Goal: Transaction & Acquisition: Purchase product/service

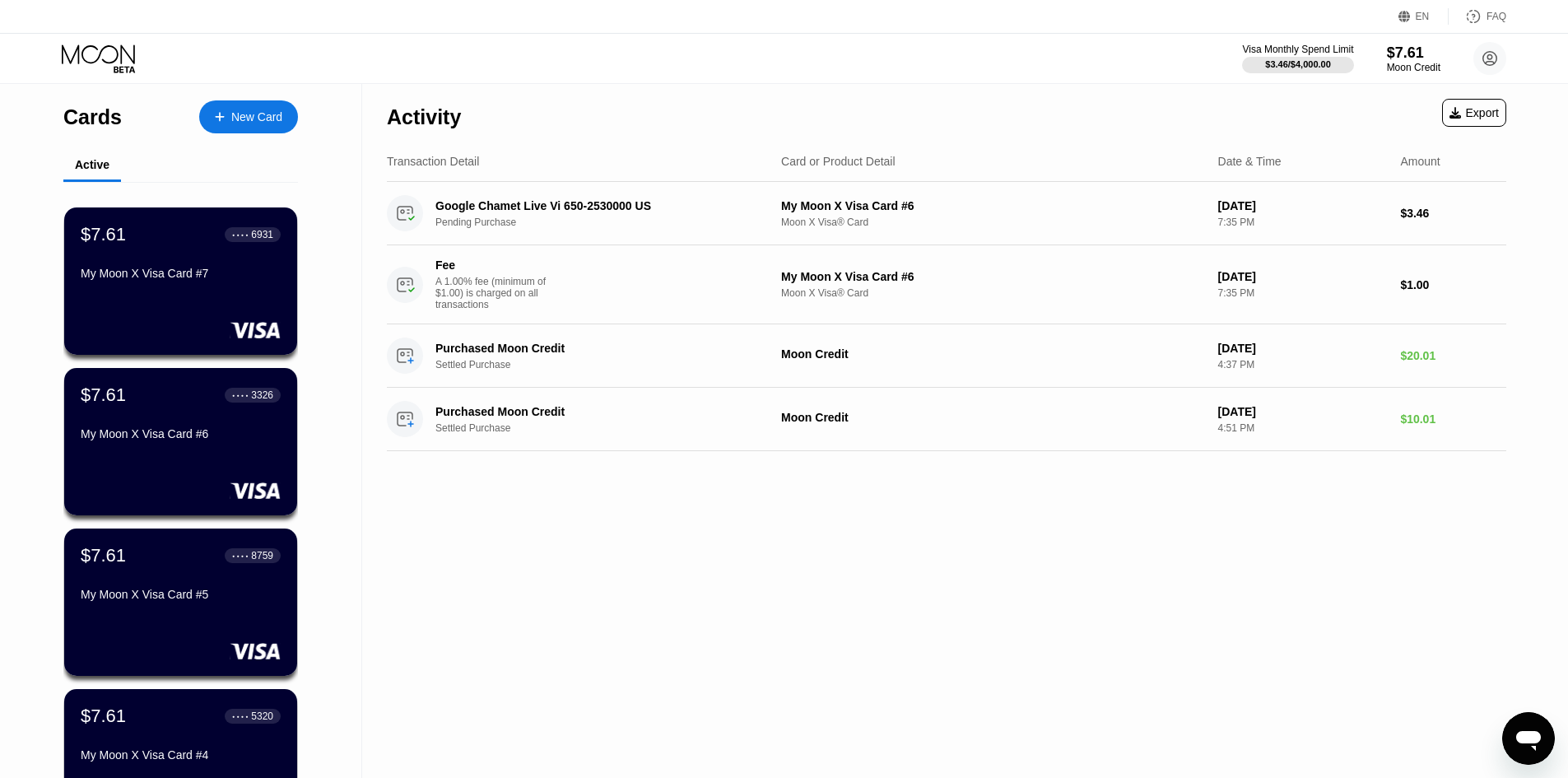
click at [281, 116] on div "New Card" at bounding box center [257, 117] width 51 height 14
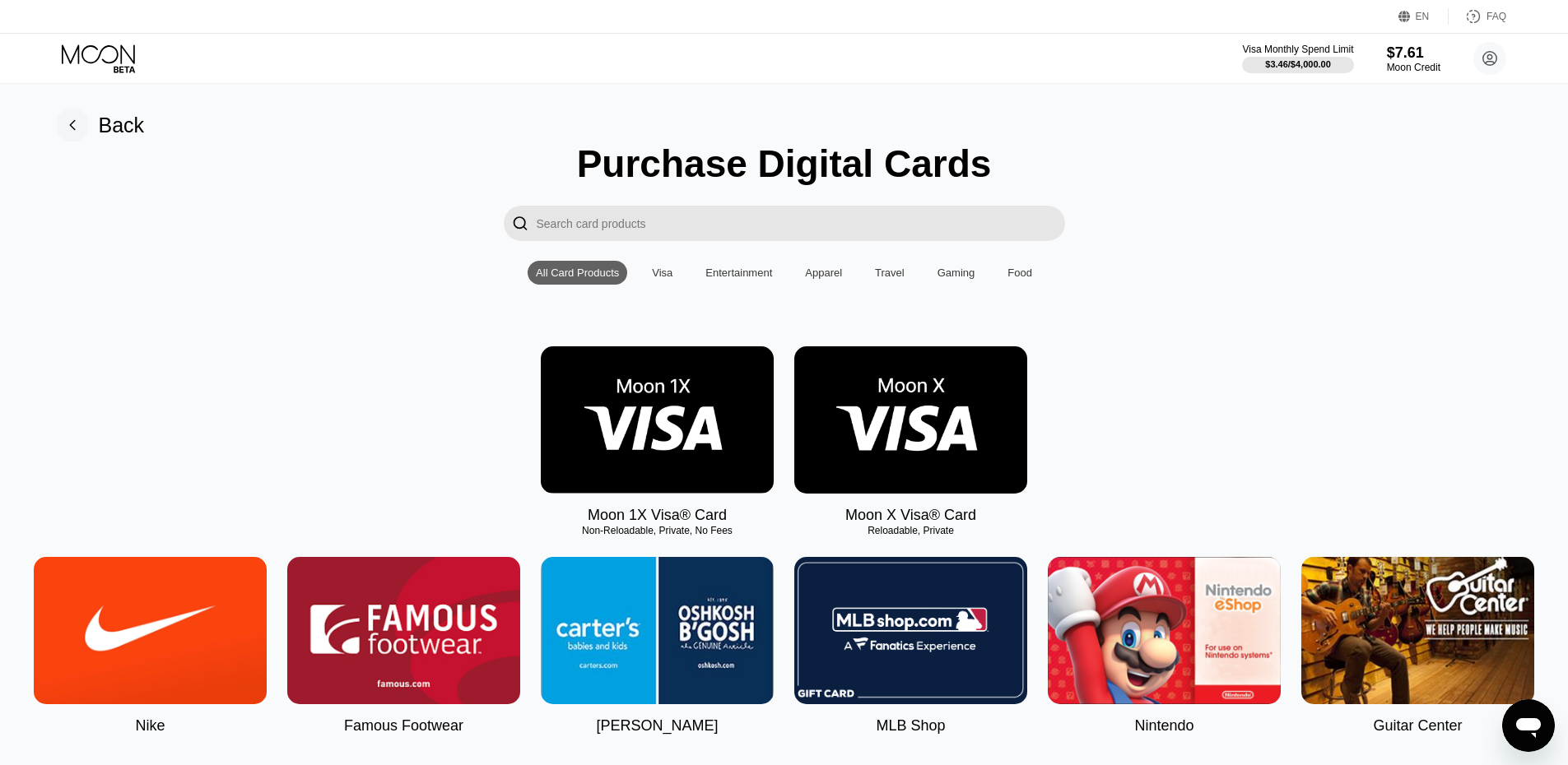
click at [935, 428] on img at bounding box center [911, 420] width 233 height 148
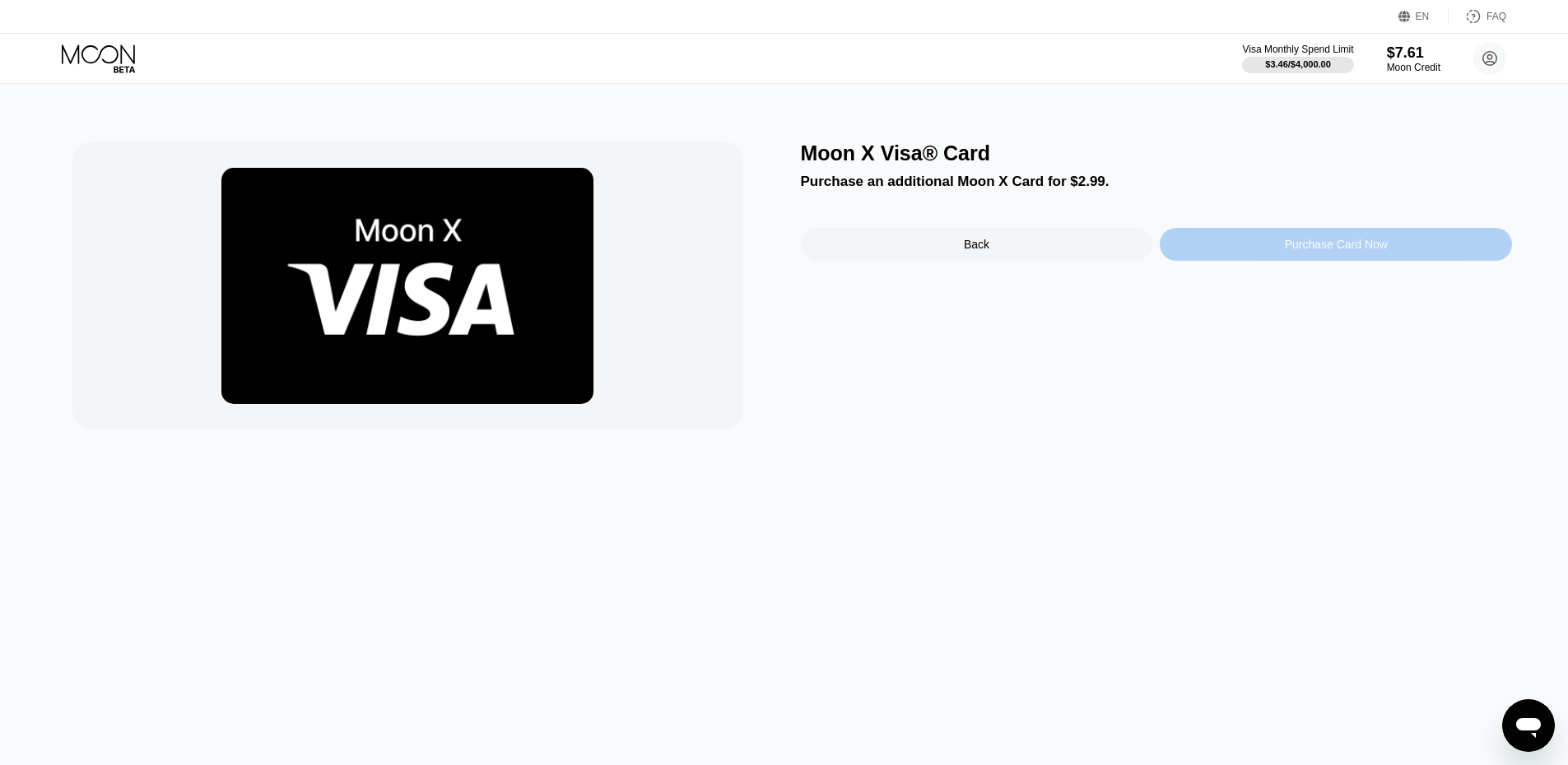
click at [1217, 248] on div "Purchase Card Now" at bounding box center [1336, 244] width 353 height 33
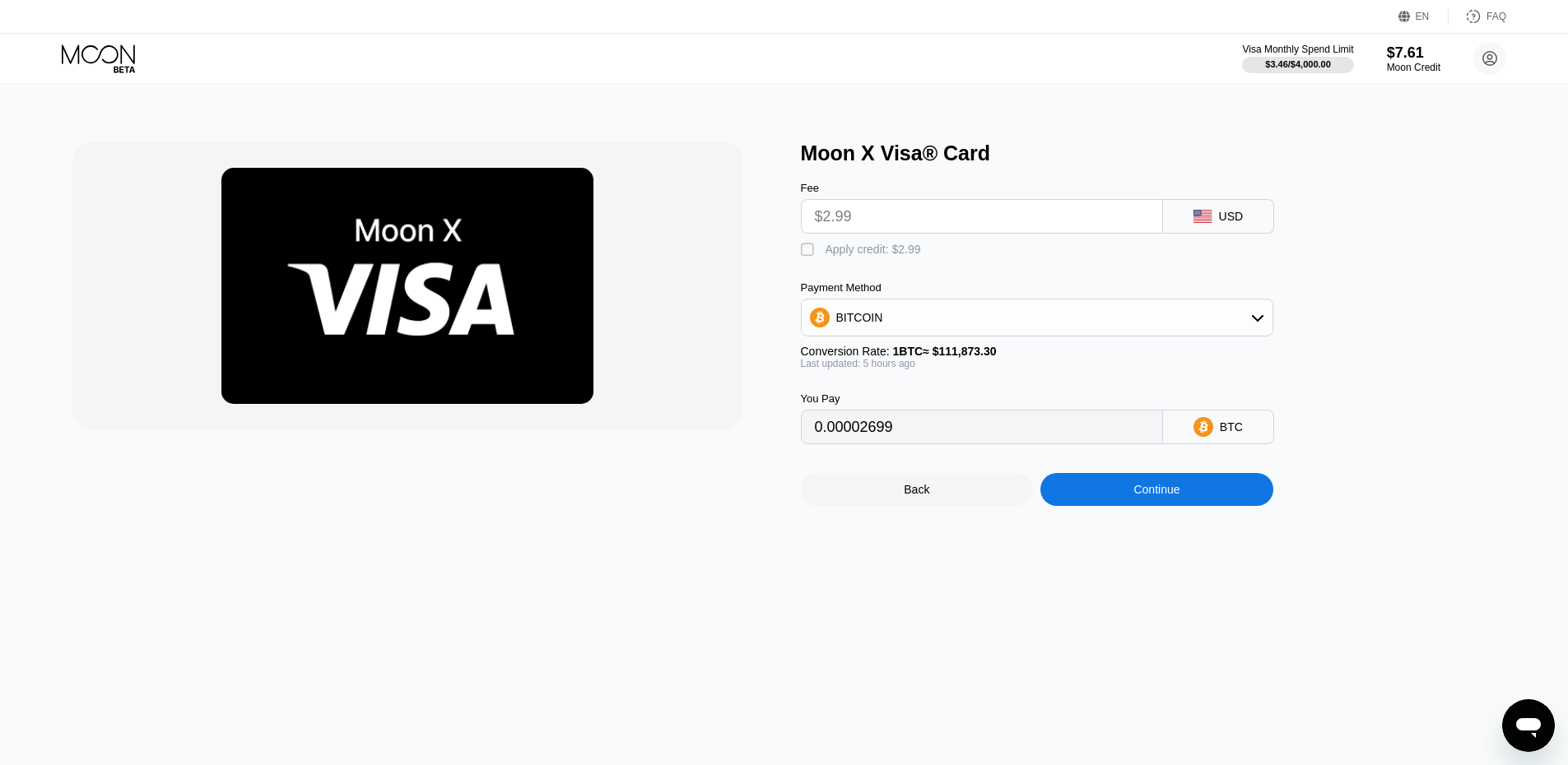
click at [865, 256] on div "Apply credit: $2.99" at bounding box center [873, 250] width 96 height 13
type input "0"
click at [1232, 506] on div "Continue" at bounding box center [1157, 490] width 233 height 33
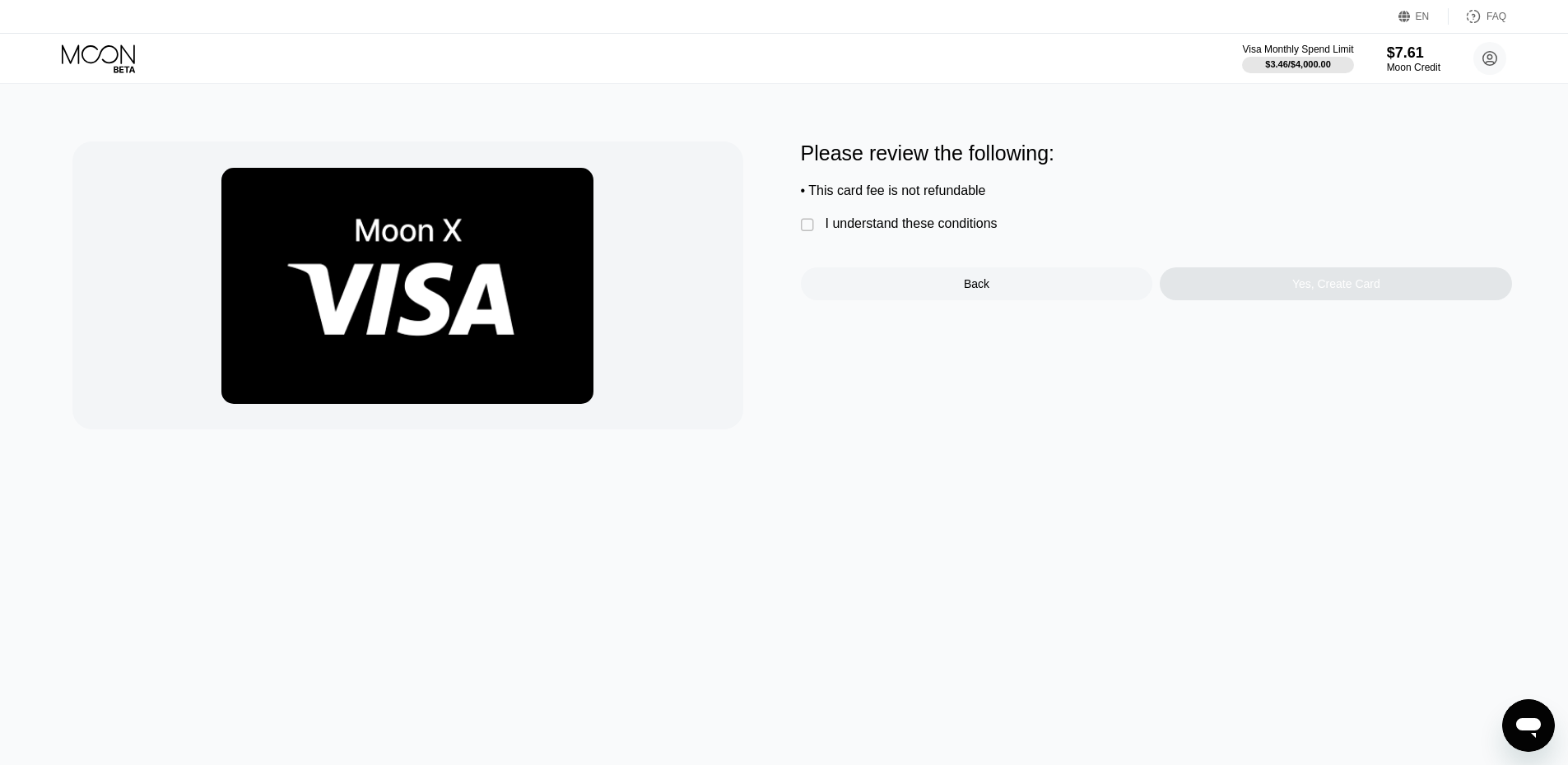
click at [935, 222] on div "I understand these conditions" at bounding box center [911, 224] width 172 height 15
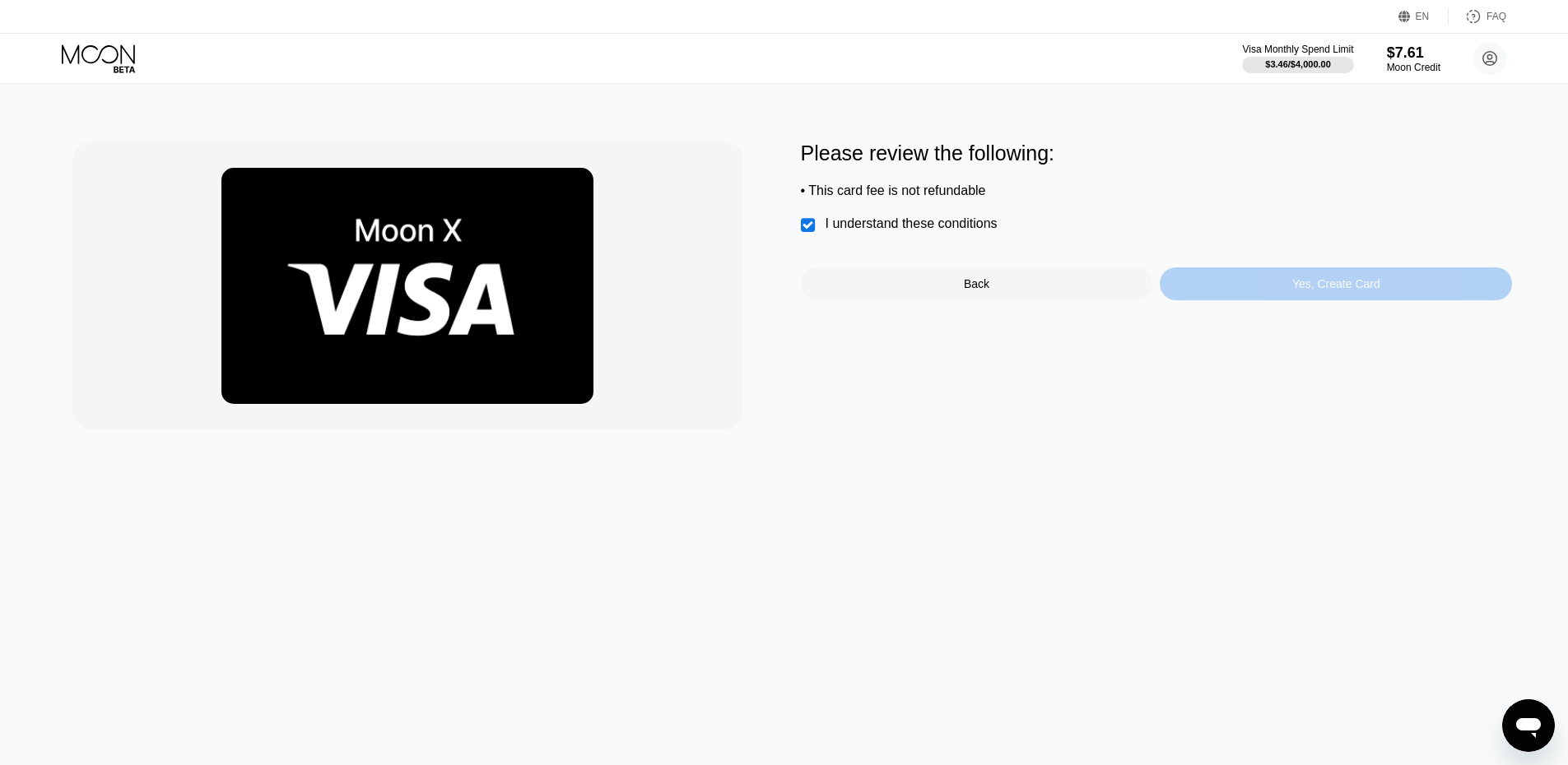
click at [1291, 301] on div "Yes, Create Card" at bounding box center [1336, 284] width 353 height 33
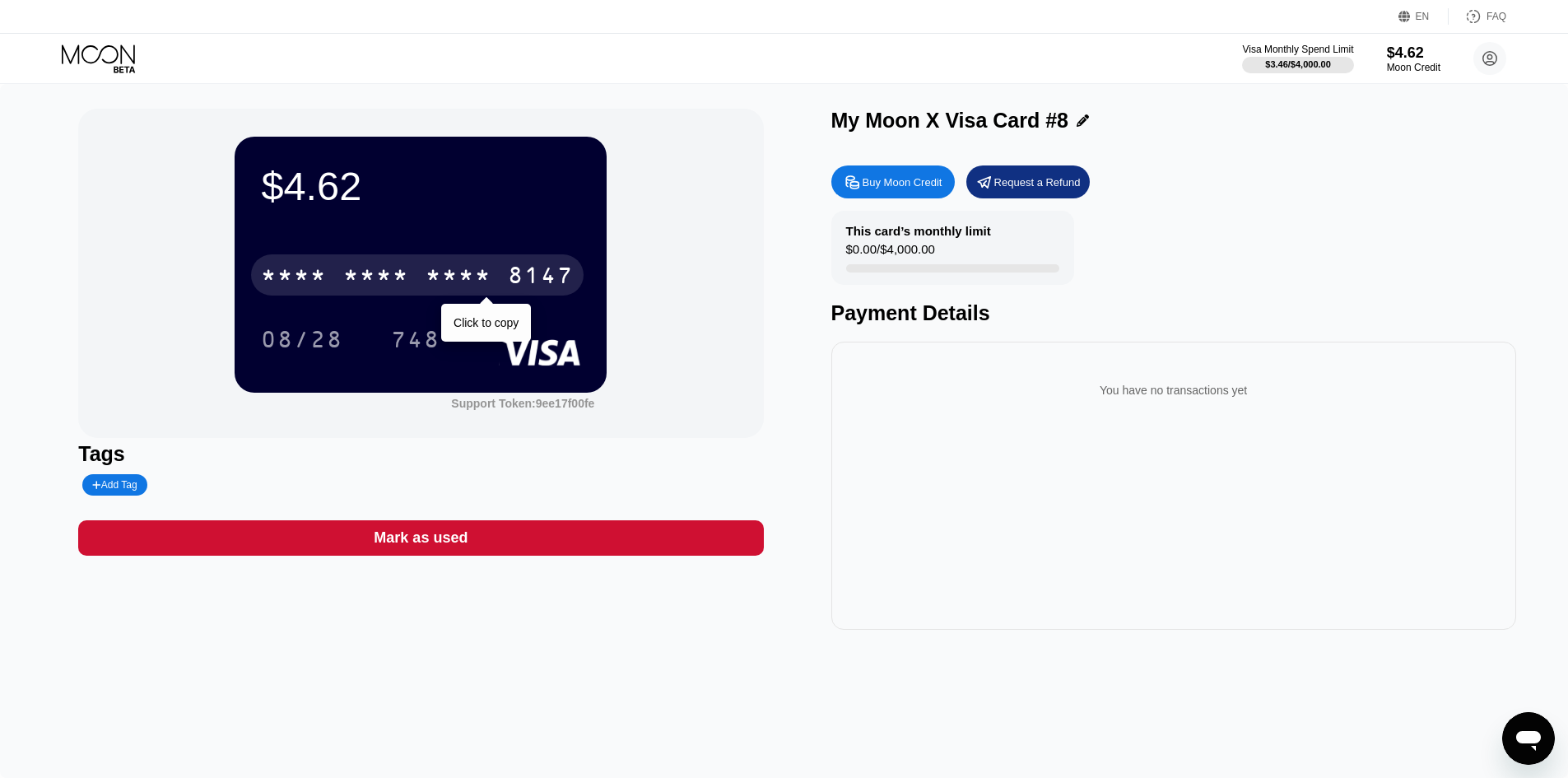
click at [390, 291] on div "* * * *" at bounding box center [376, 277] width 66 height 26
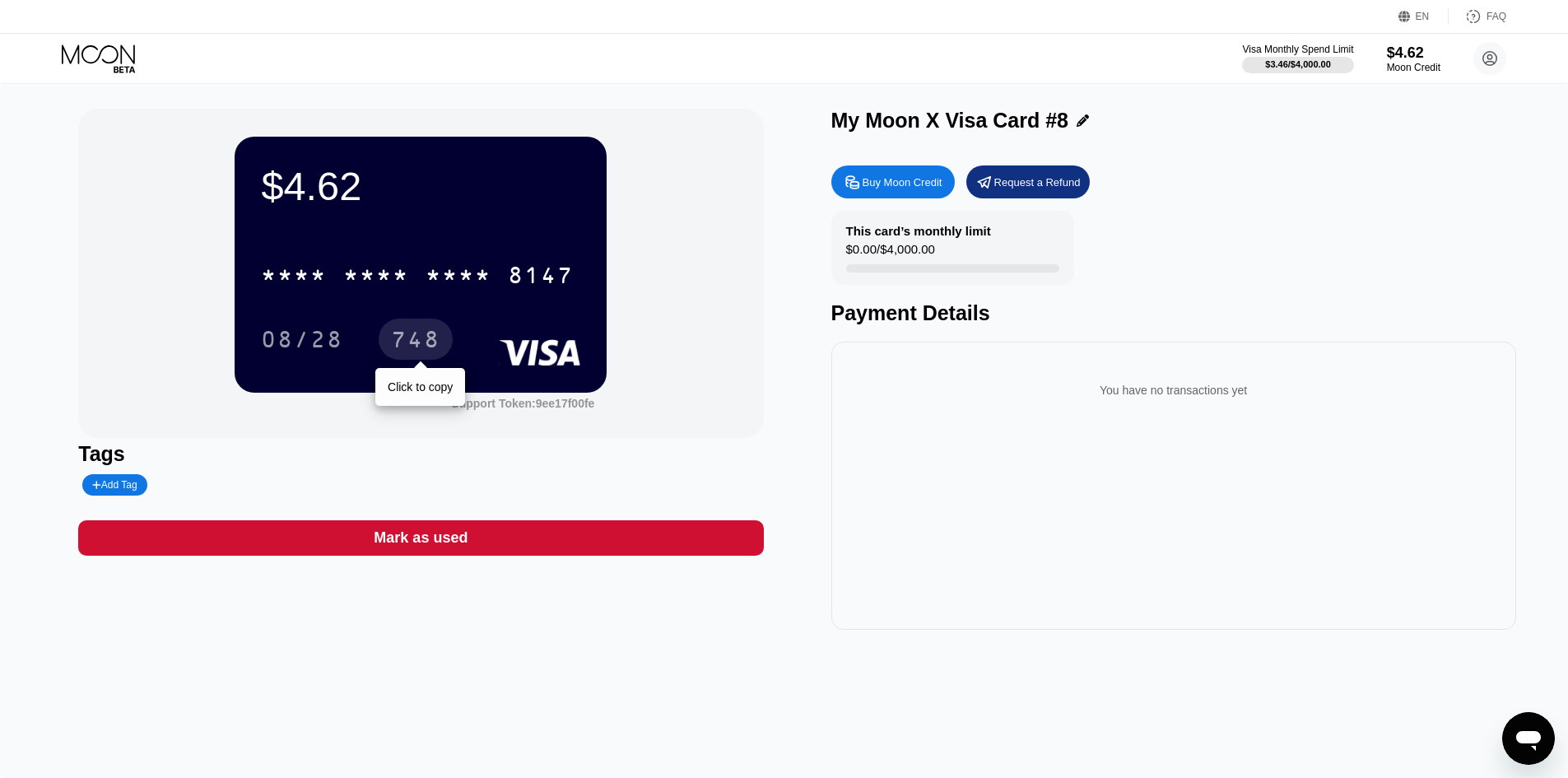
click at [391, 340] on div "748" at bounding box center [415, 342] width 49 height 26
click at [323, 253] on div "* * * * * * * * * * * * 8147" at bounding box center [420, 270] width 320 height 56
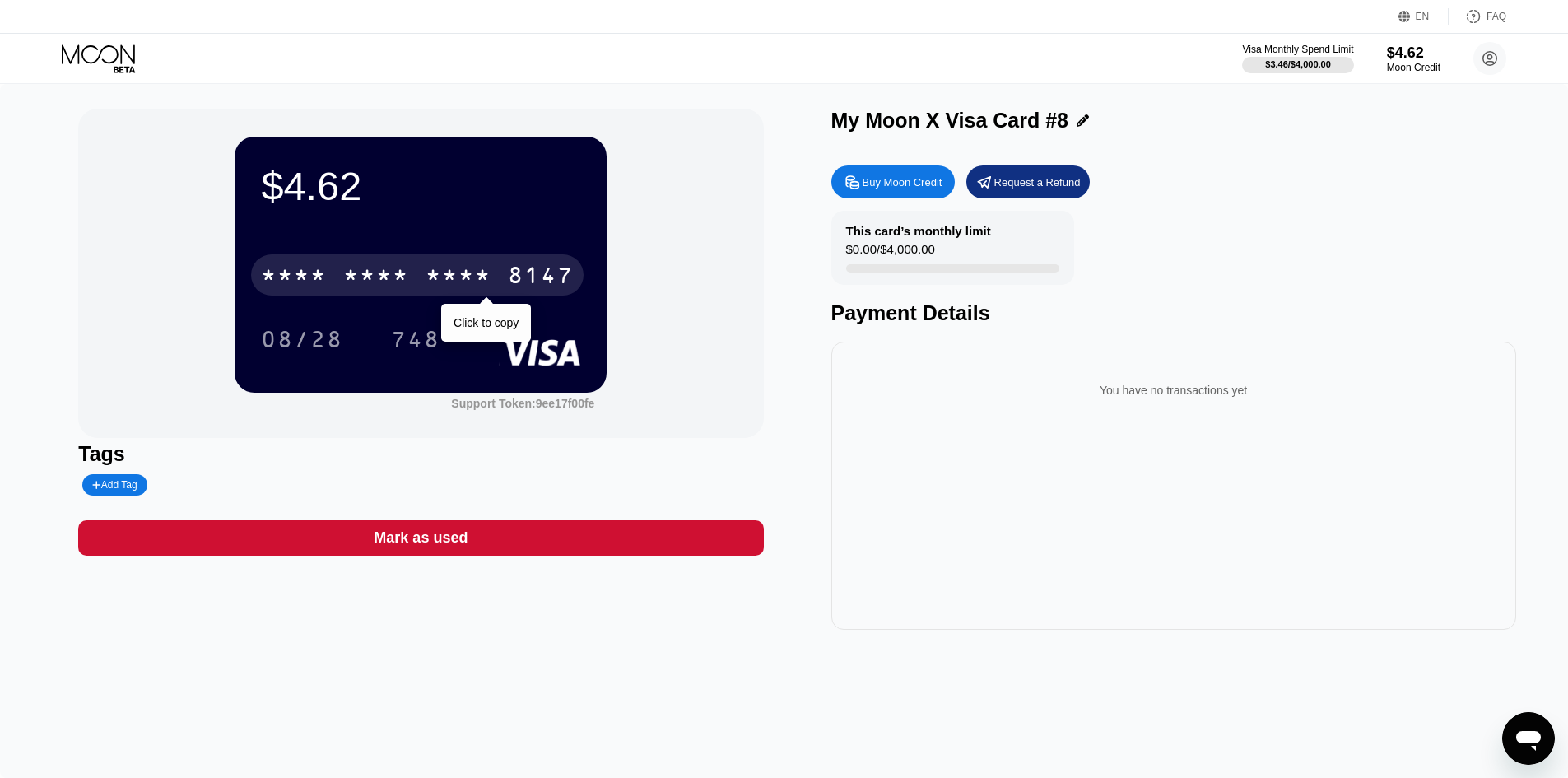
click at [332, 273] on div "* * * * * * * * * * * * 8147" at bounding box center [417, 274] width 333 height 41
click at [414, 275] on div "4513 6500 2163 8147" at bounding box center [417, 274] width 333 height 41
click at [414, 275] on div "* * * * * * * * * * * * 8147" at bounding box center [417, 274] width 333 height 41
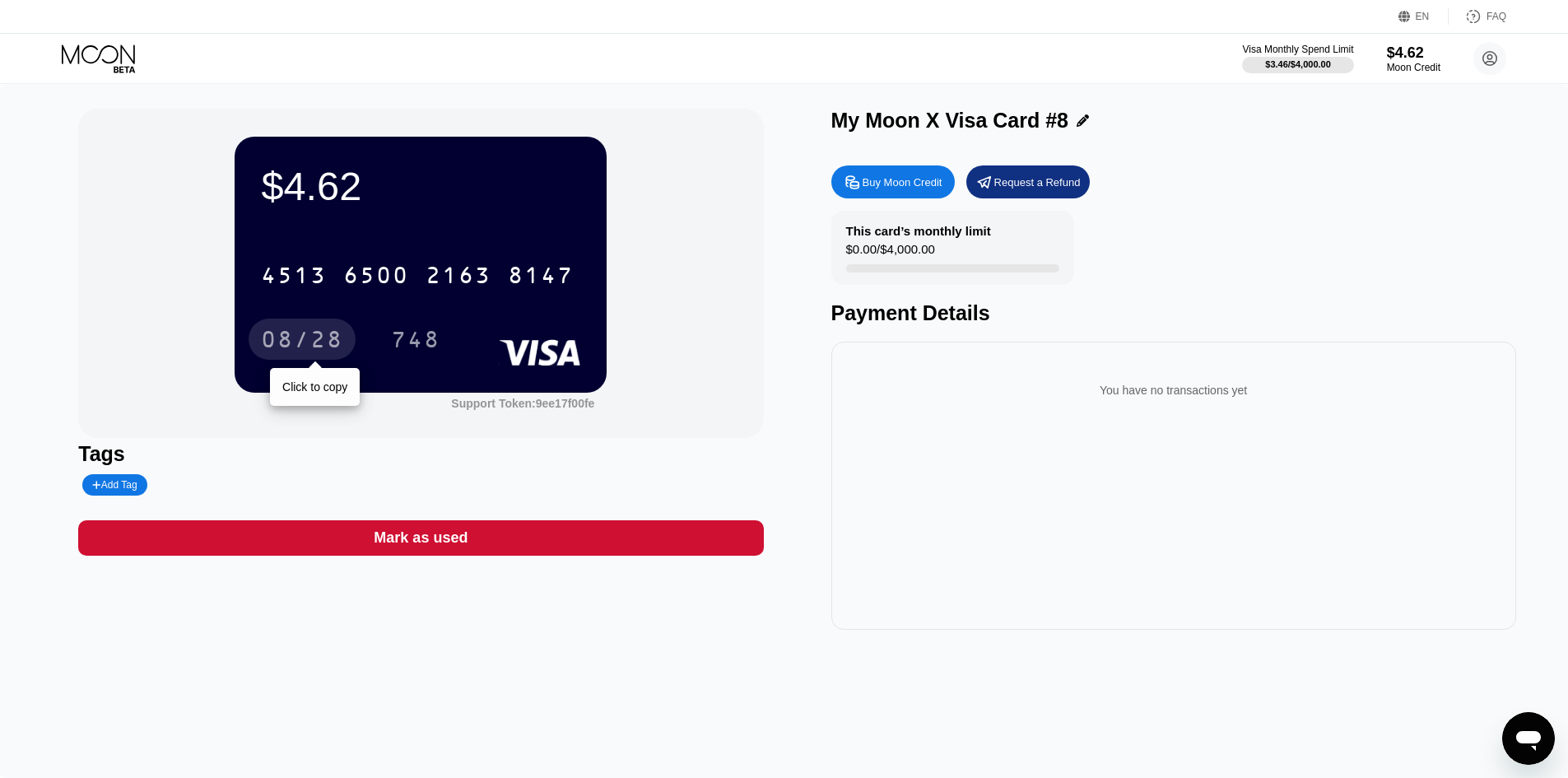
click at [317, 323] on div "08/28" at bounding box center [302, 339] width 107 height 41
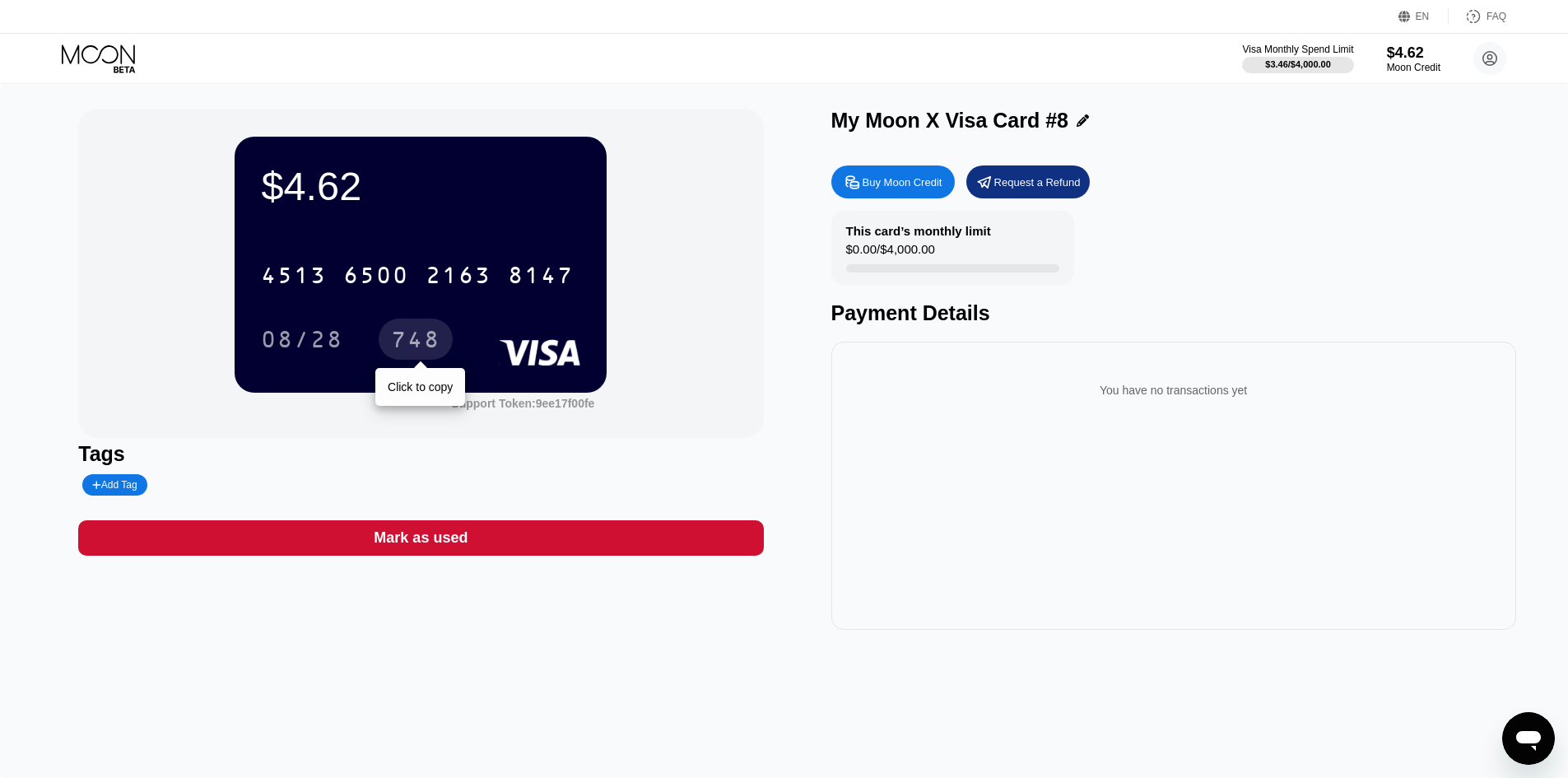
click at [416, 333] on div "748" at bounding box center [415, 342] width 49 height 26
drag, startPoint x: 467, startPoint y: 354, endPoint x: 300, endPoint y: 256, distance: 193.6
click at [300, 256] on div "4513 6500 2163 8147 08/28 748" at bounding box center [420, 291] width 320 height 97
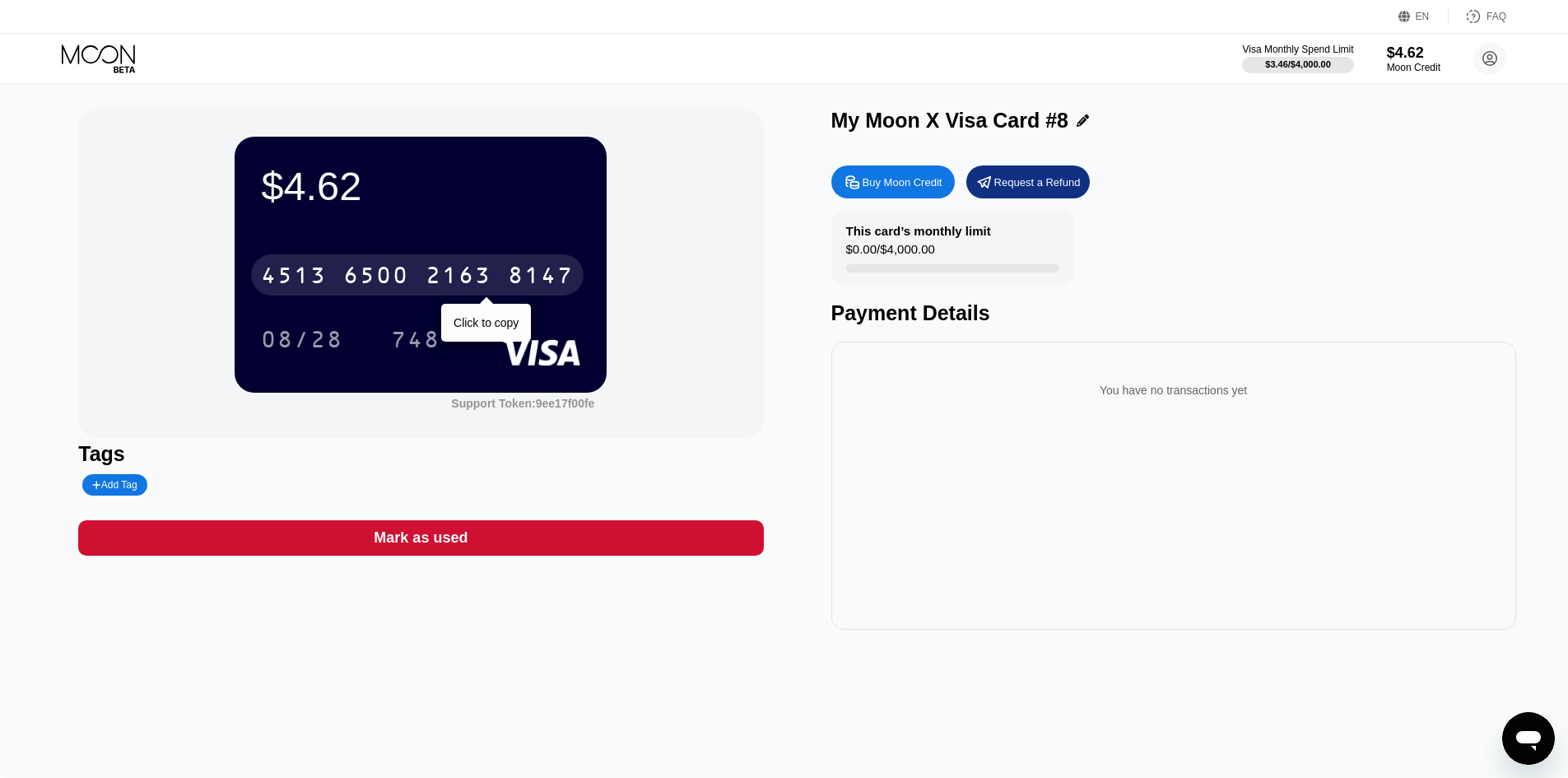
click at [321, 281] on div "4513" at bounding box center [293, 277] width 66 height 26
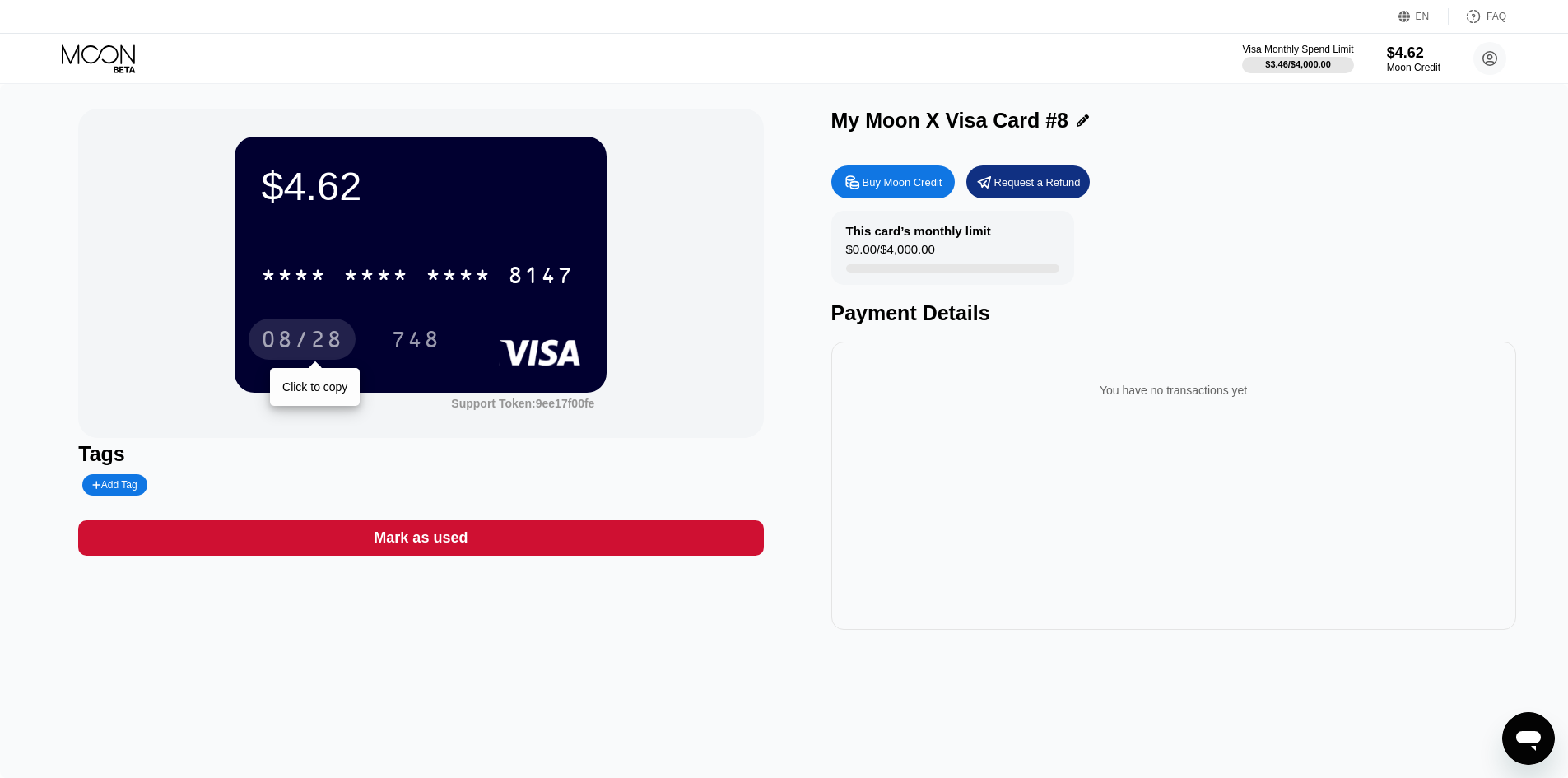
click at [323, 343] on div "08/28" at bounding box center [302, 342] width 82 height 26
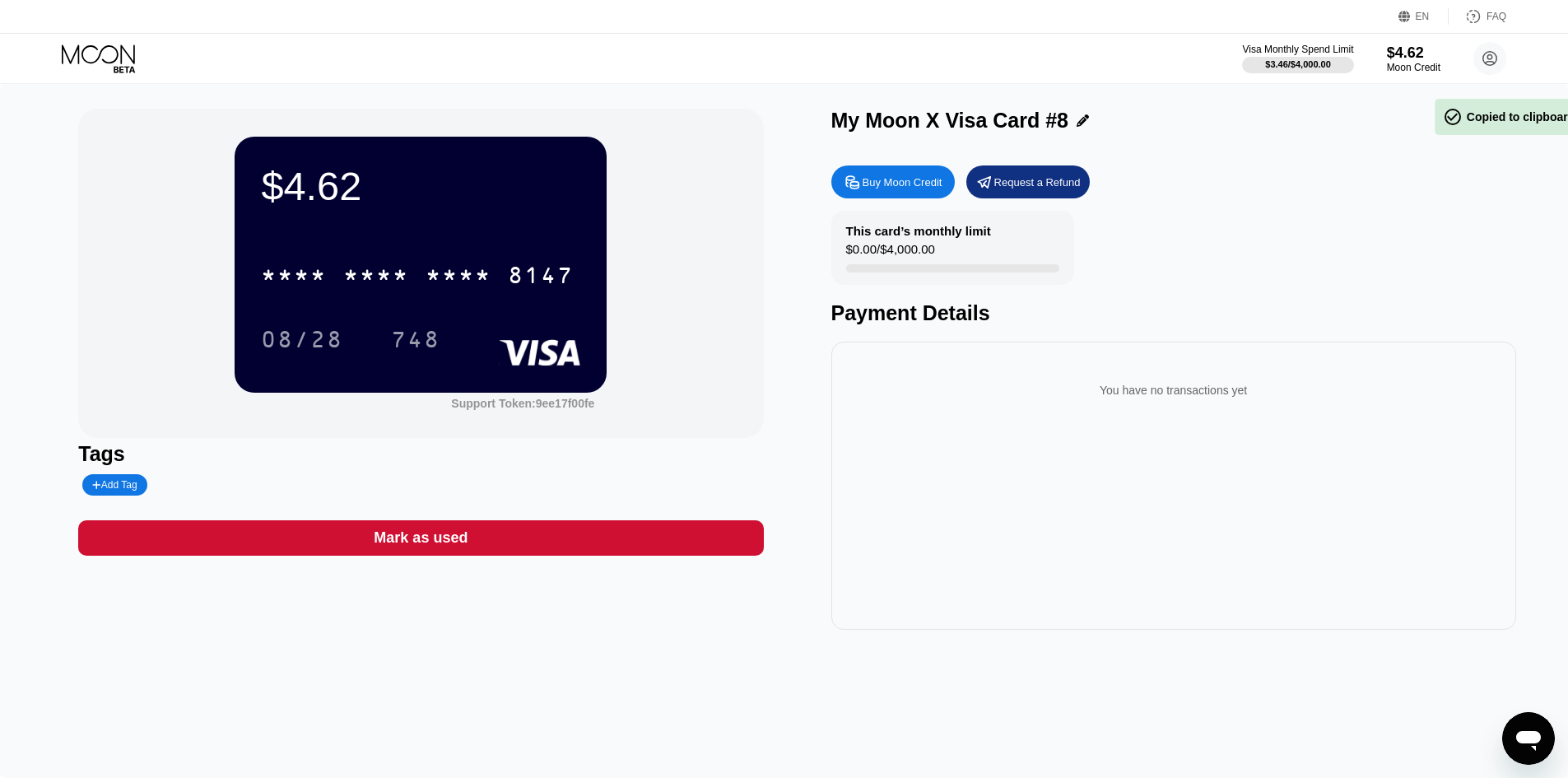
click at [425, 334] on div "748" at bounding box center [415, 342] width 49 height 26
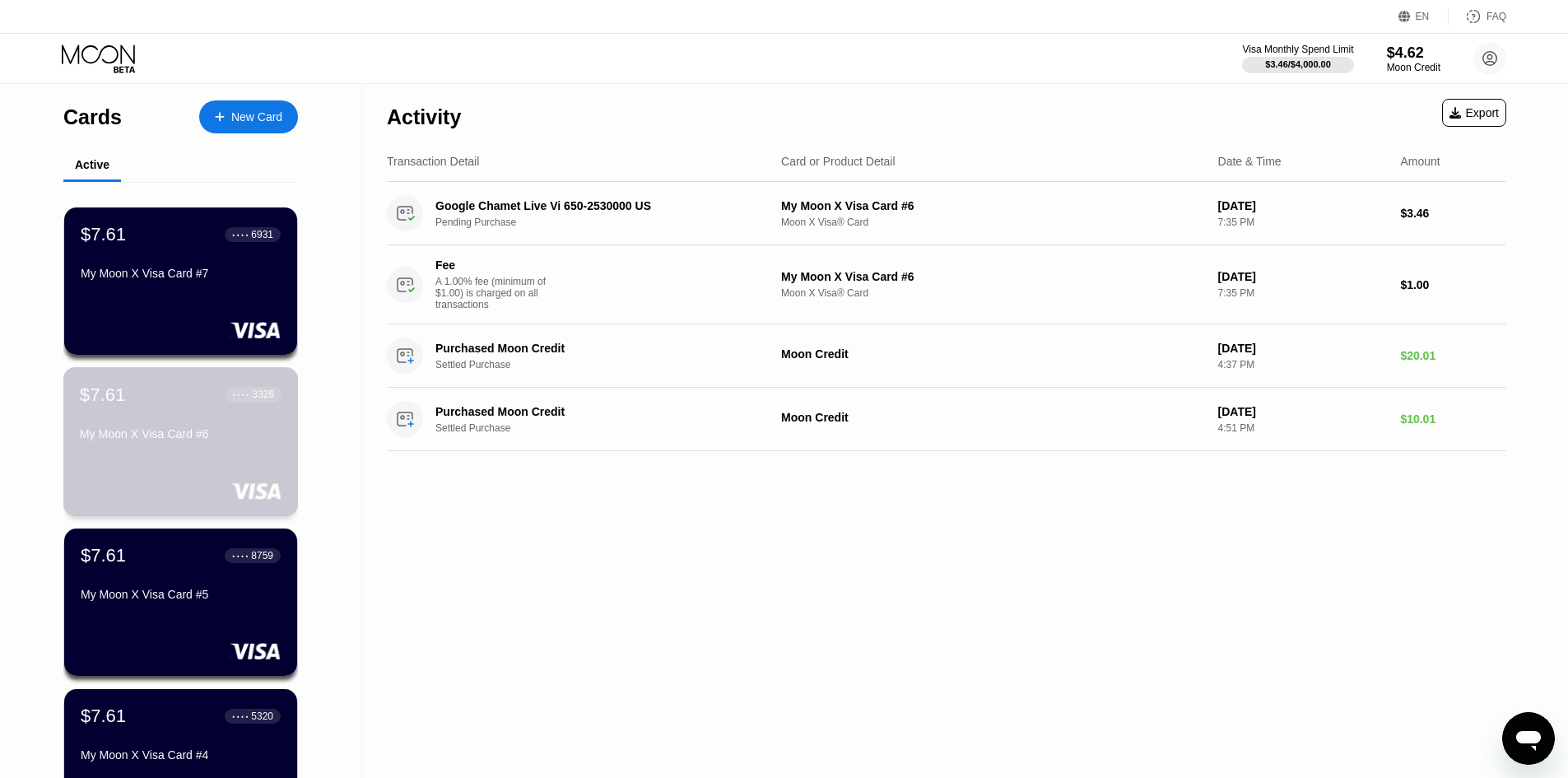
click at [176, 425] on div "$7.61 ● ● ● ● 3326 My Moon X Visa Card #6" at bounding box center [180, 415] width 201 height 64
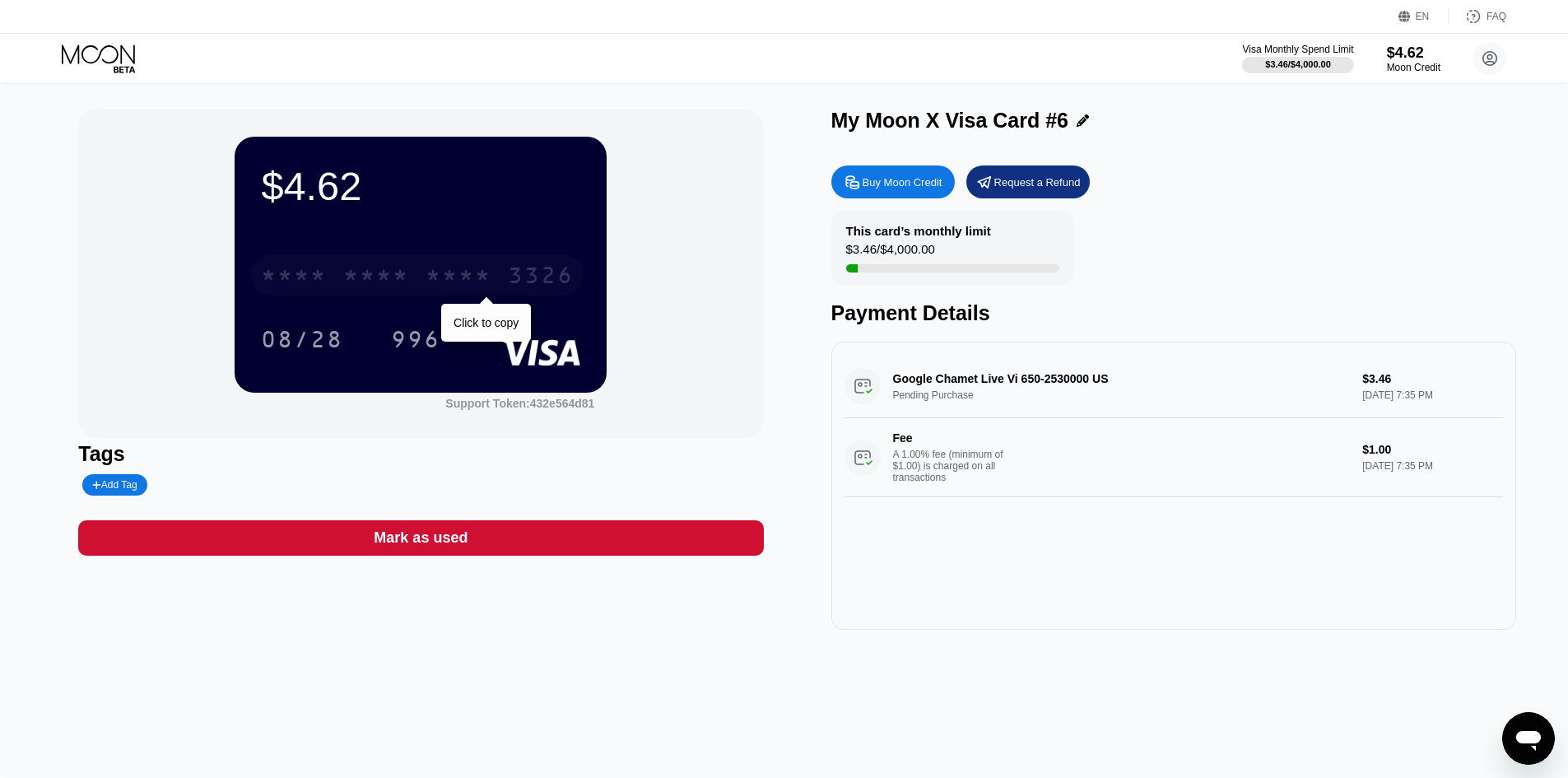
click at [466, 270] on div "* * * *" at bounding box center [458, 277] width 66 height 26
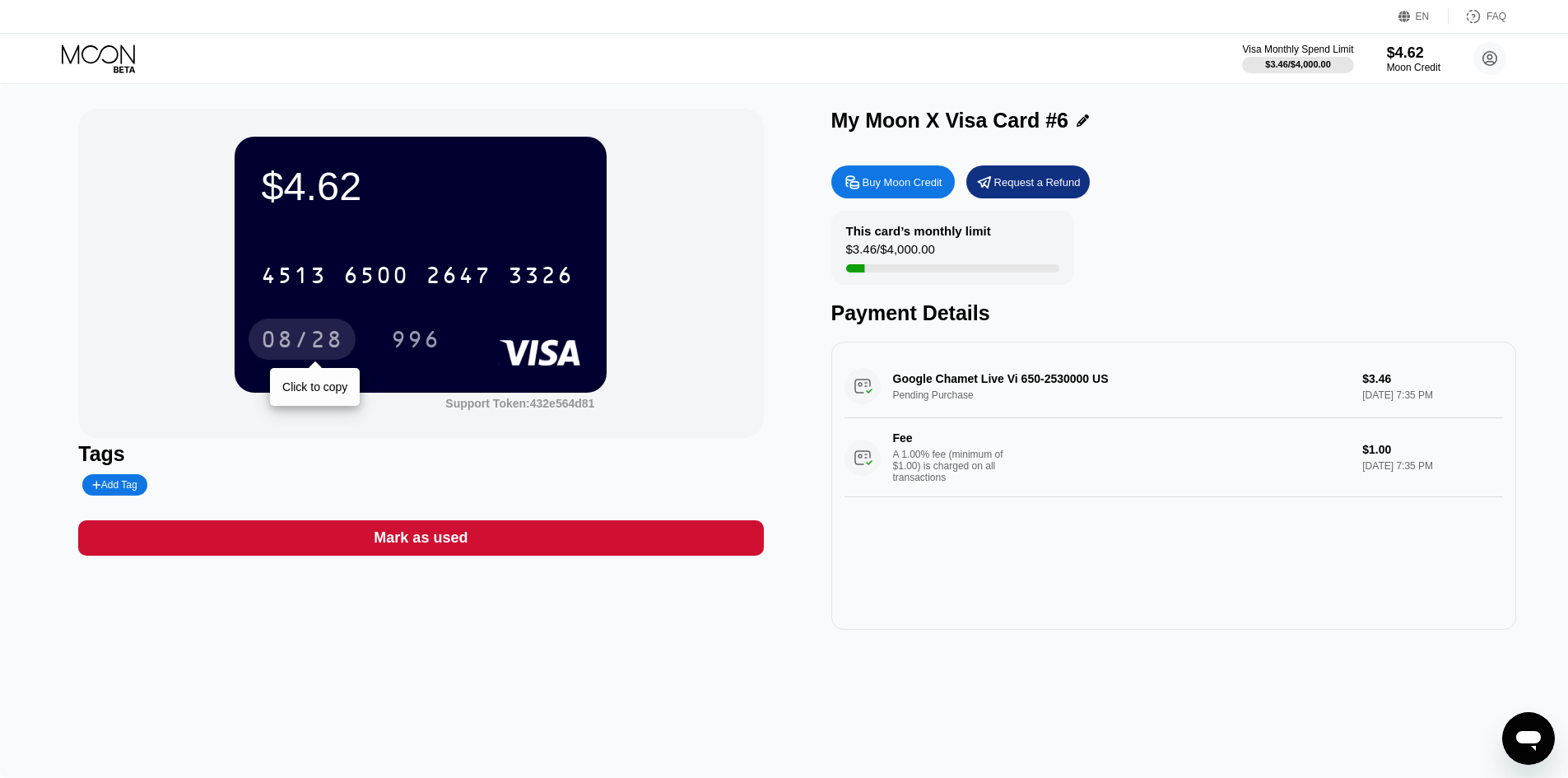
click at [301, 338] on div "08/28" at bounding box center [302, 342] width 82 height 26
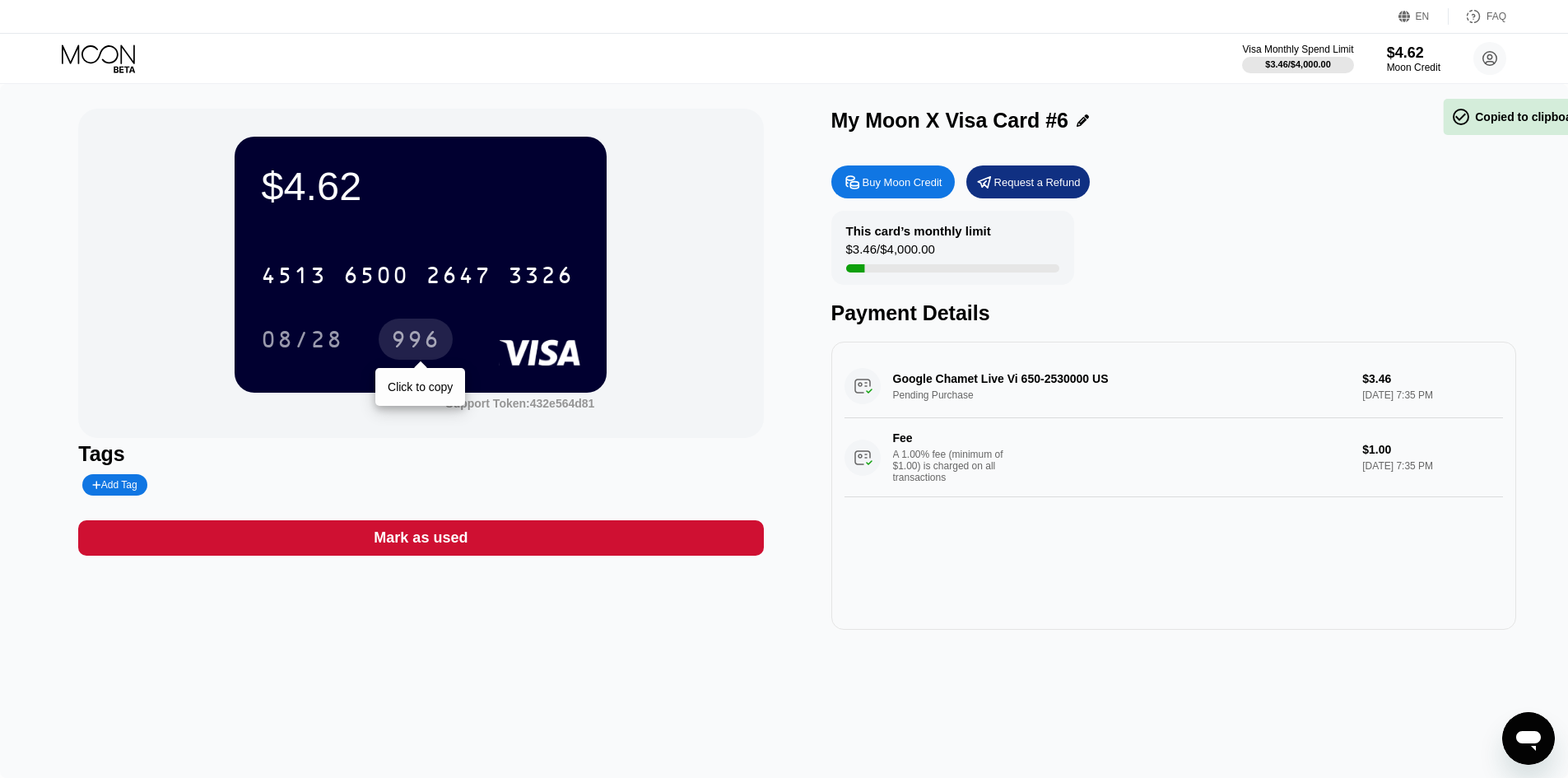
click at [420, 333] on div "996" at bounding box center [415, 342] width 49 height 26
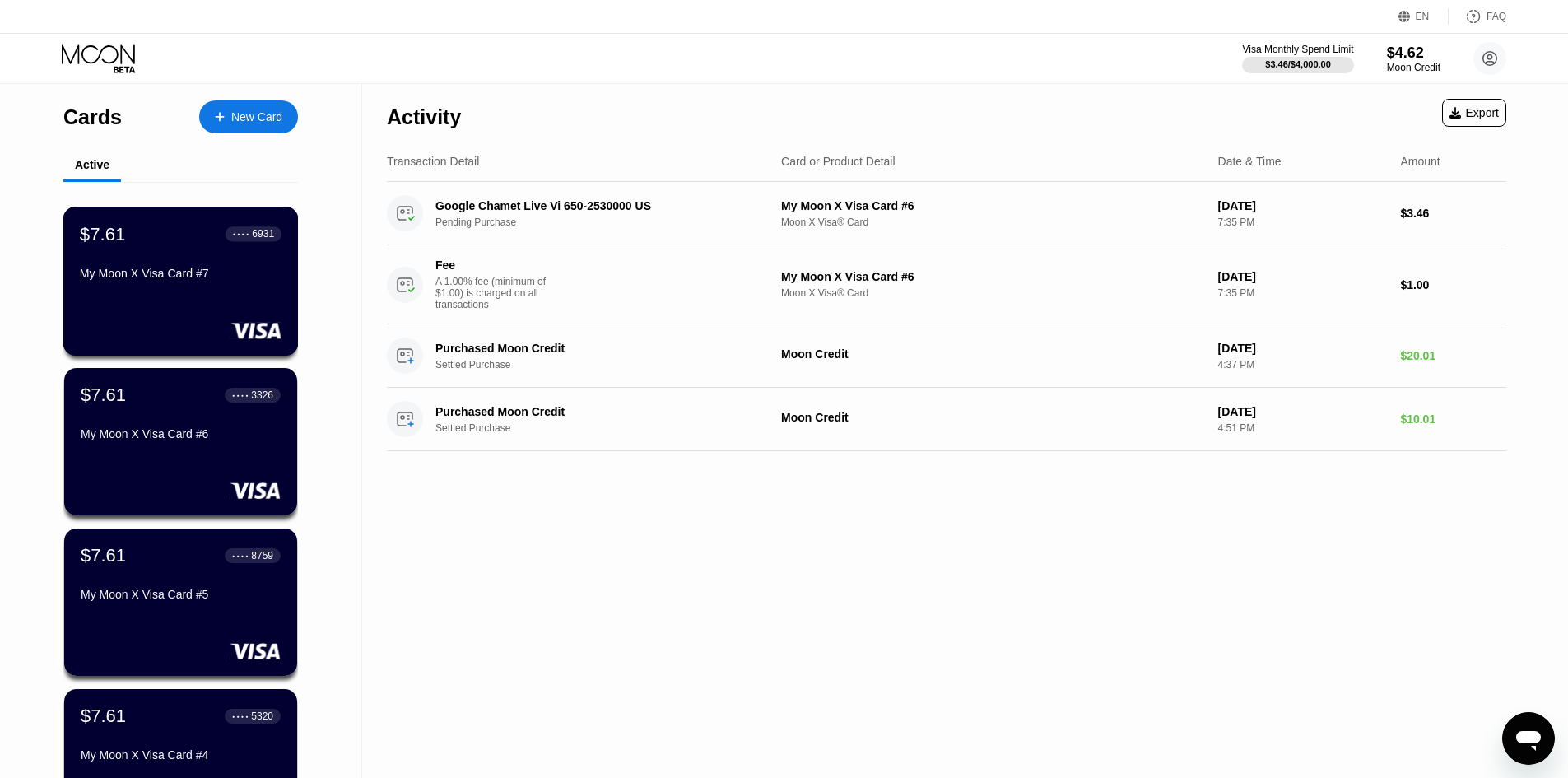
click at [145, 286] on div "My Moon X Visa Card #7" at bounding box center [180, 277] width 201 height 20
click at [278, 115] on div "New Card" at bounding box center [257, 117] width 51 height 14
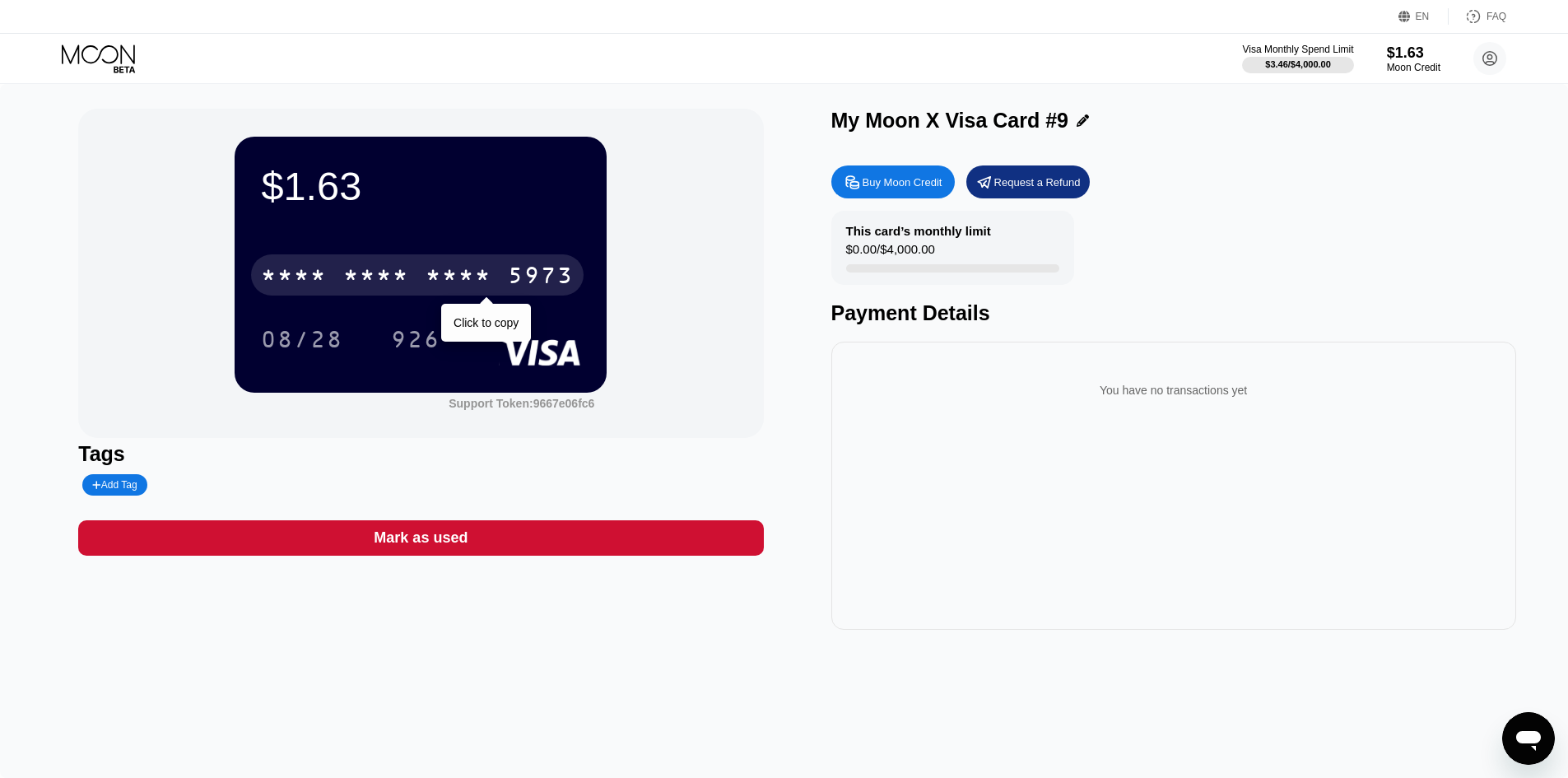
click at [406, 276] on div "* * * *" at bounding box center [376, 277] width 66 height 26
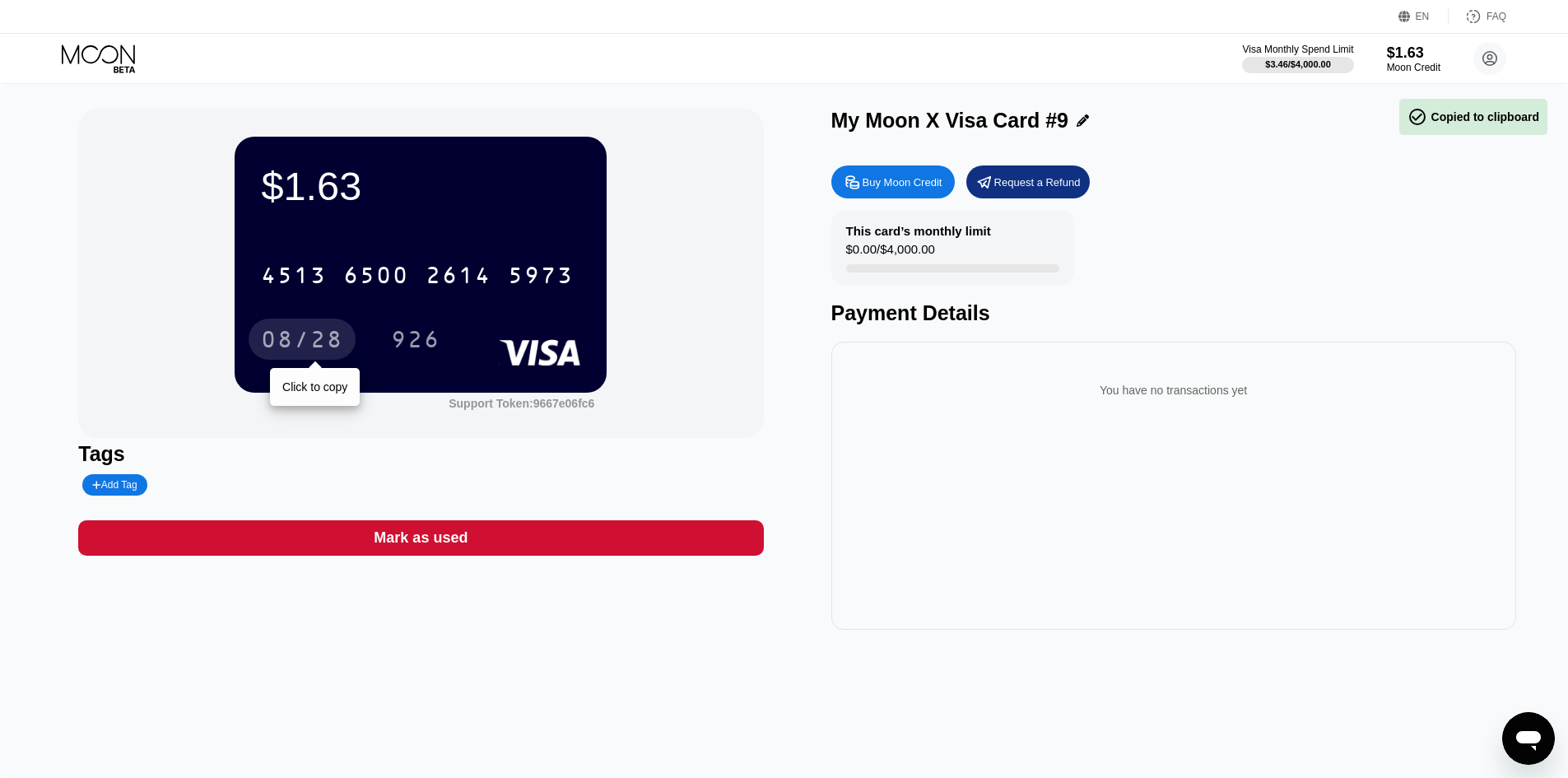
click at [311, 349] on div "08/28" at bounding box center [302, 342] width 82 height 26
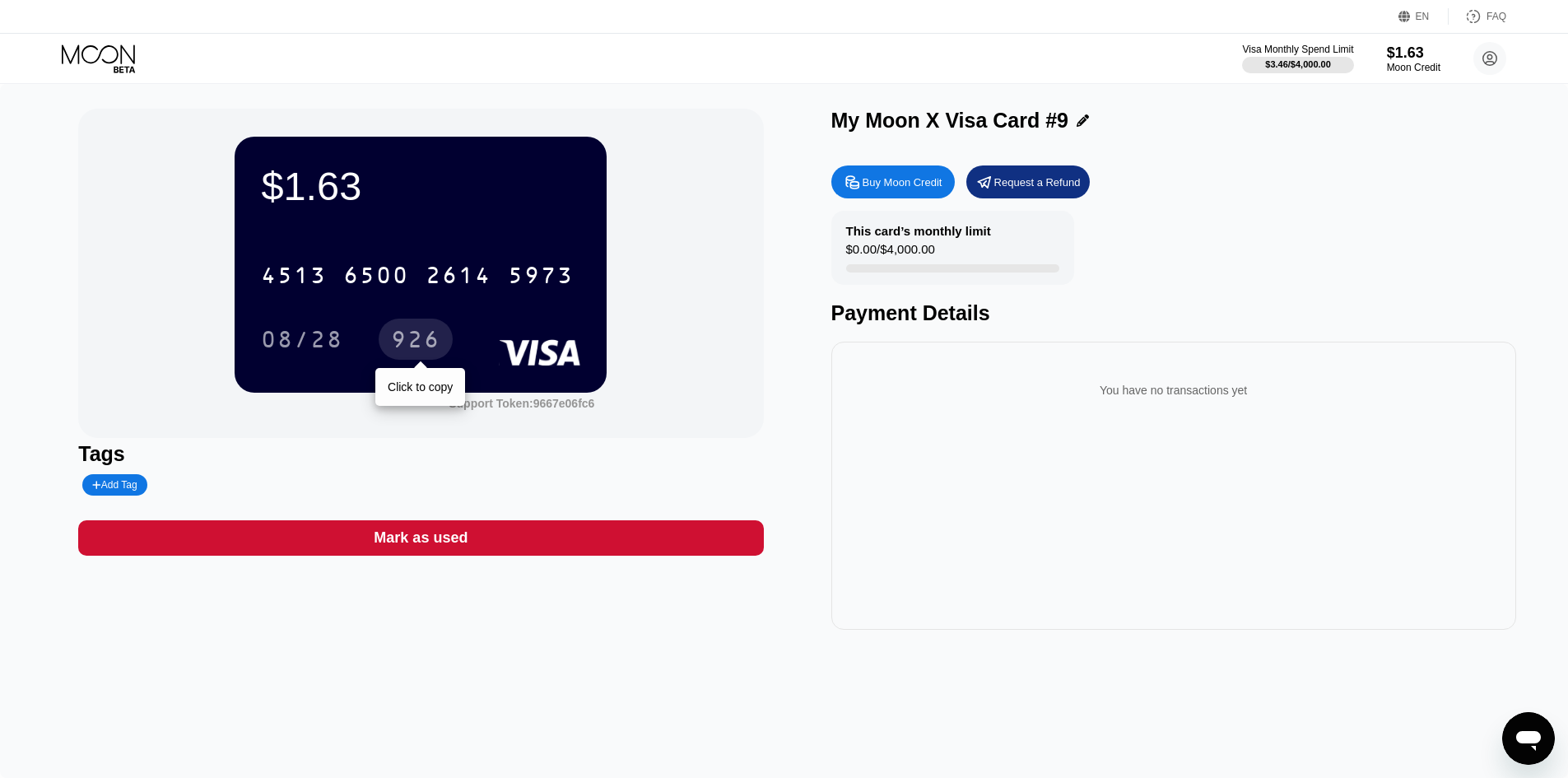
click at [413, 343] on div "926" at bounding box center [415, 342] width 49 height 26
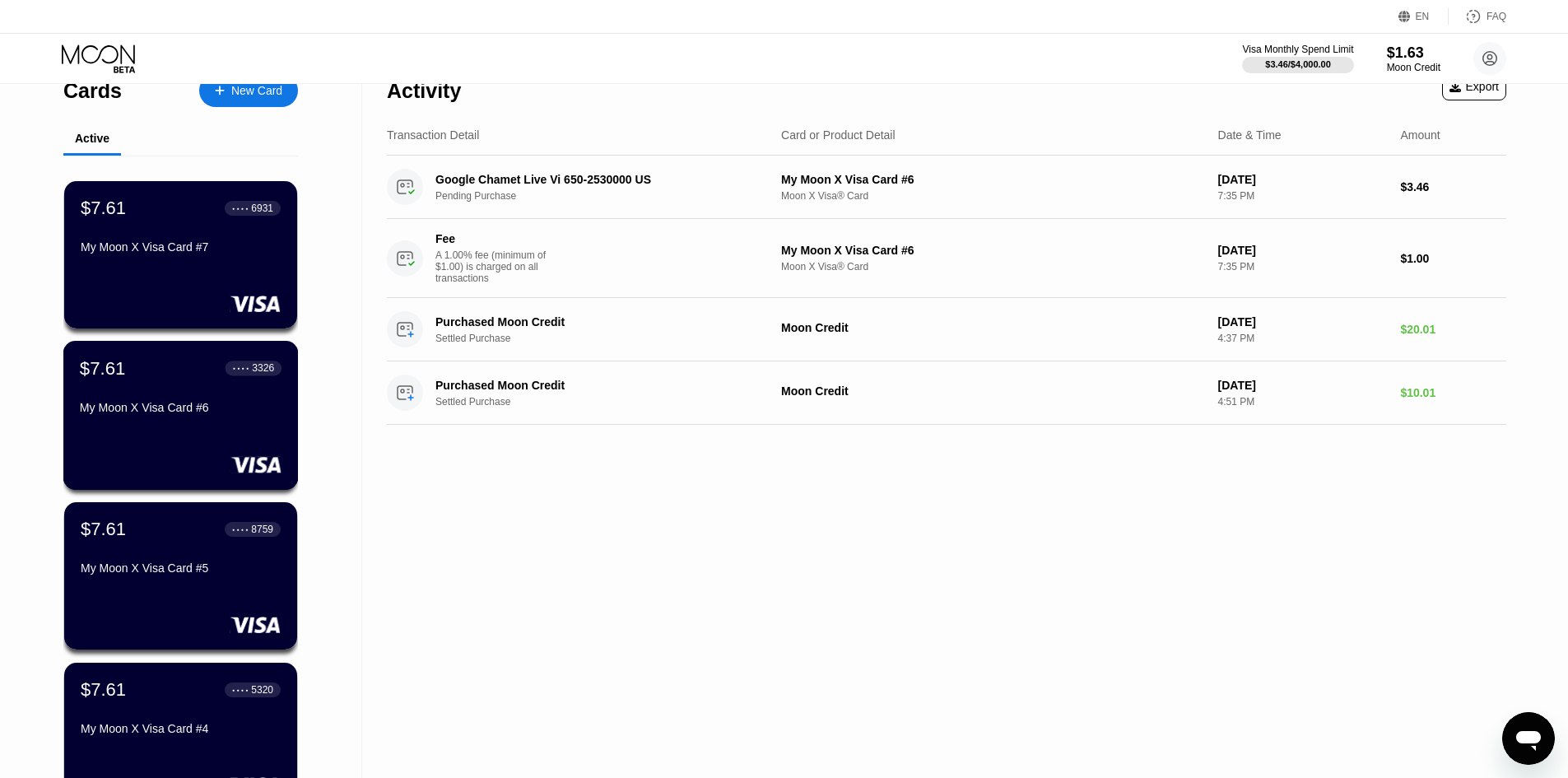
scroll to position [247, 0]
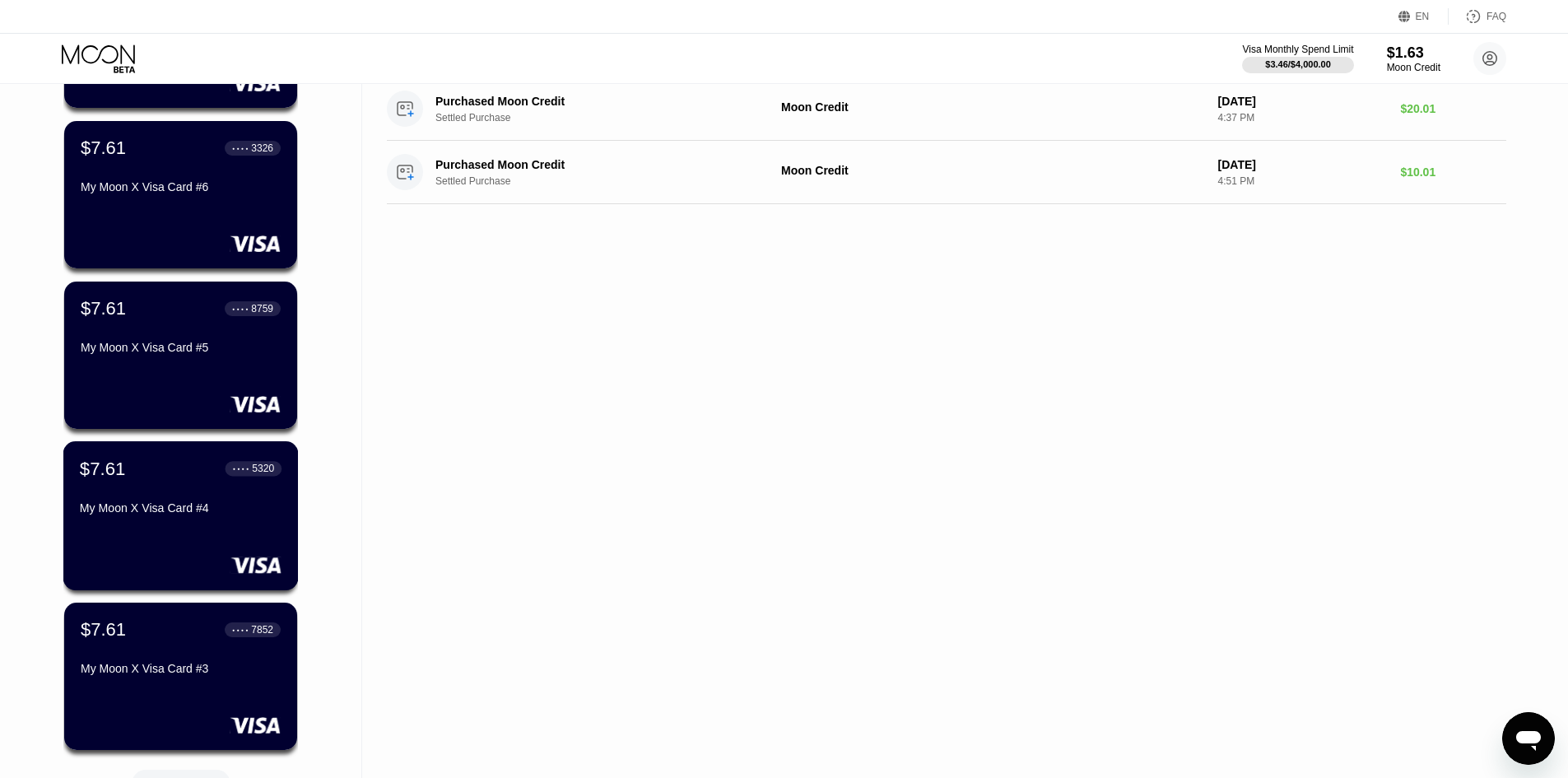
click at [193, 510] on div "My Moon X Visa Card #4" at bounding box center [180, 507] width 201 height 13
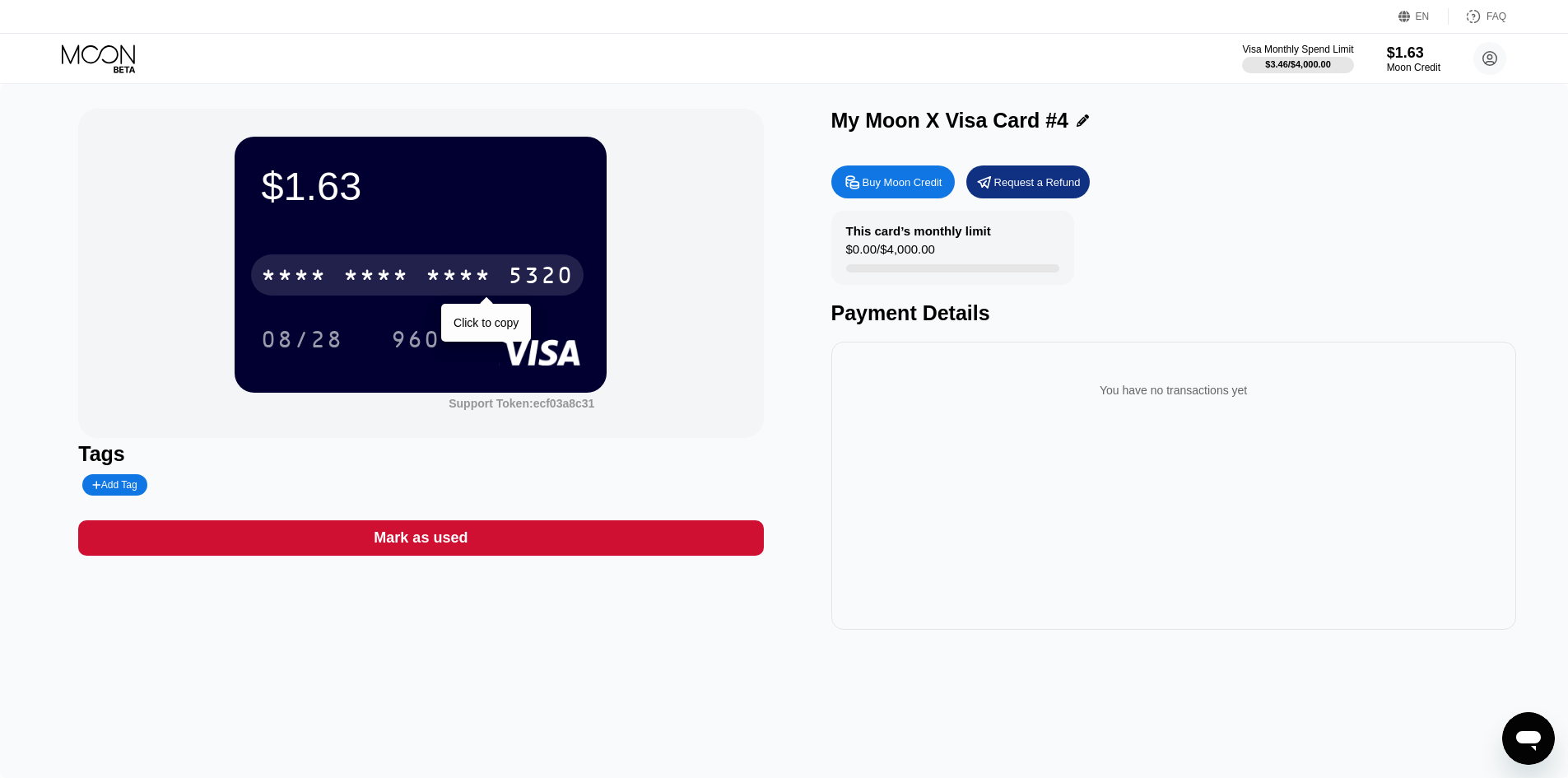
click at [375, 269] on div "* * * *" at bounding box center [376, 277] width 66 height 26
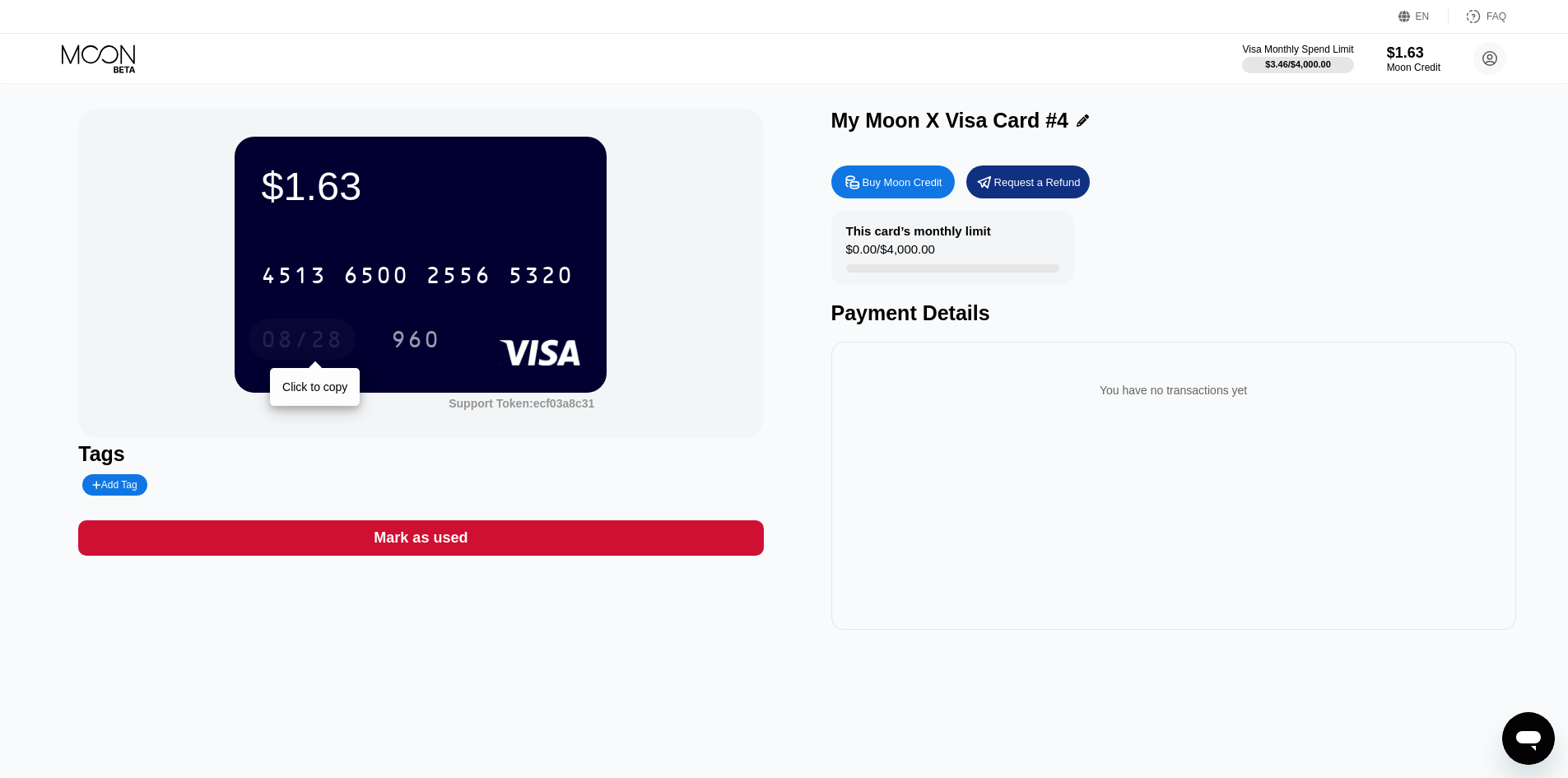
click at [304, 337] on div "08/28" at bounding box center [302, 342] width 82 height 26
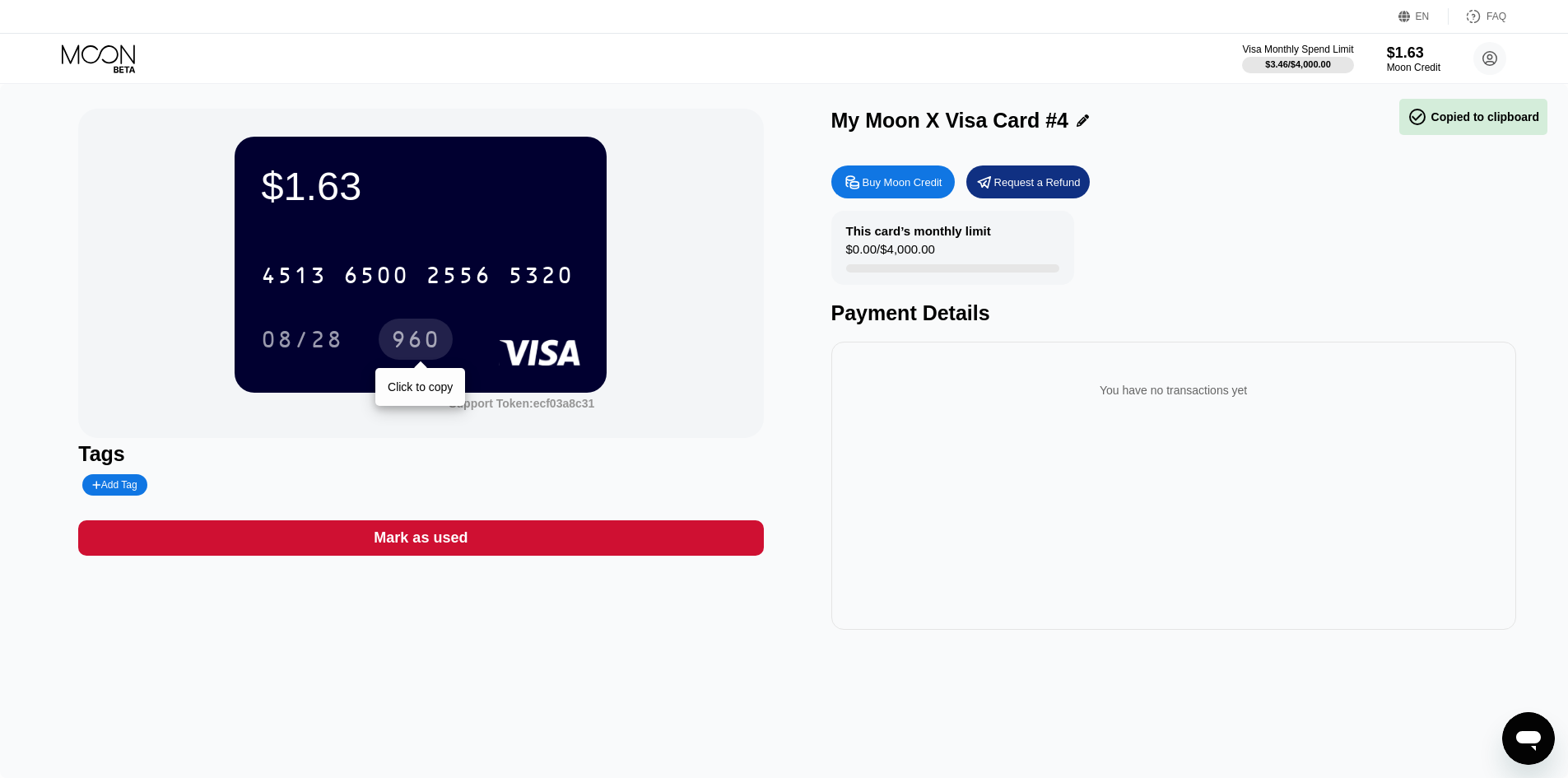
click at [418, 347] on div "960" at bounding box center [415, 342] width 49 height 26
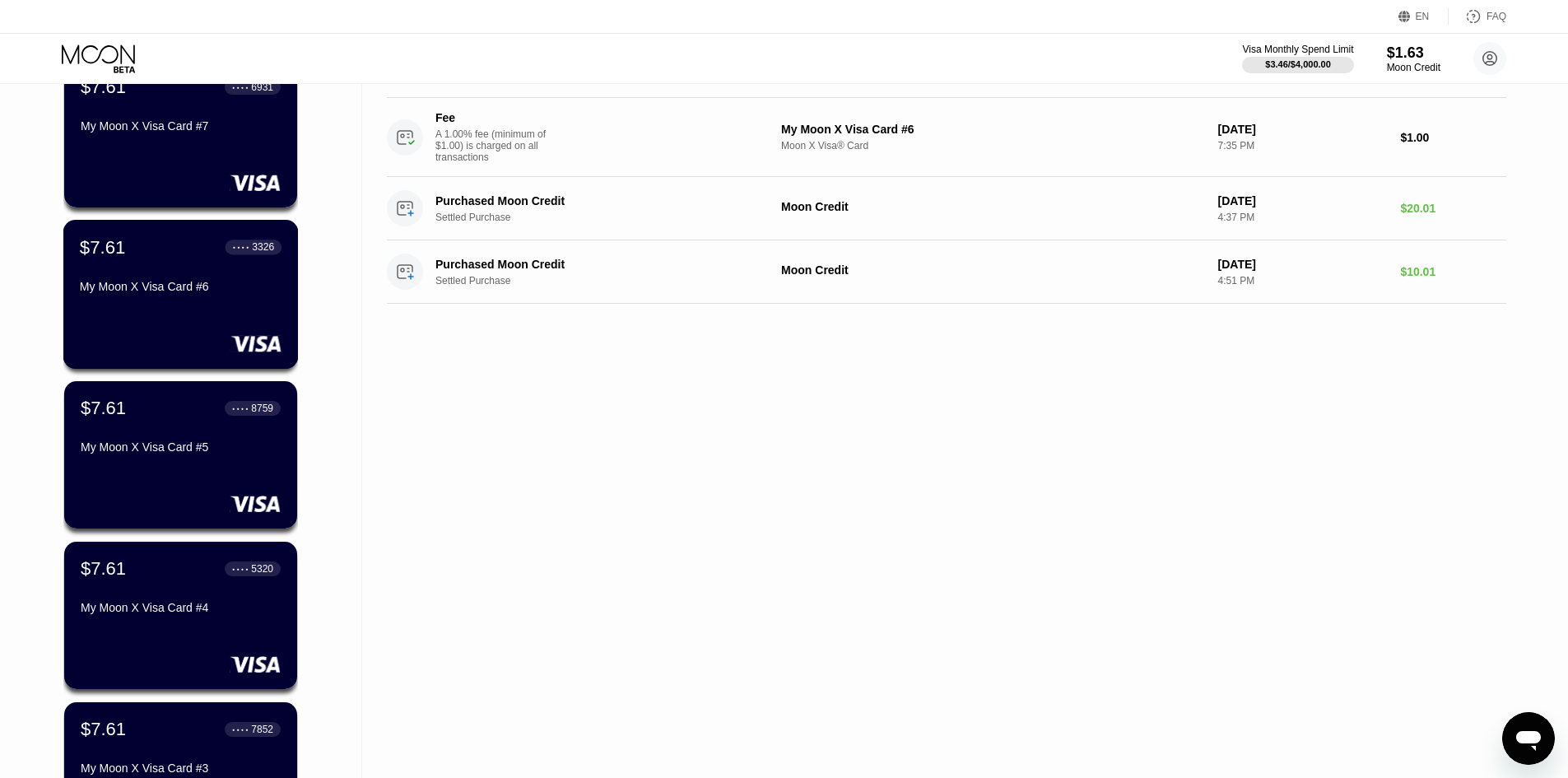
scroll to position [329, 0]
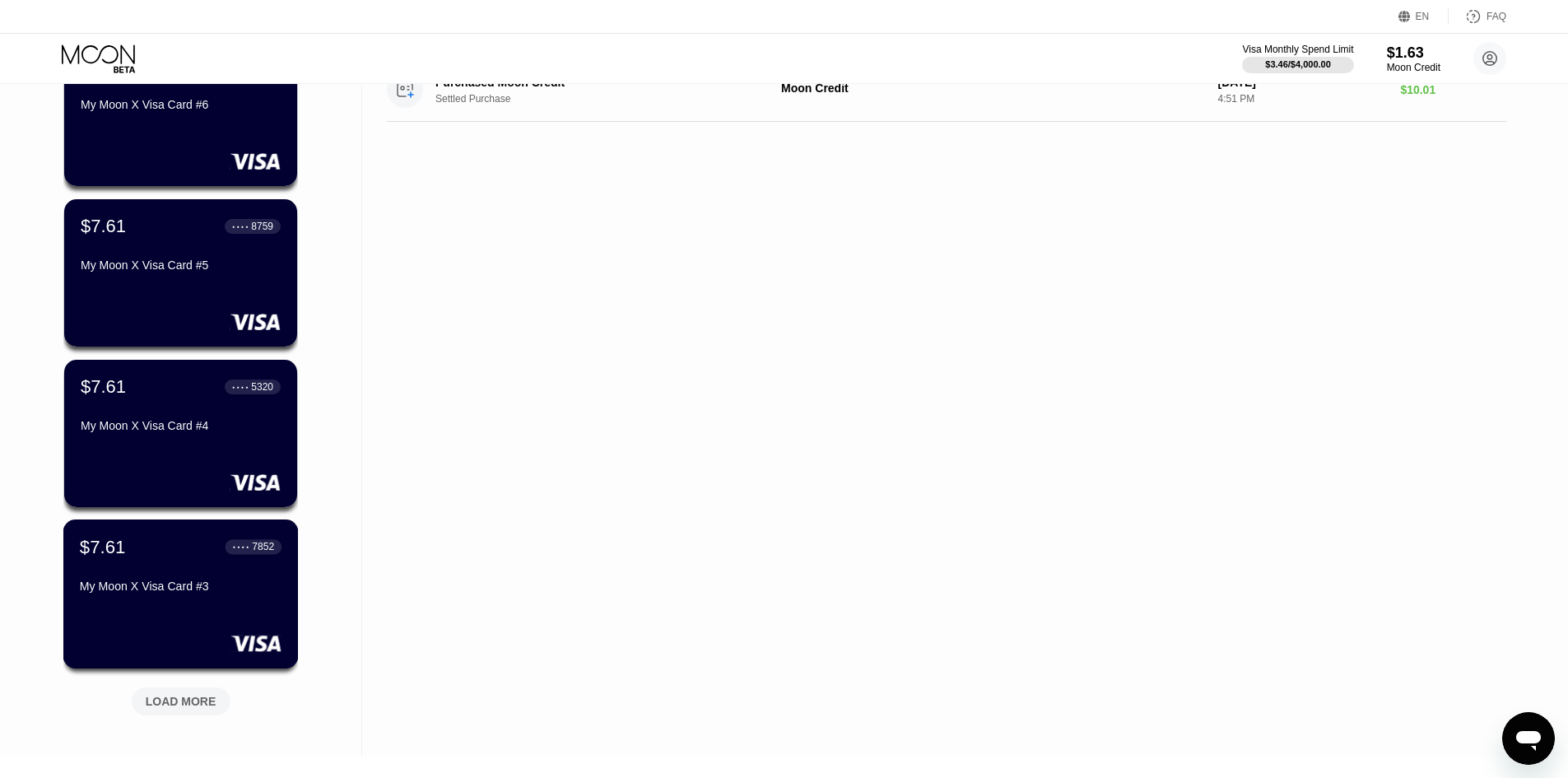
click at [214, 564] on div "$7.61 ● ● ● ● 7852 My Moon X Visa Card #3" at bounding box center [180, 568] width 201 height 64
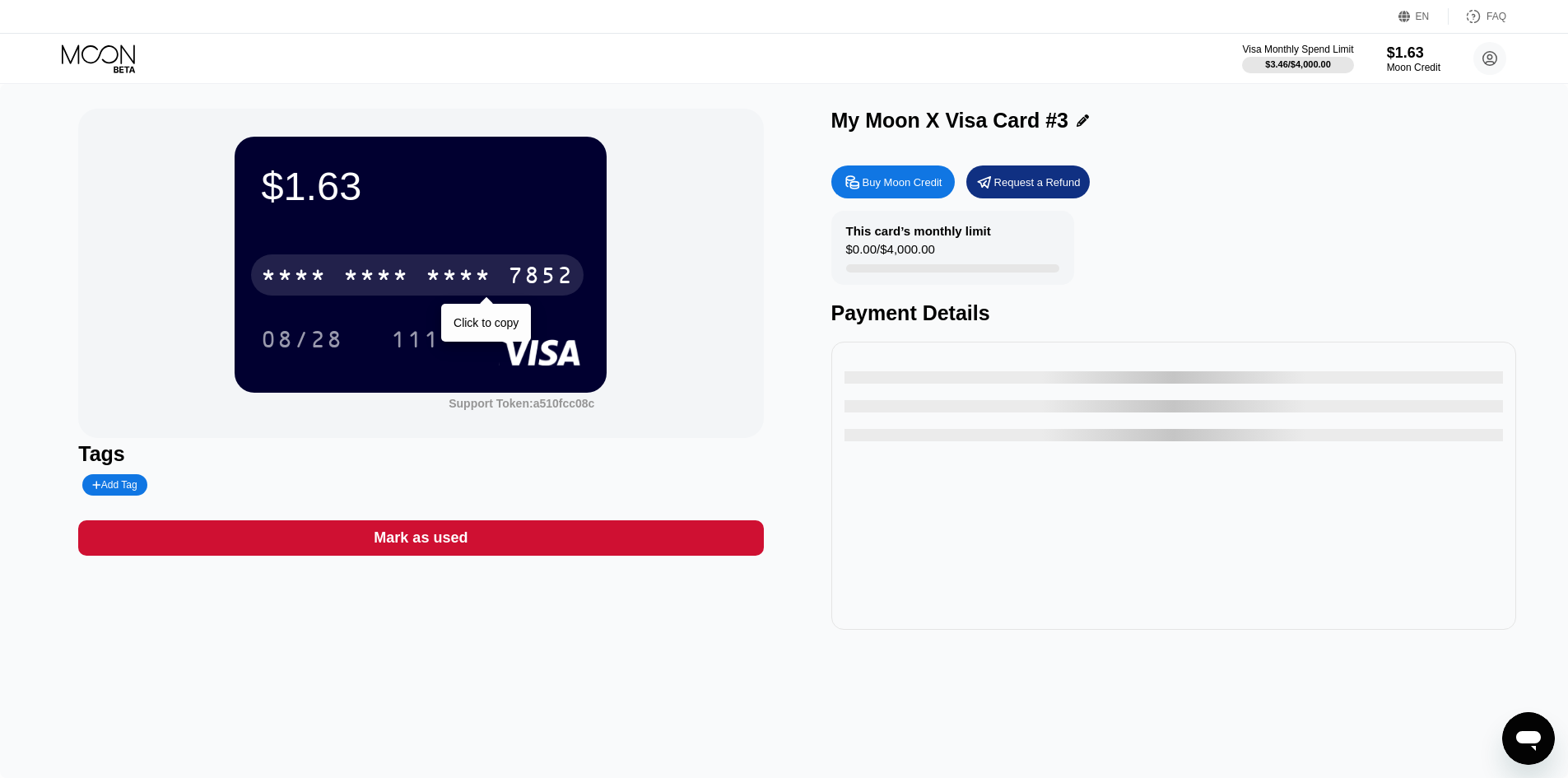
click at [477, 257] on div "* * * * * * * * * * * * 7852" at bounding box center [417, 274] width 333 height 41
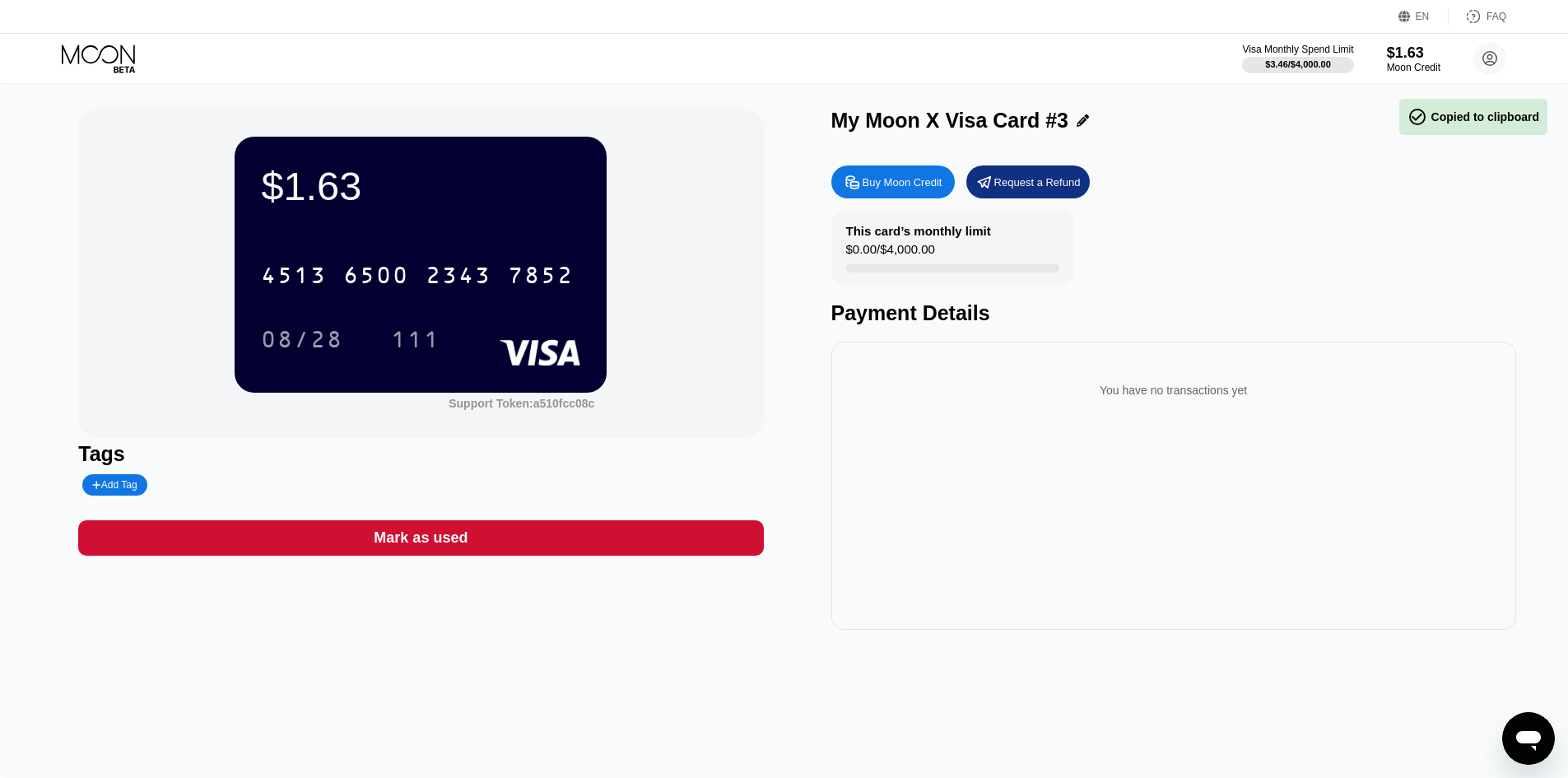
click at [286, 344] on div "08/28" at bounding box center [302, 342] width 82 height 26
click at [405, 327] on div "111" at bounding box center [415, 339] width 74 height 41
click at [1430, 48] on div "$1.63" at bounding box center [1414, 53] width 54 height 17
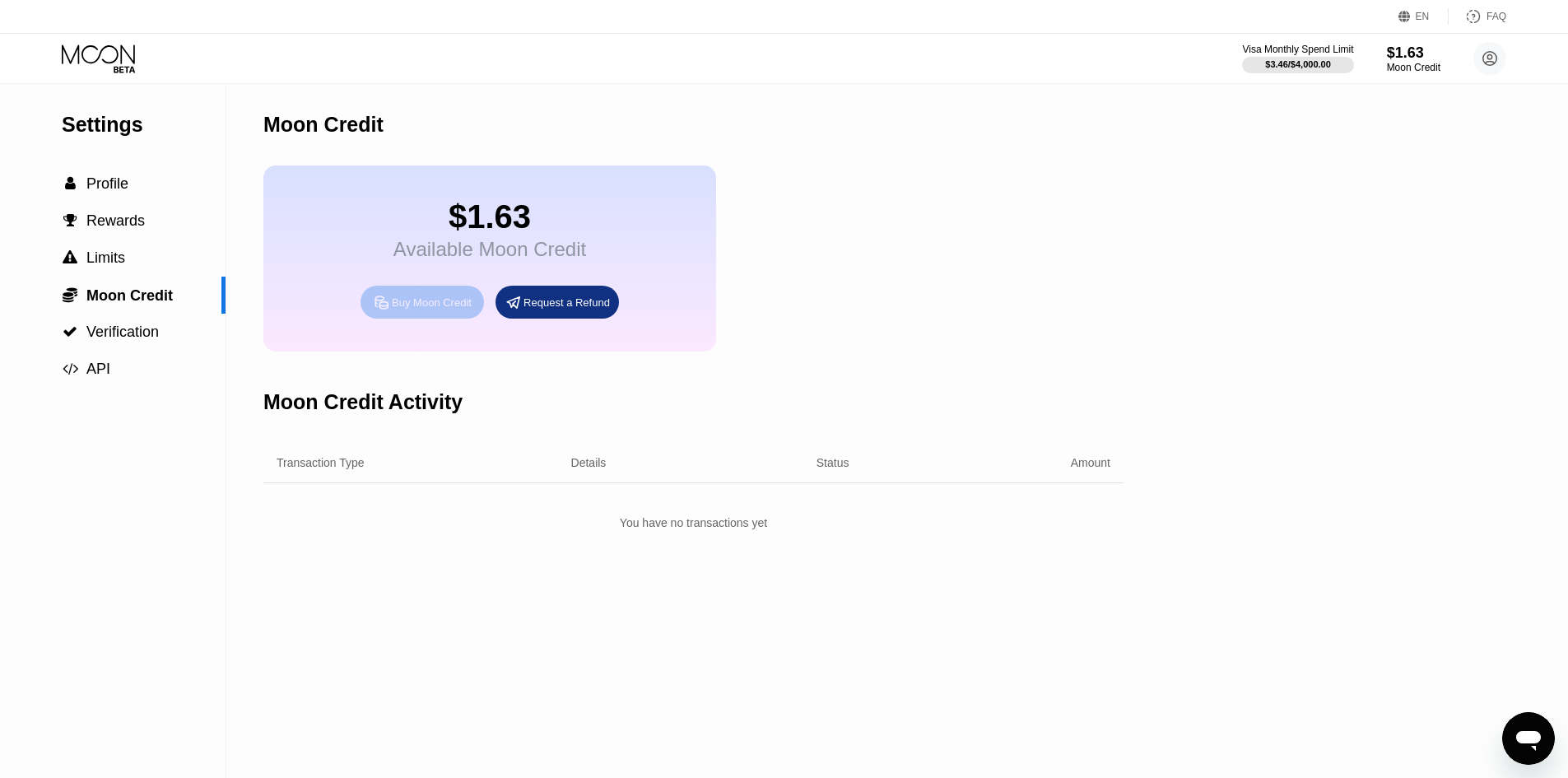
click at [418, 310] on div "Buy Moon Credit" at bounding box center [432, 302] width 80 height 14
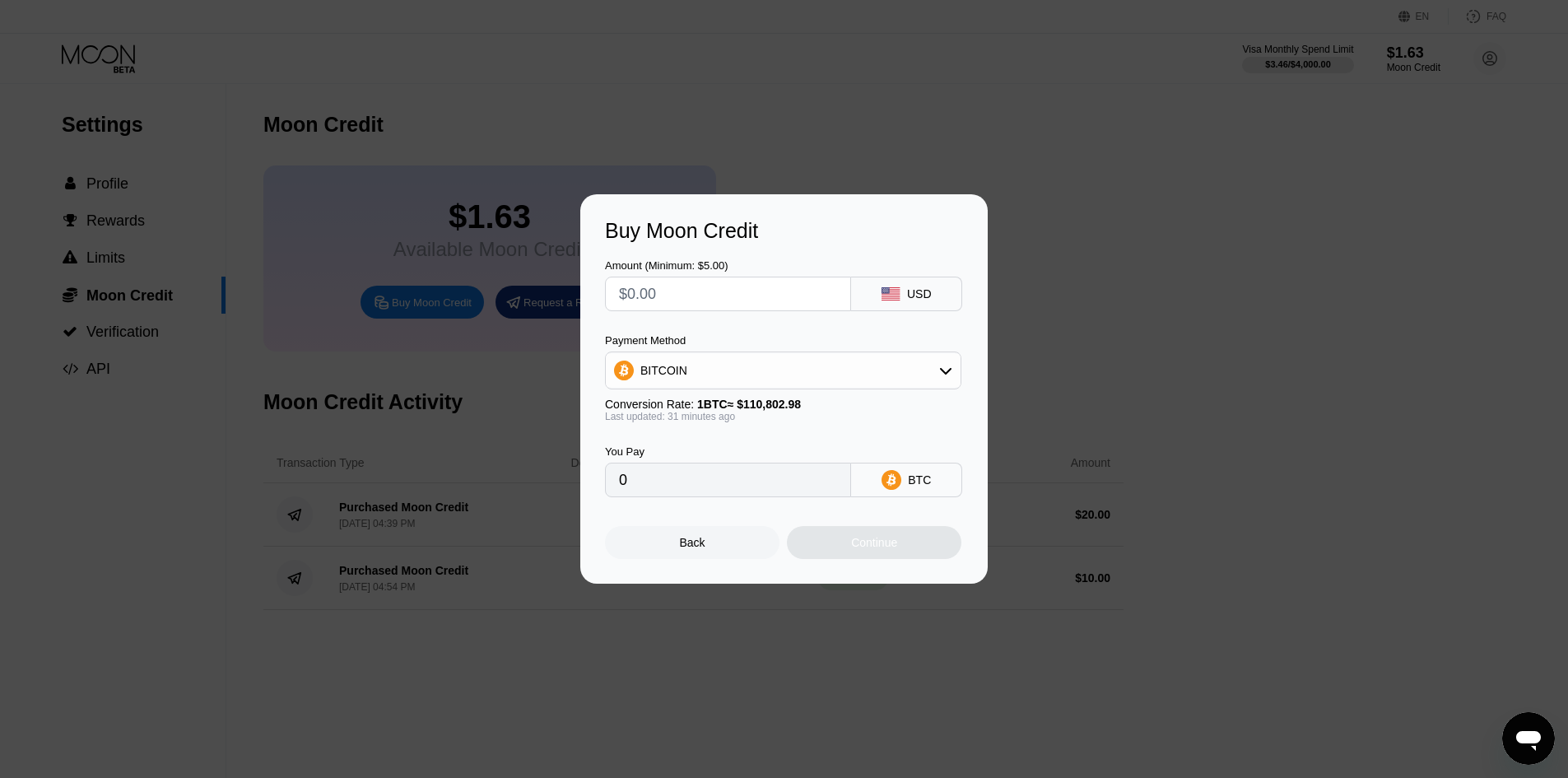
click at [671, 297] on input "text" at bounding box center [728, 294] width 218 height 33
click at [682, 355] on div "BITCOIN" at bounding box center [783, 371] width 354 height 33
click at [677, 442] on div "USDT on TRON" at bounding box center [784, 452] width 346 height 33
type input "0.00"
click at [653, 277] on div at bounding box center [728, 294] width 246 height 35
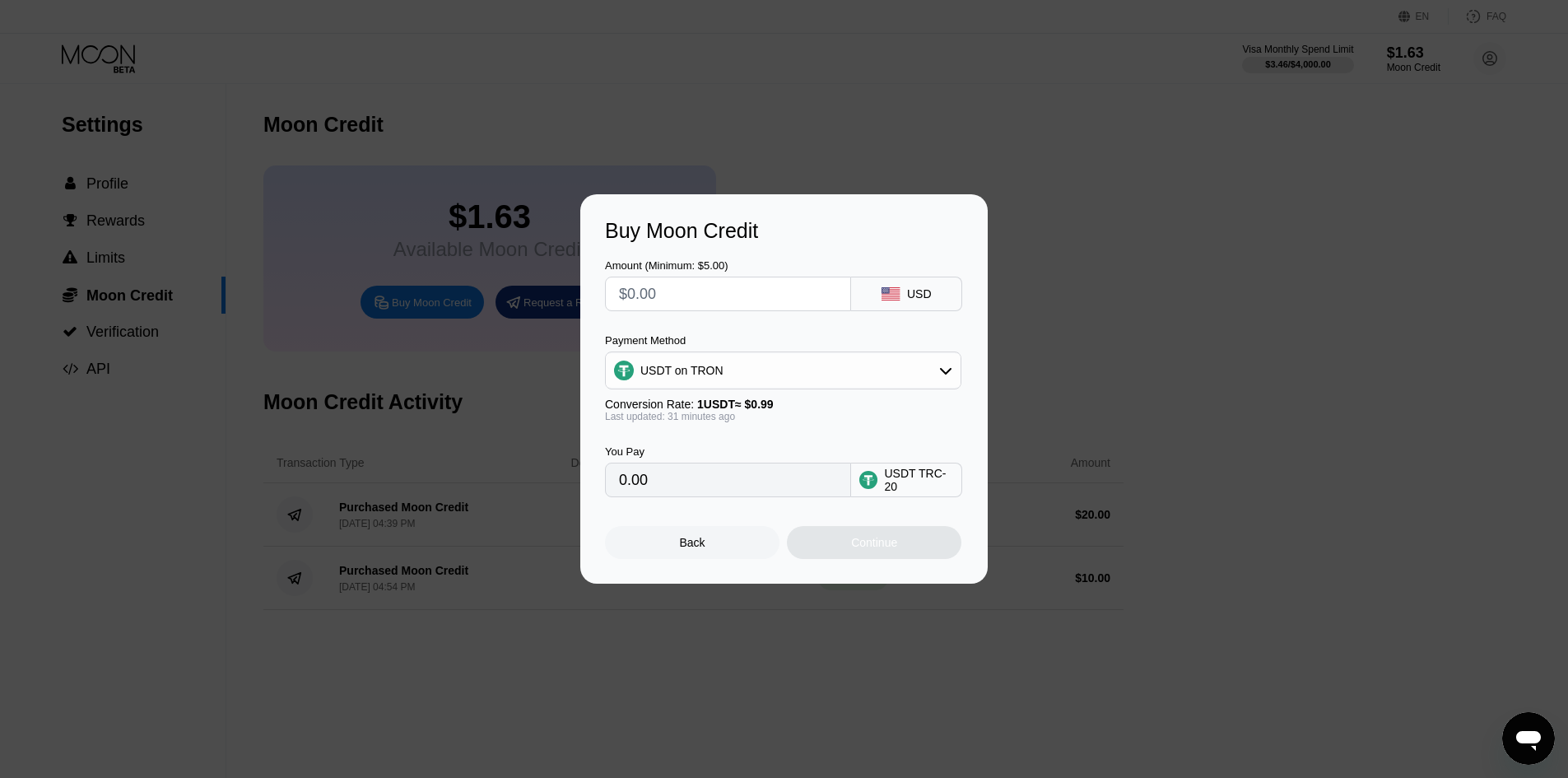
click at [653, 288] on input "text" at bounding box center [728, 294] width 218 height 33
type input "$2"
type input "2.02"
type input "$20"
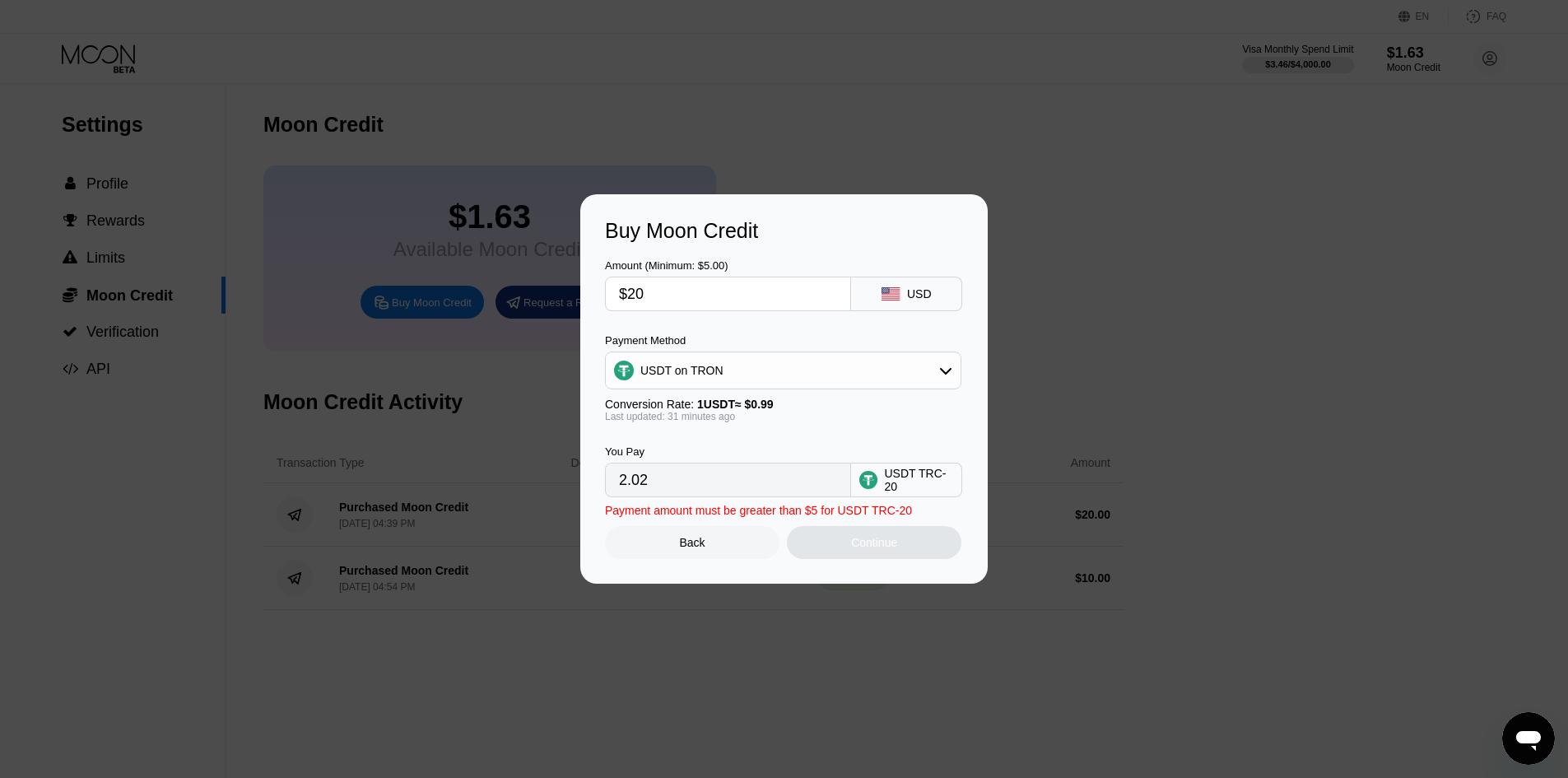
type input "20.20"
type input "$2"
type input "2.02"
type input "0.00"
type input "$5"
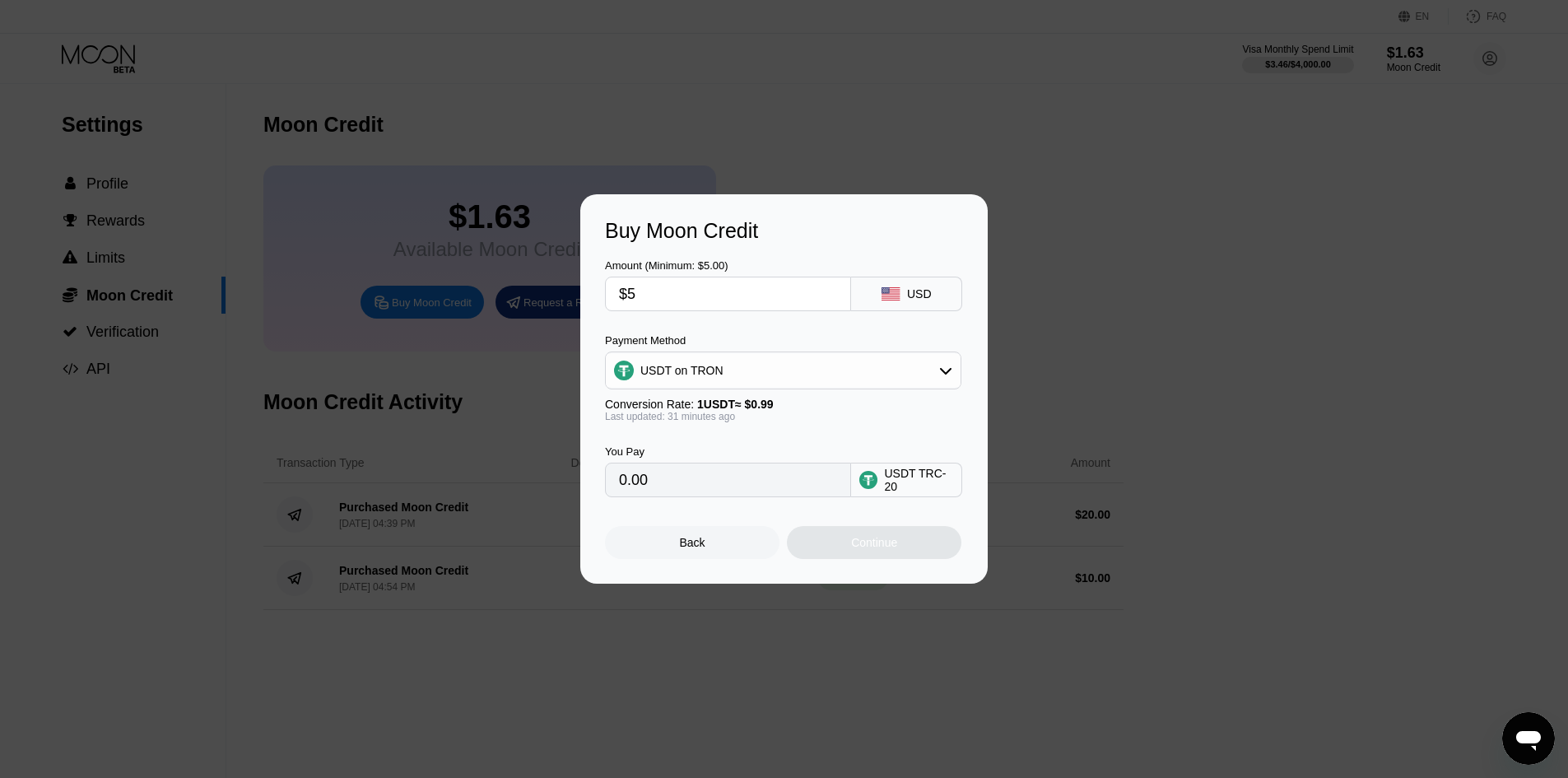
type input "5.05"
type input "$50"
type input "50.51"
type input "$50"
click at [879, 544] on div "Continue" at bounding box center [874, 542] width 46 height 13
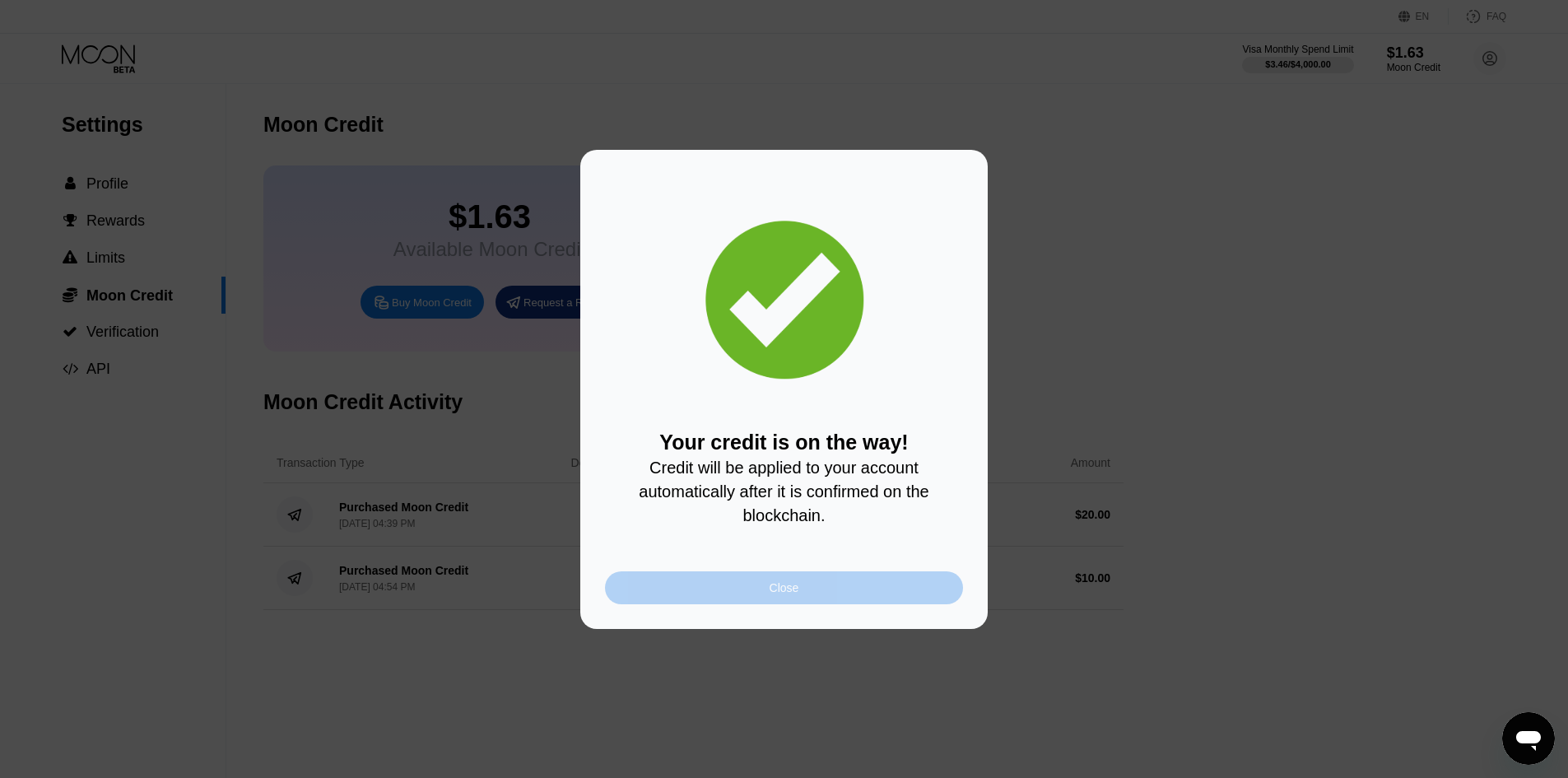
click at [946, 589] on div "Close" at bounding box center [784, 588] width 358 height 33
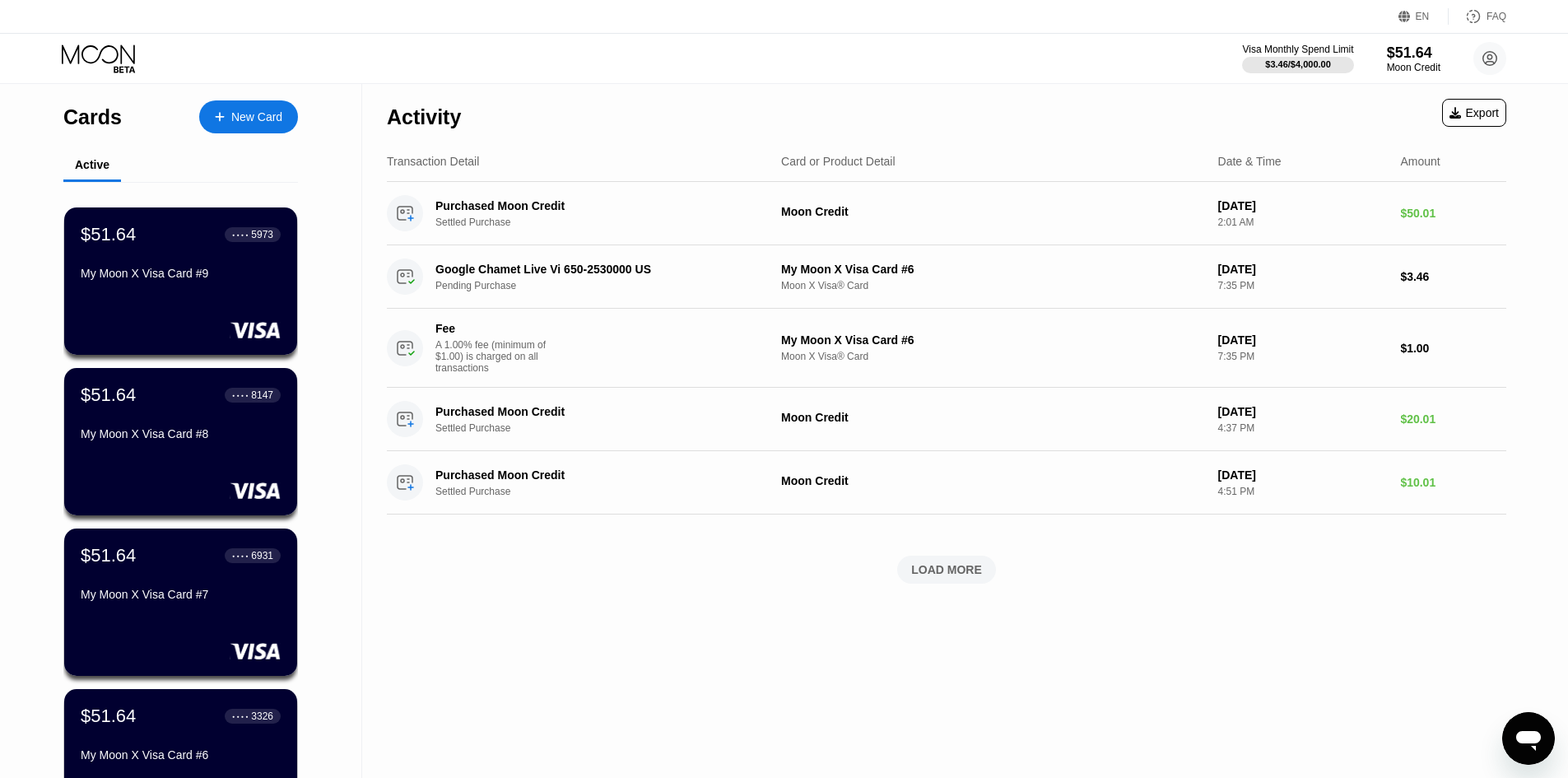
click at [251, 125] on div "New Card" at bounding box center [249, 117] width 98 height 33
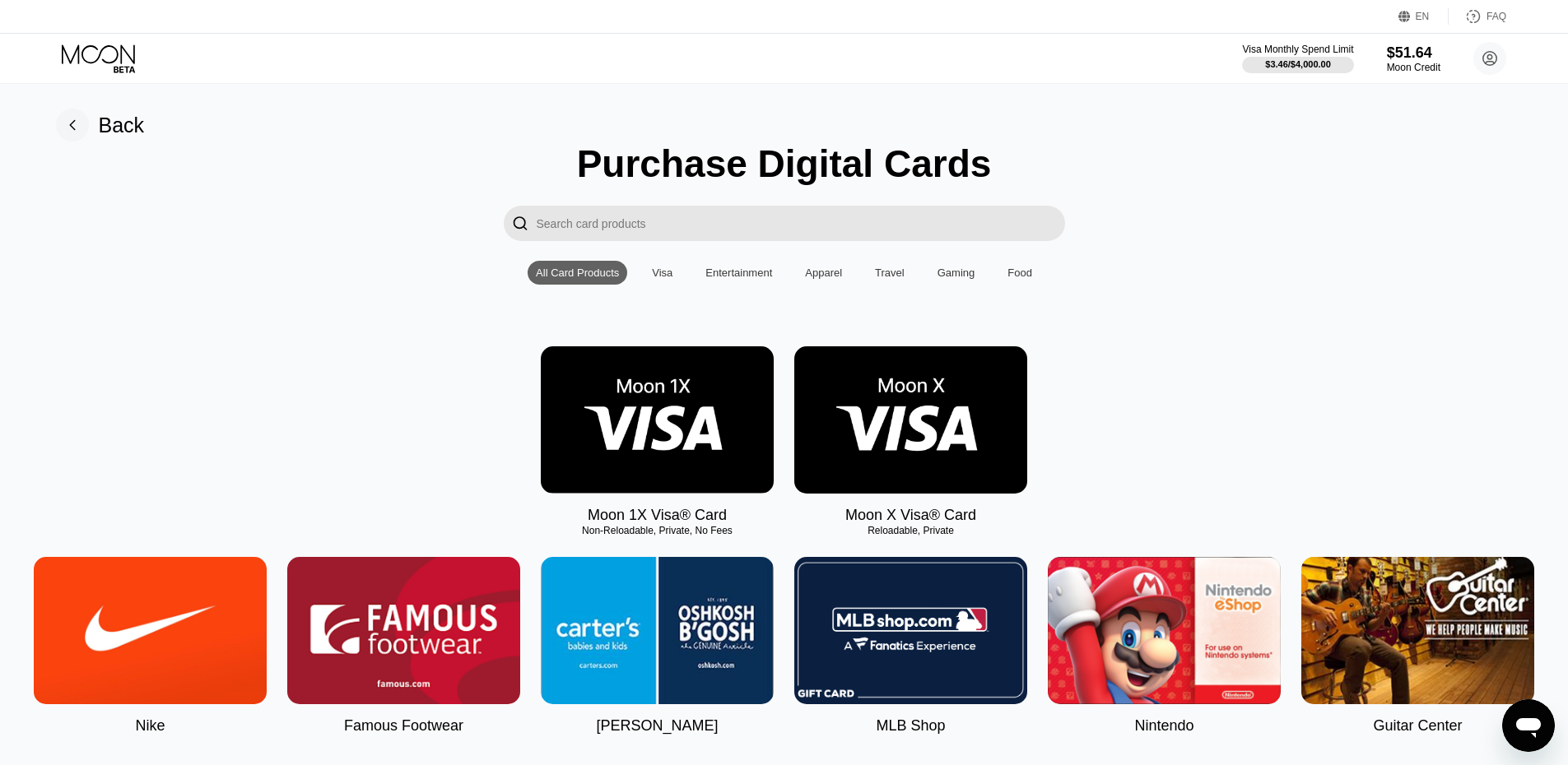
click at [918, 390] on img at bounding box center [911, 420] width 233 height 148
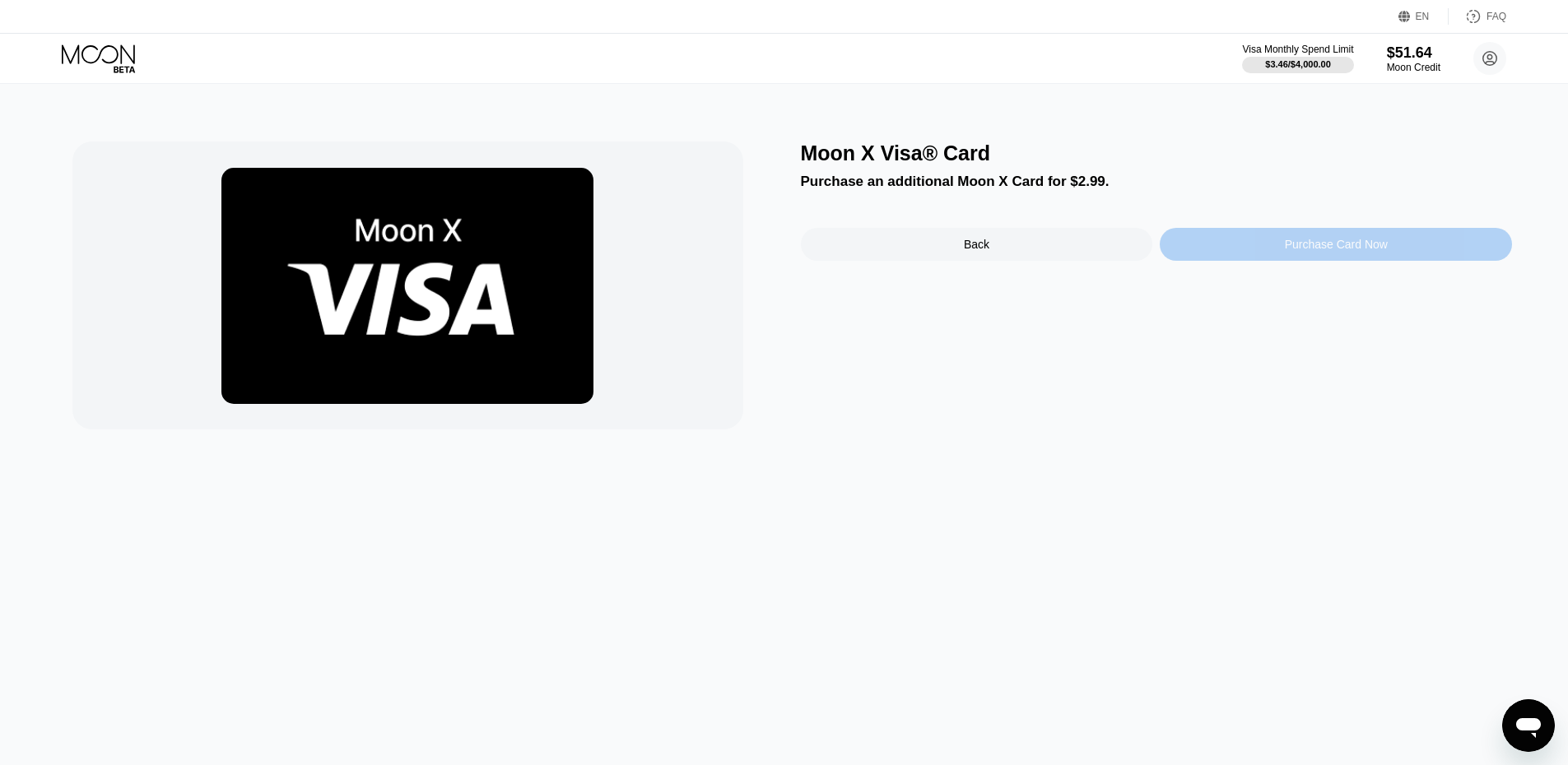
click at [1312, 249] on div "Purchase Card Now" at bounding box center [1337, 244] width 103 height 13
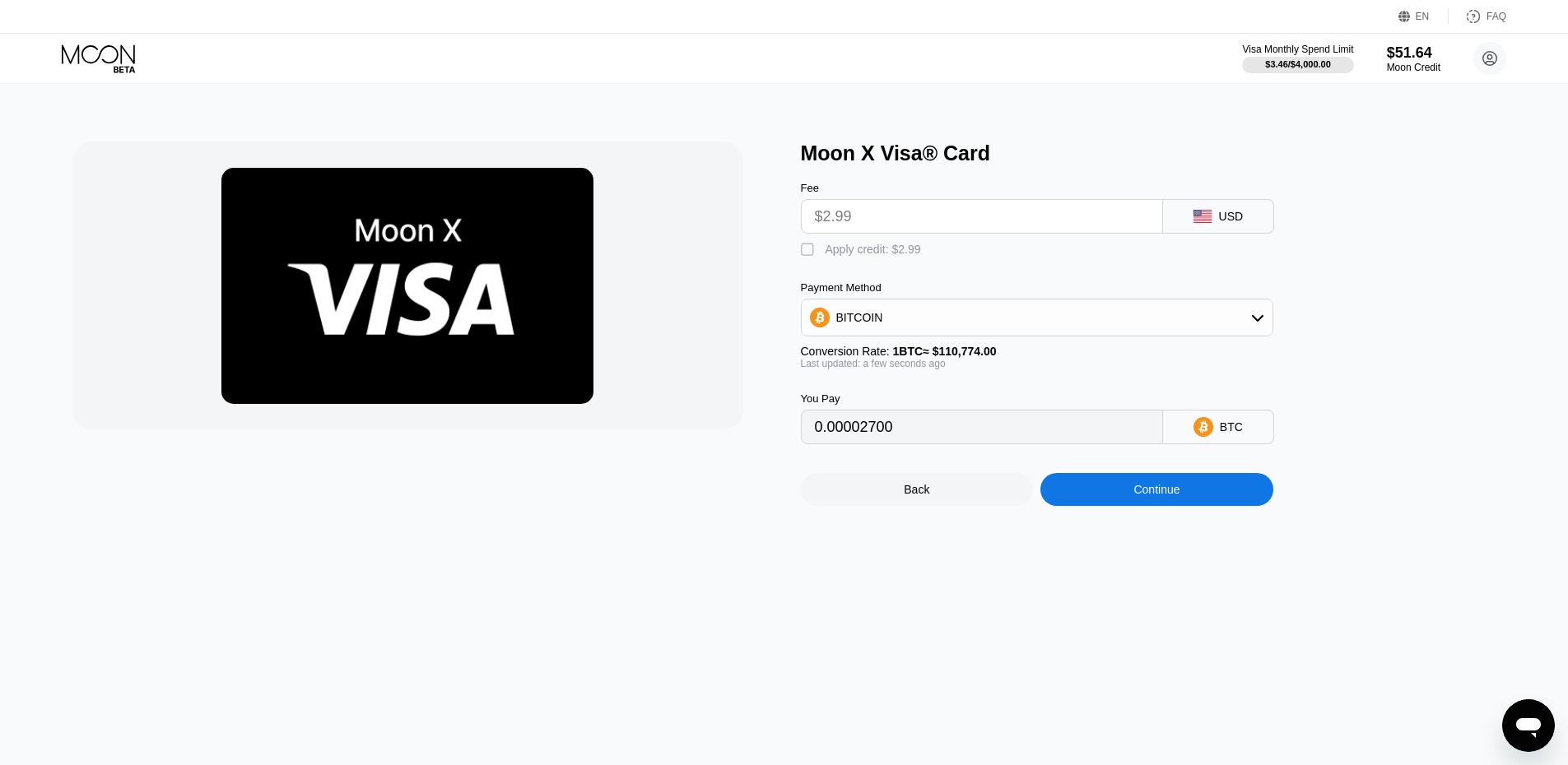
click at [851, 256] on div "Apply credit: $2.99" at bounding box center [873, 250] width 96 height 13
type input "0"
click at [1230, 506] on div "Continue" at bounding box center [1157, 490] width 233 height 33
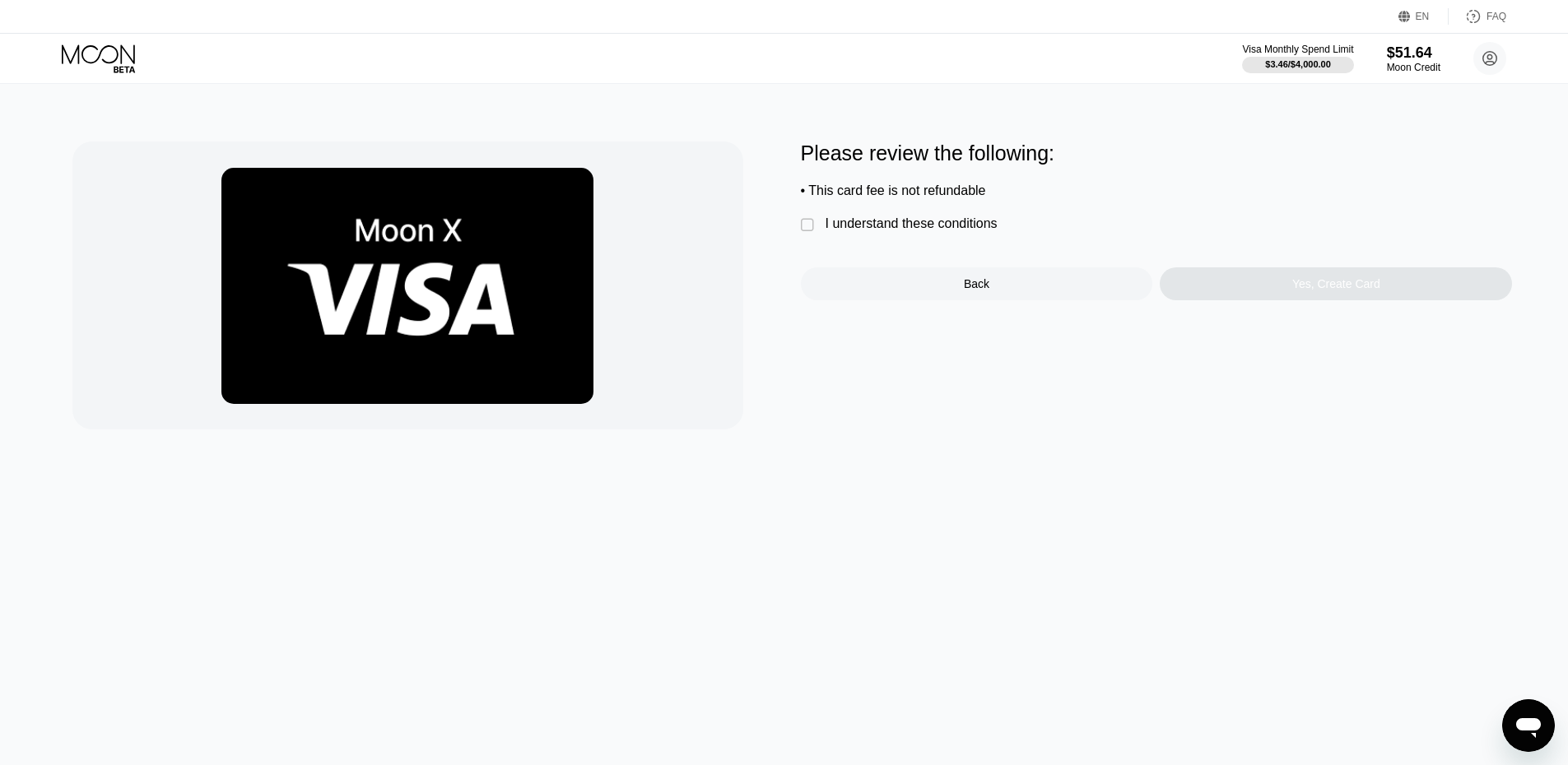
click at [890, 230] on div "I understand these conditions" at bounding box center [911, 224] width 172 height 15
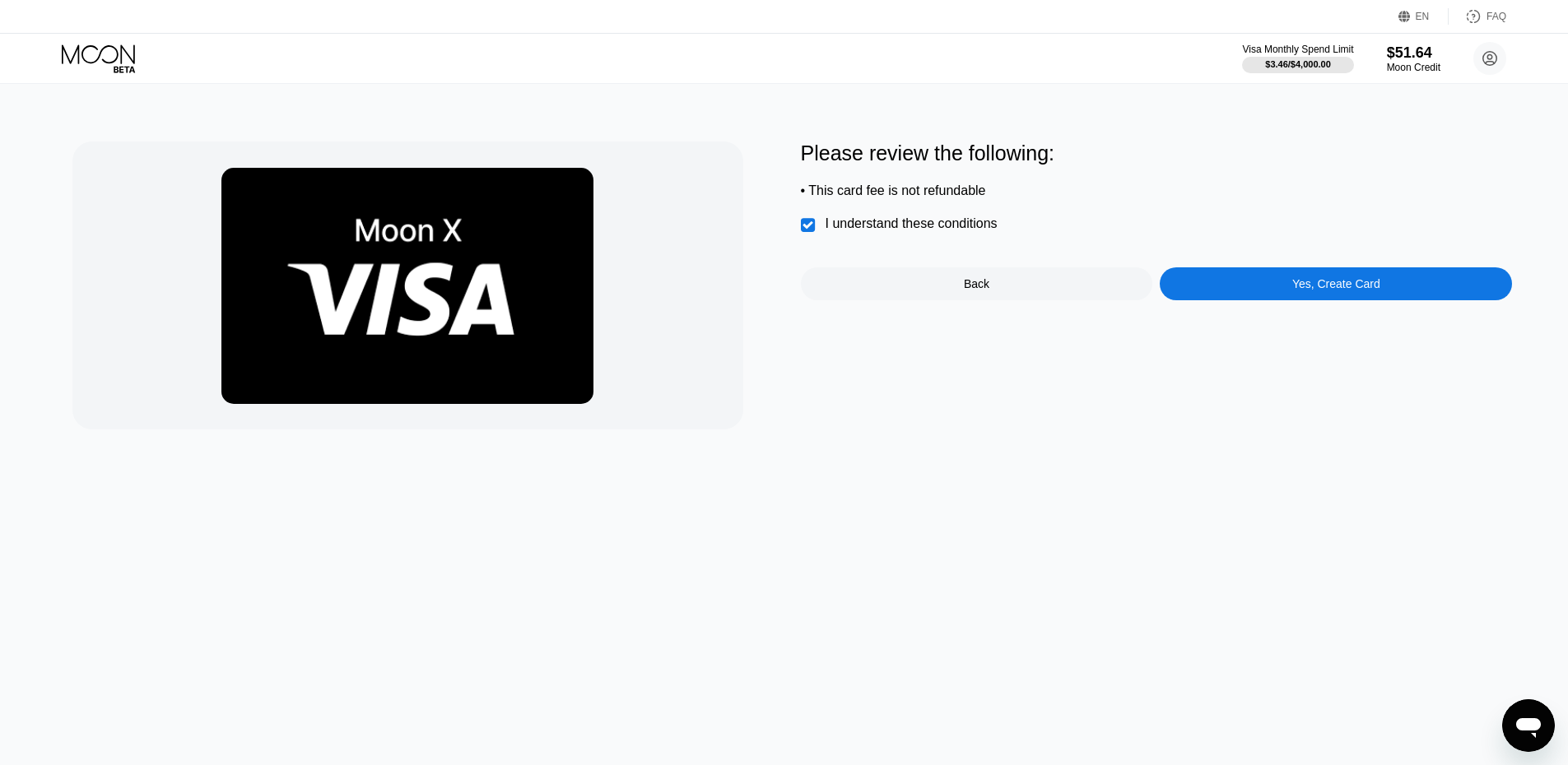
click at [1286, 285] on div "Yes, Create Card" at bounding box center [1336, 284] width 353 height 33
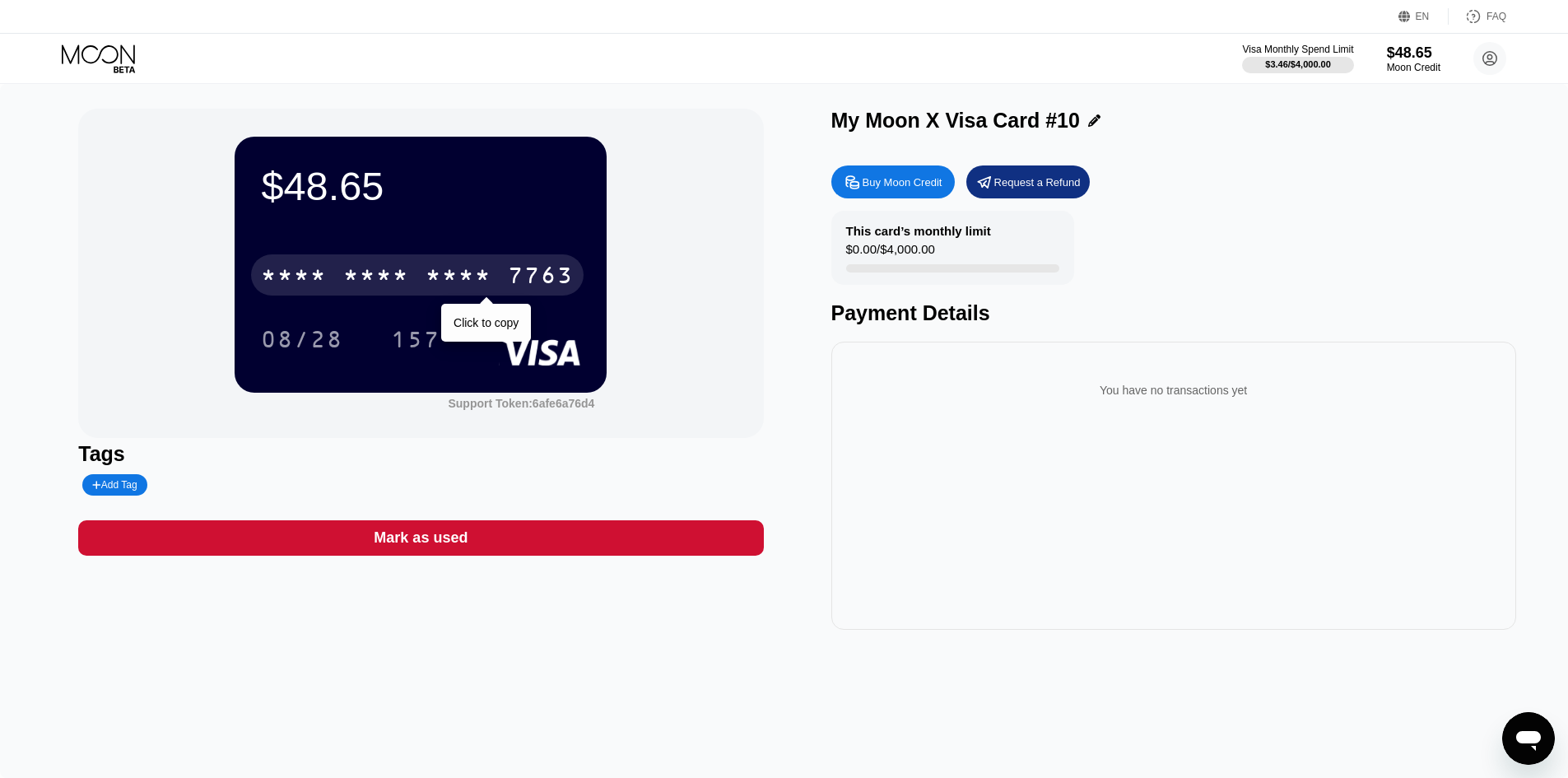
click at [421, 271] on div "* * * * * * * * * * * * 7763" at bounding box center [417, 274] width 333 height 41
drag, startPoint x: 514, startPoint y: 269, endPoint x: 1024, endPoint y: 702, distance: 669.0
click at [1024, 702] on div "$48.65 4513 6500 2762 7763 Click to copy 08/28 157 Support Token: 6afe6a76d4 Ta…" at bounding box center [784, 431] width 1568 height 694
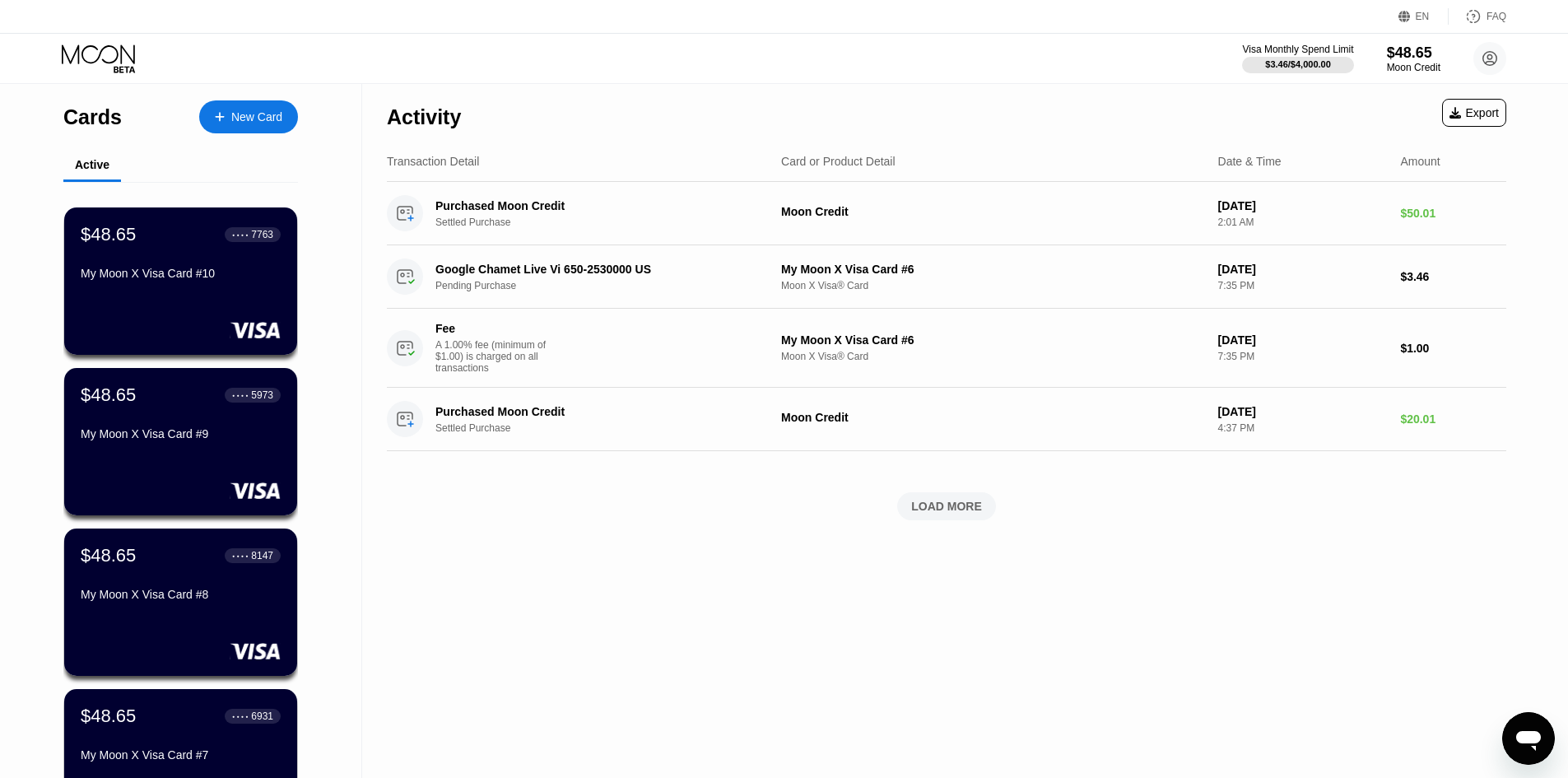
click at [252, 116] on div "New Card" at bounding box center [257, 117] width 51 height 14
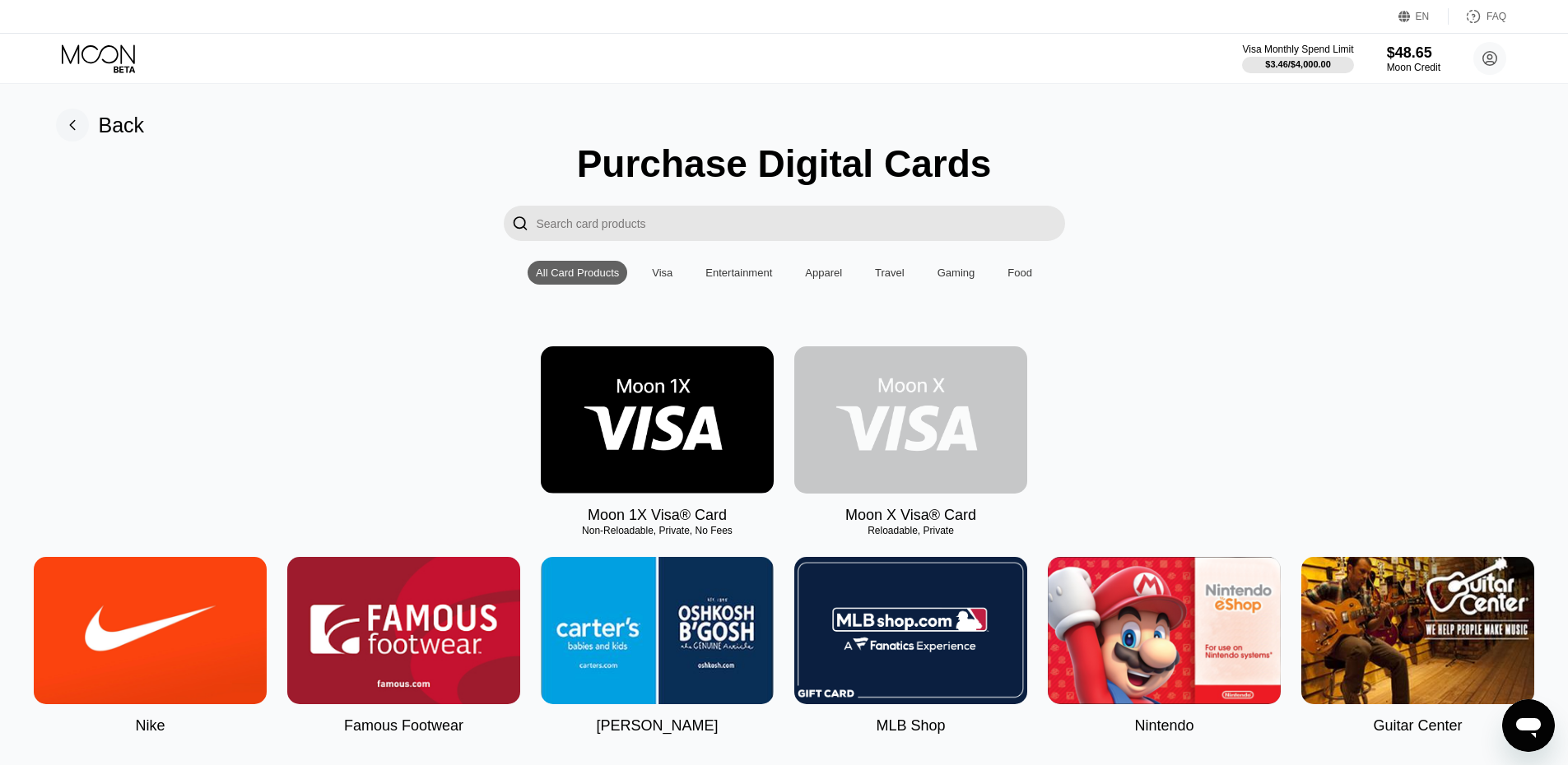
click at [936, 418] on img at bounding box center [911, 420] width 233 height 148
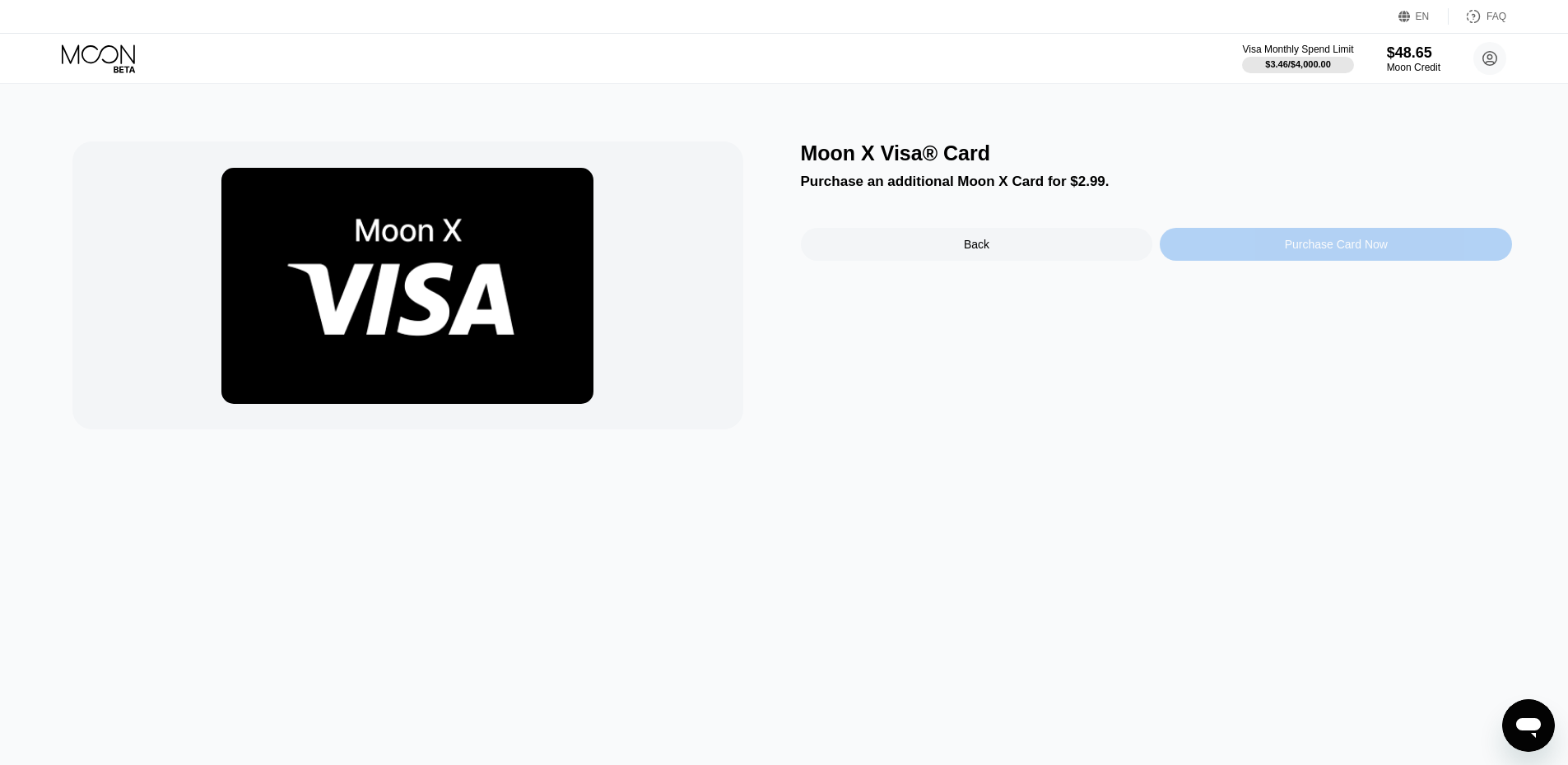
click at [1269, 258] on div "Purchase Card Now" at bounding box center [1336, 244] width 353 height 33
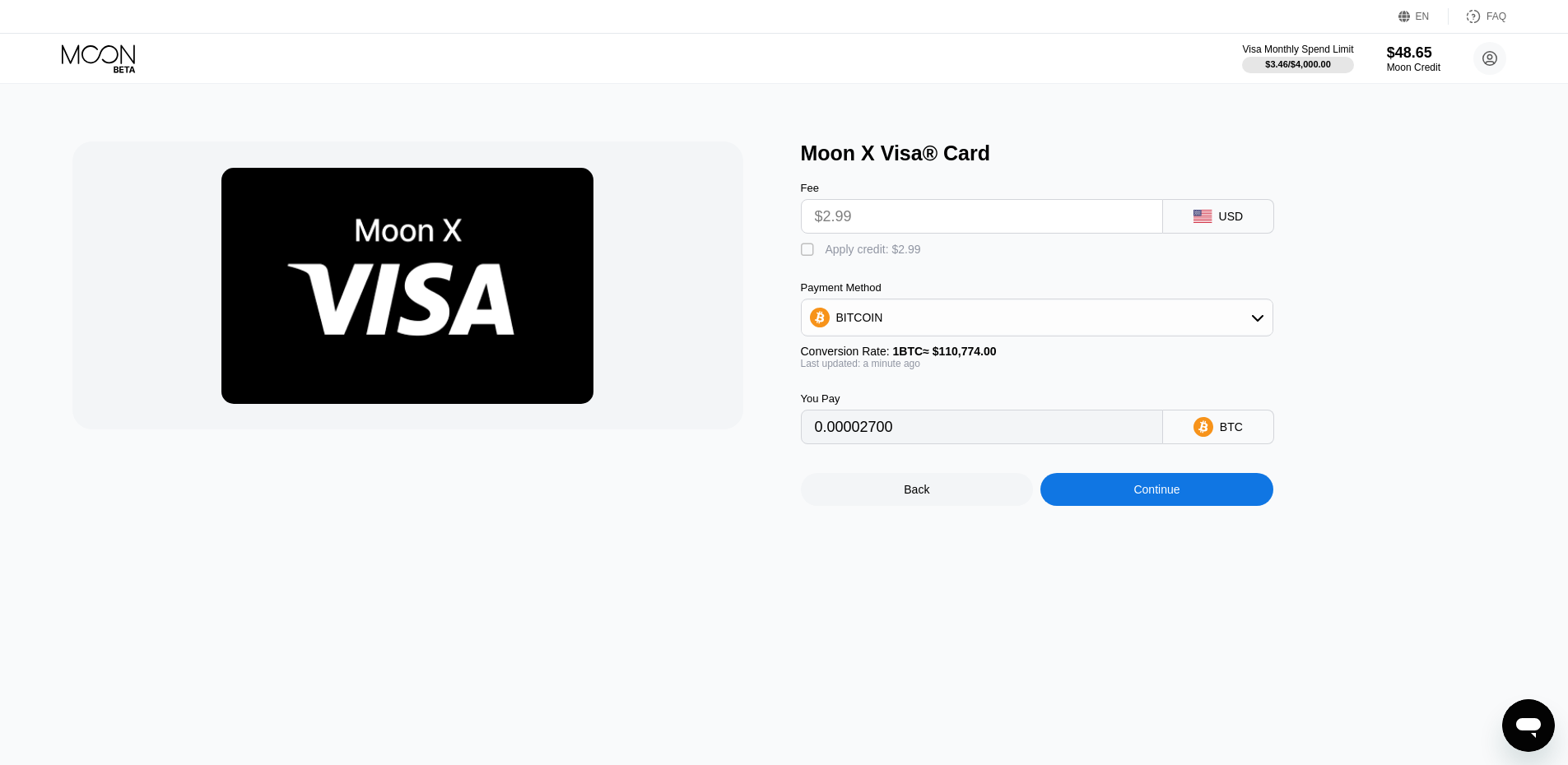
click at [842, 256] on div "Apply credit: $2.99" at bounding box center [873, 250] width 96 height 13
type input "0"
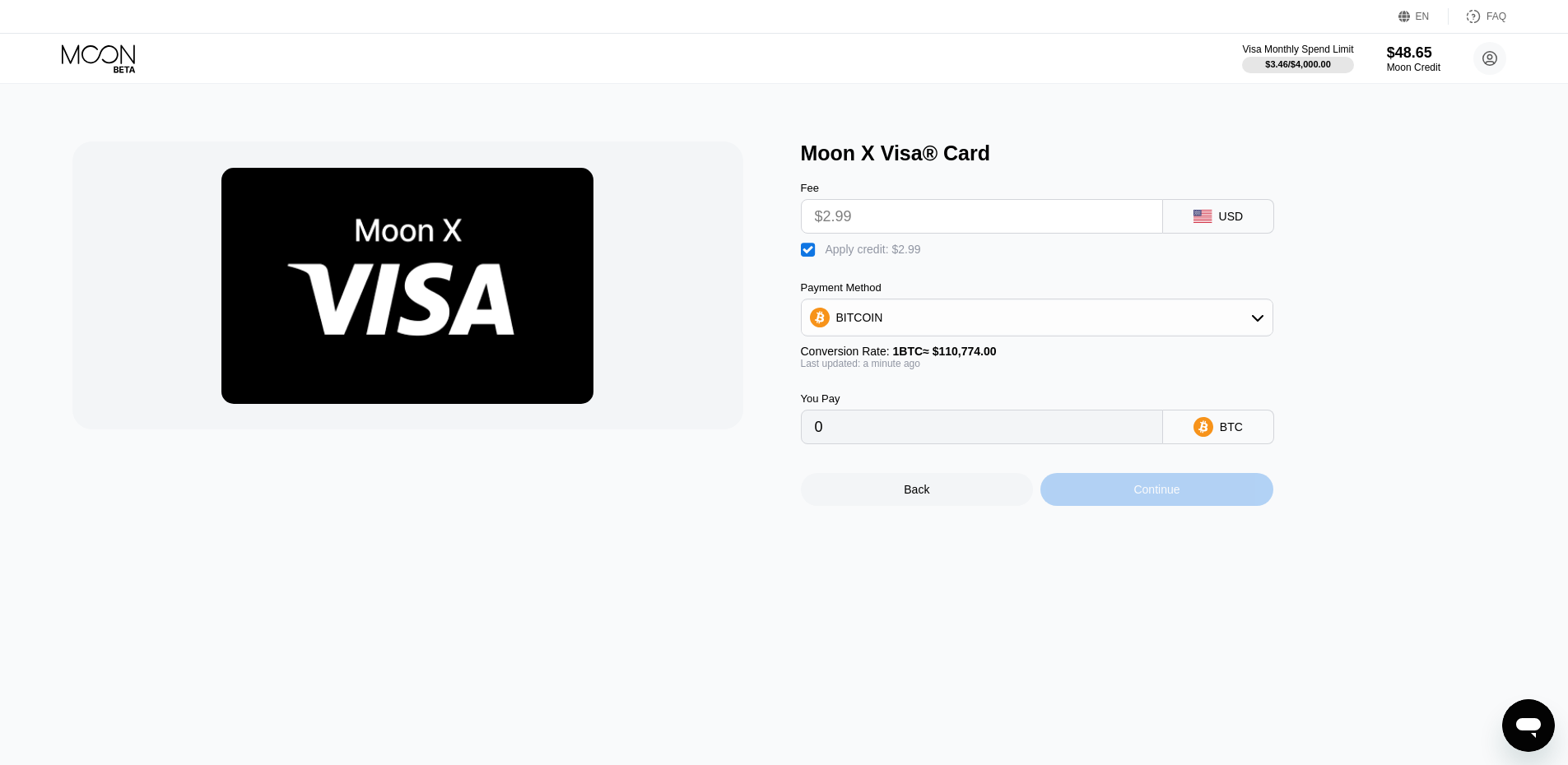
click at [1198, 506] on div "Continue" at bounding box center [1157, 490] width 233 height 33
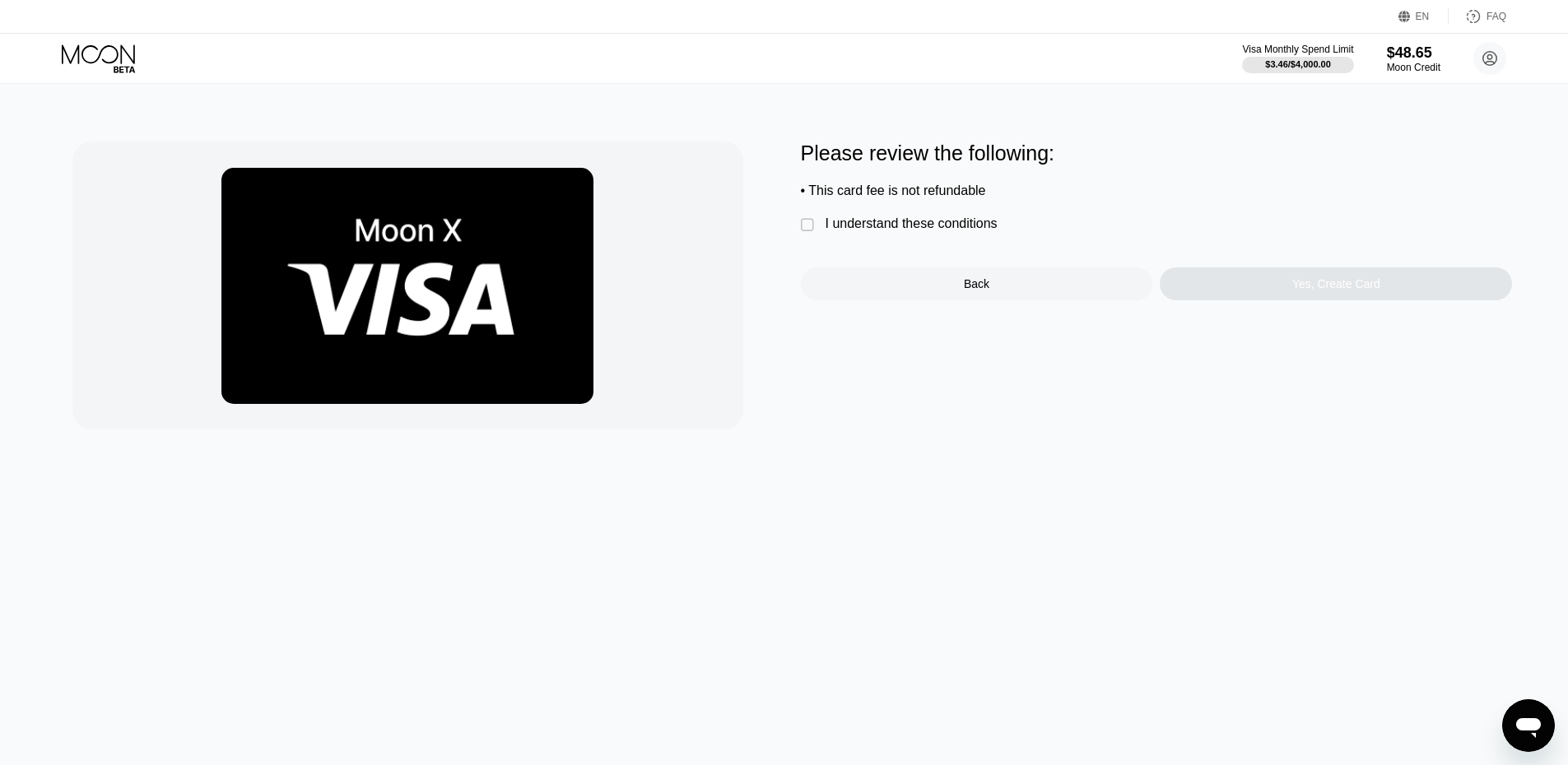
click at [869, 223] on div "I understand these conditions" at bounding box center [911, 224] width 172 height 15
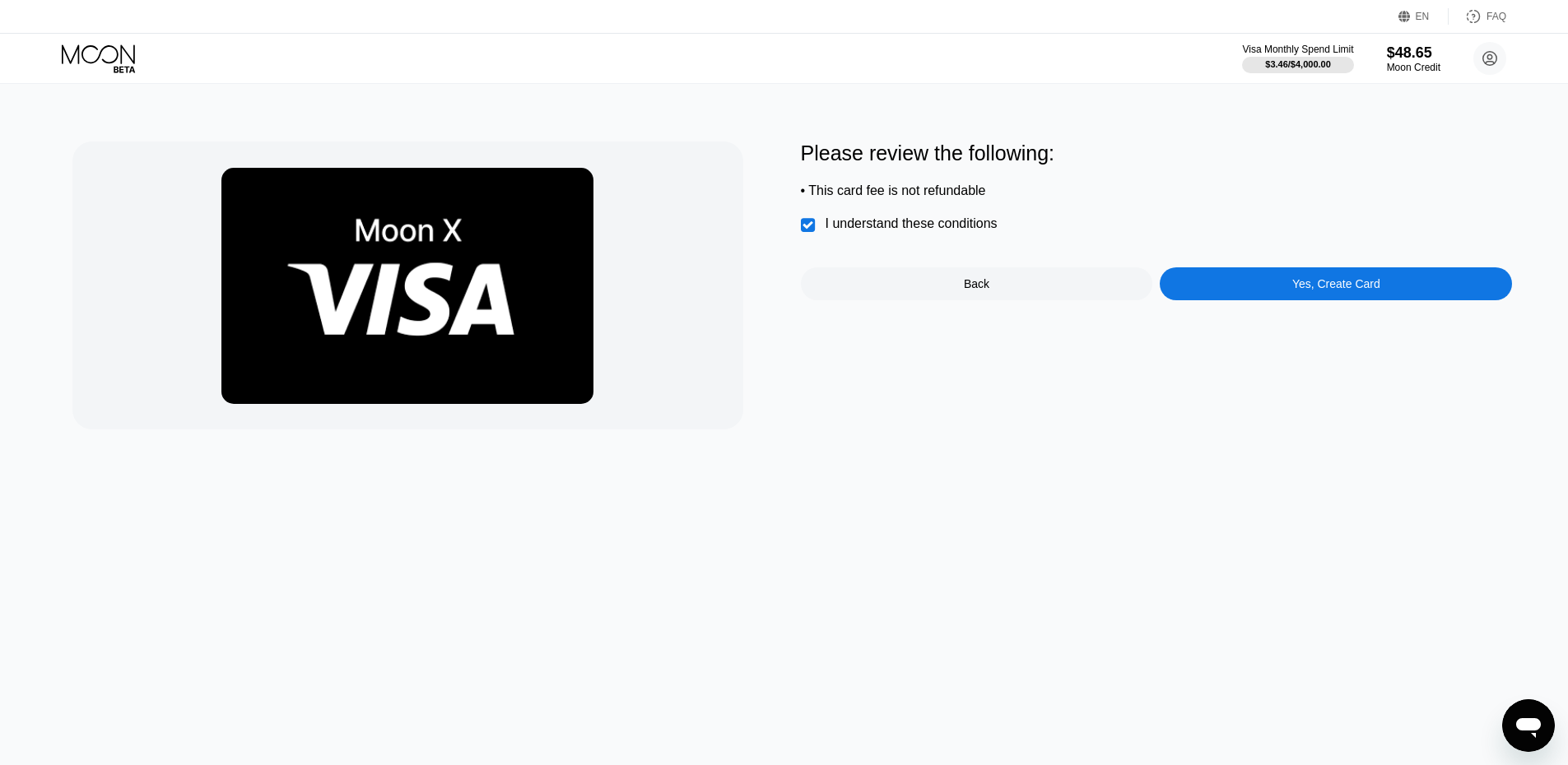
click at [1254, 291] on div "Yes, Create Card" at bounding box center [1336, 284] width 353 height 33
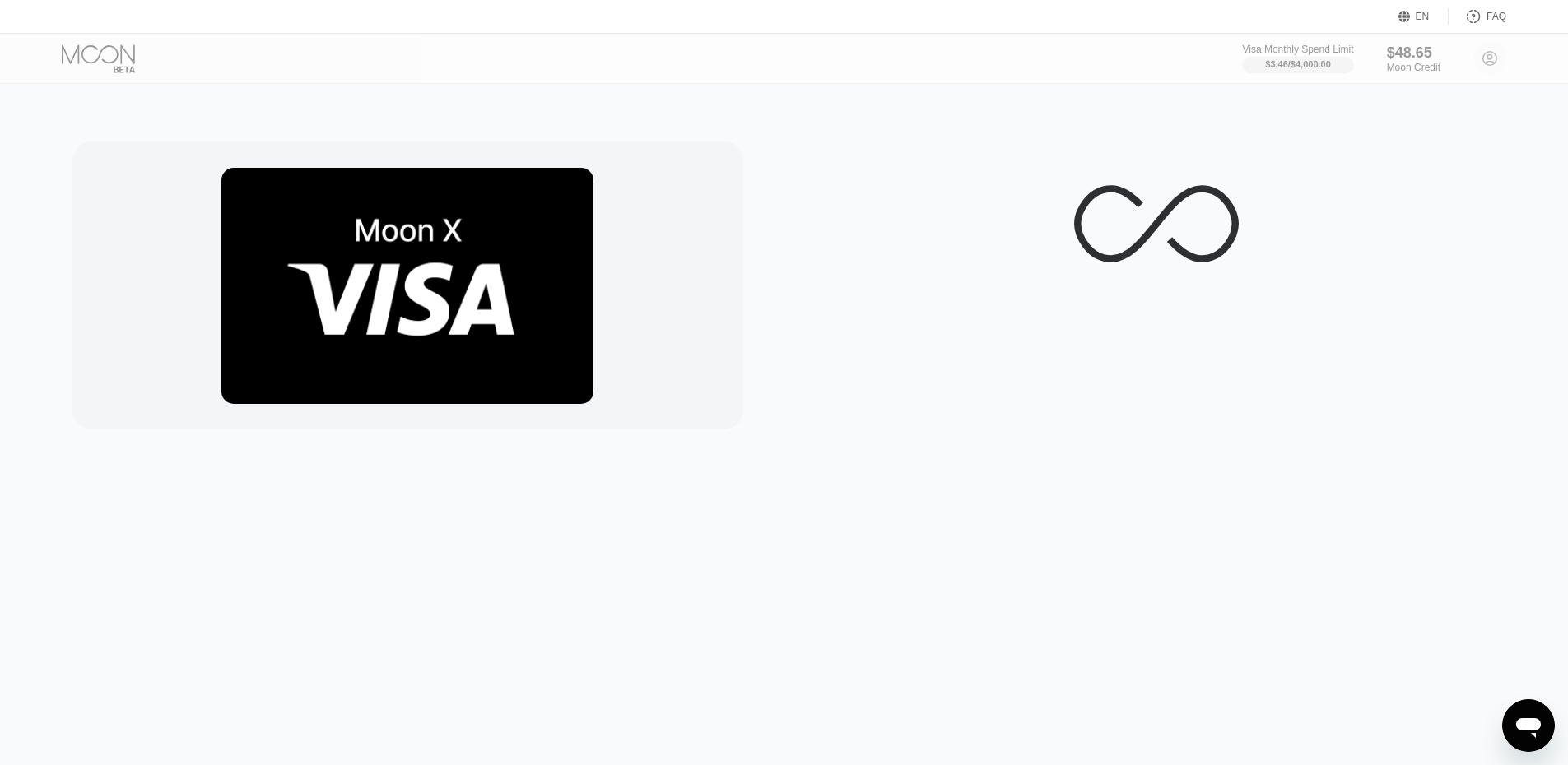
click at [1292, 303] on div at bounding box center [1157, 223] width 712 height 165
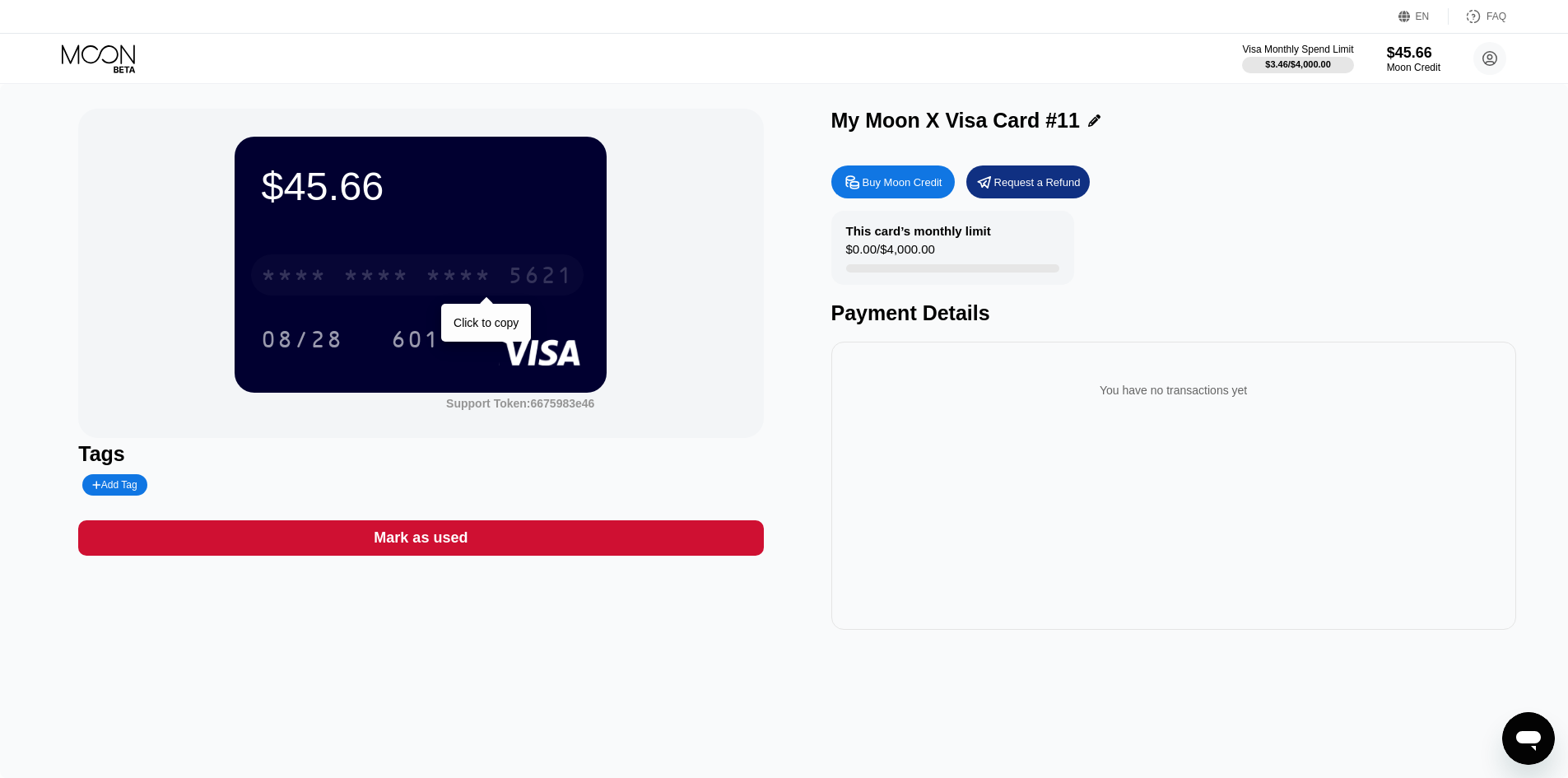
click at [496, 269] on div "* * * * * * * * * * * * 5621" at bounding box center [417, 274] width 333 height 41
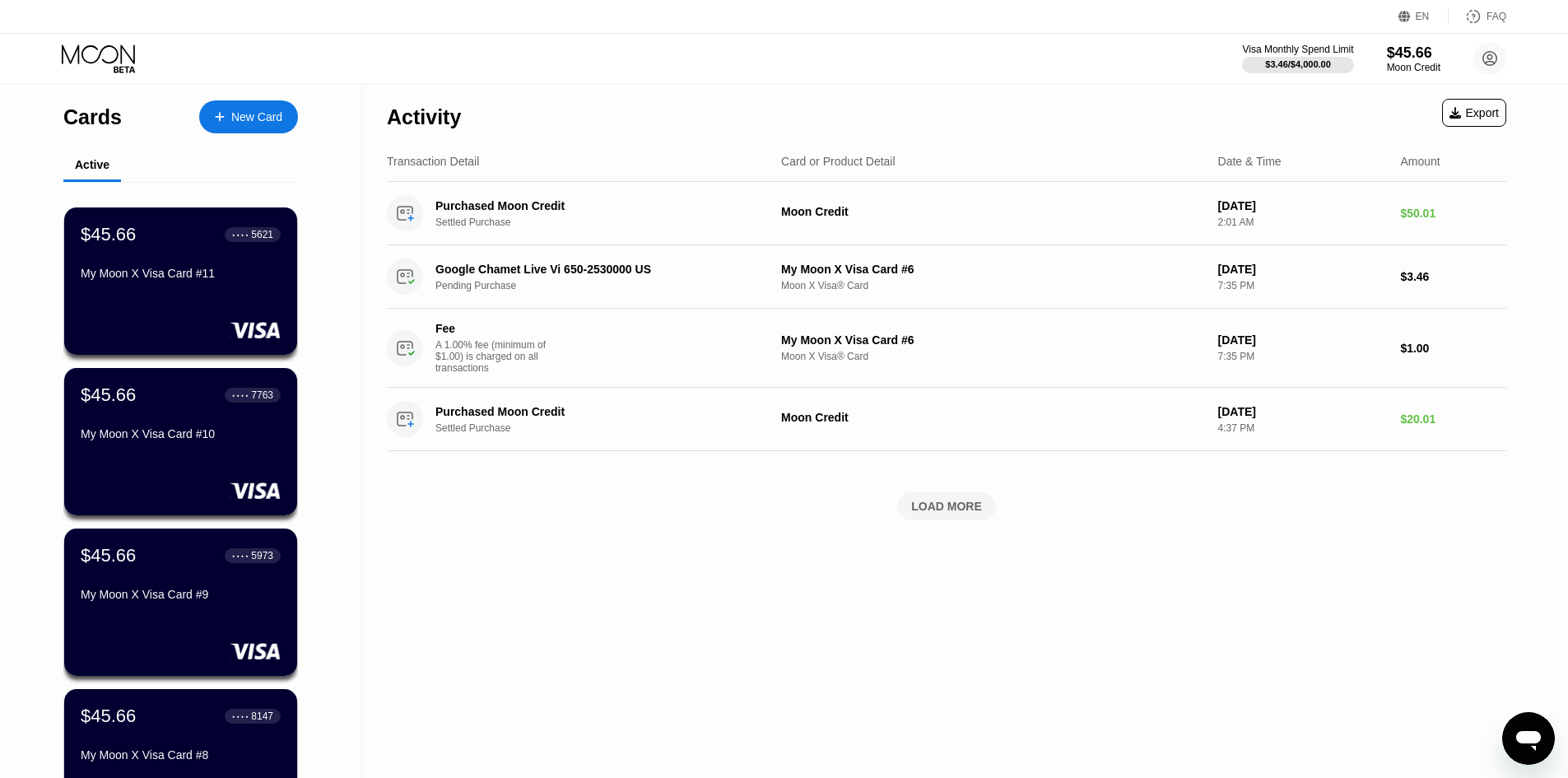
click at [252, 110] on div "New Card" at bounding box center [257, 117] width 51 height 14
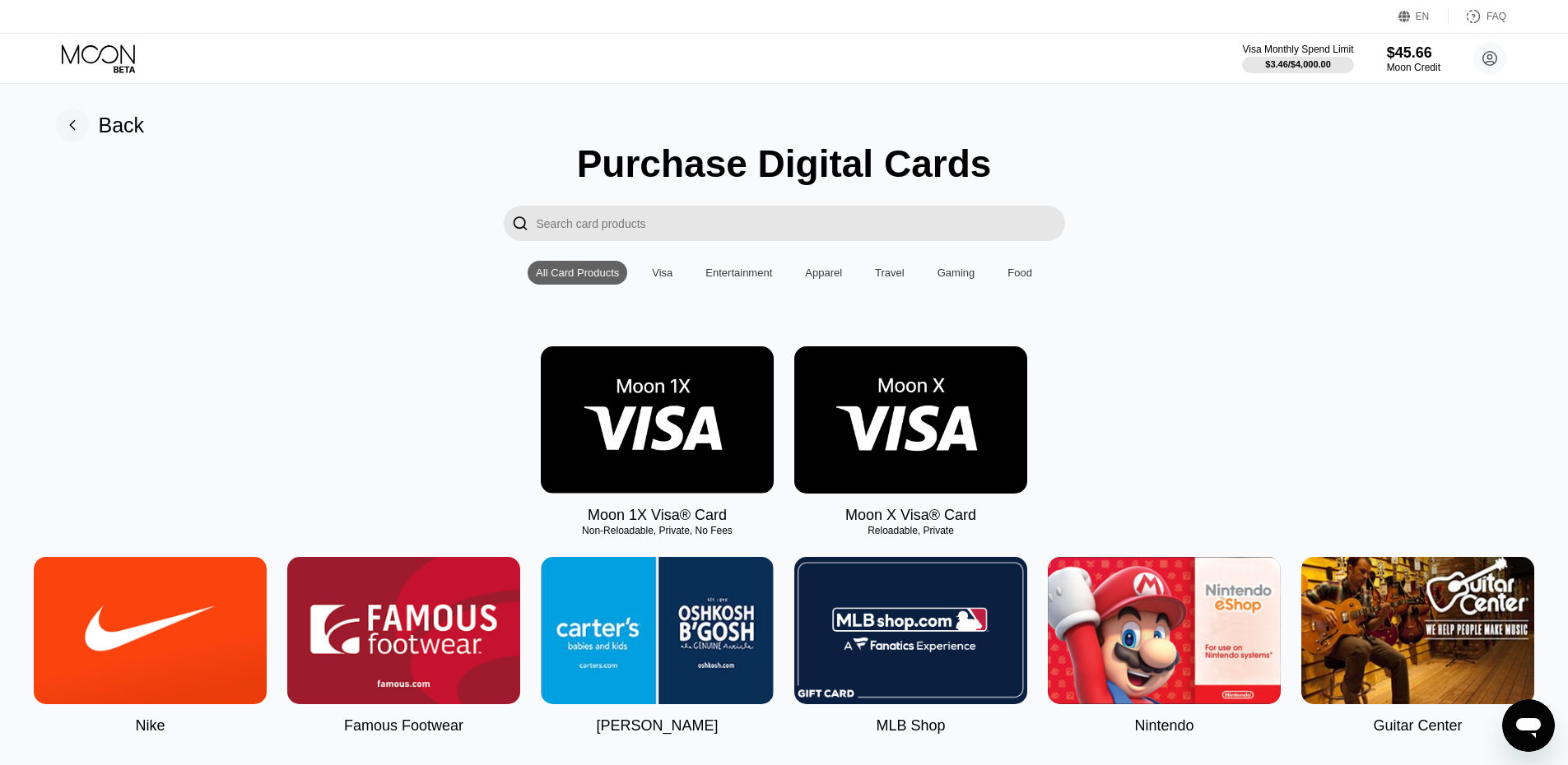
click at [916, 416] on img at bounding box center [911, 420] width 233 height 148
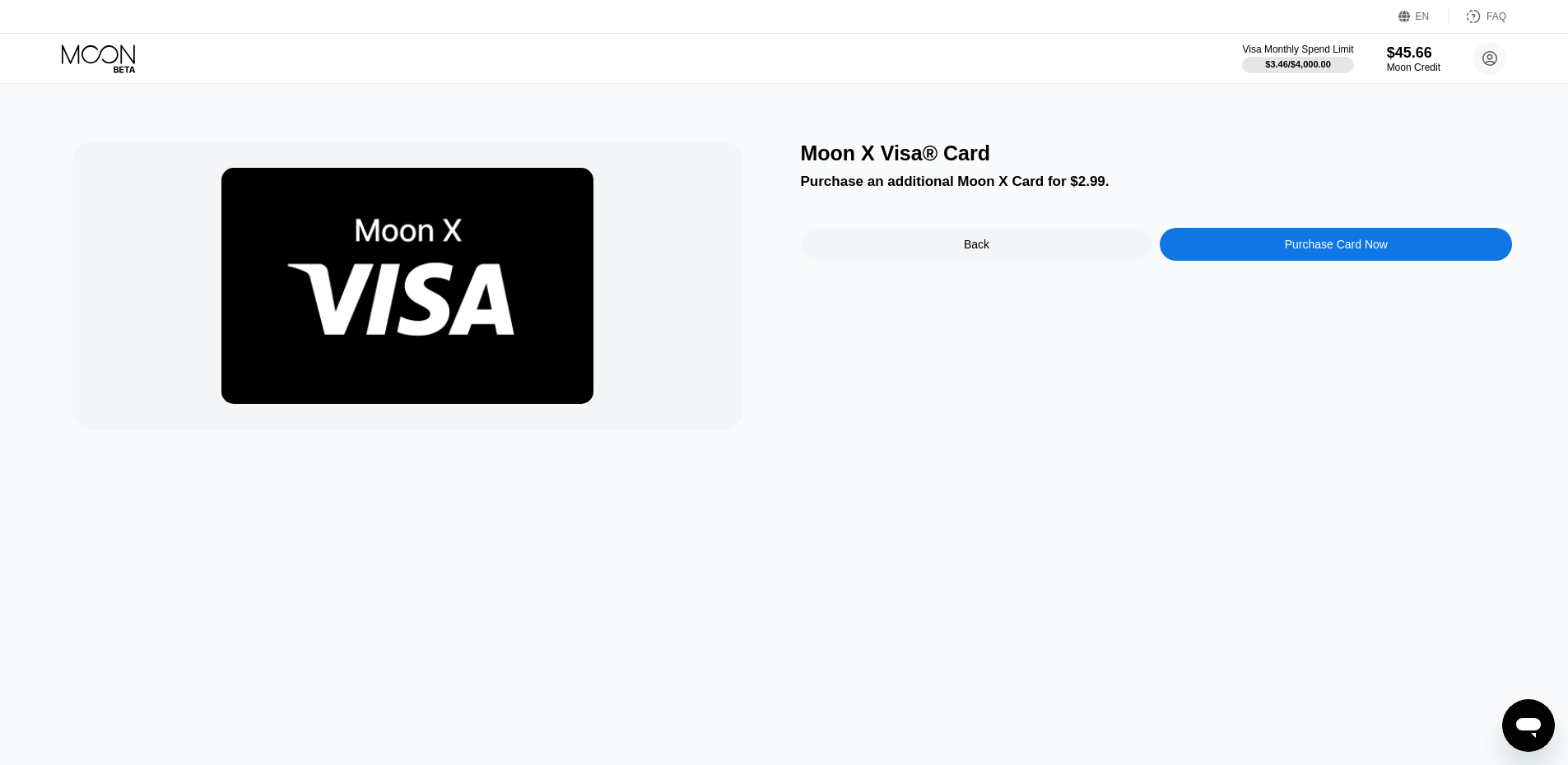
click at [1303, 251] on div "Purchase Card Now" at bounding box center [1337, 244] width 103 height 13
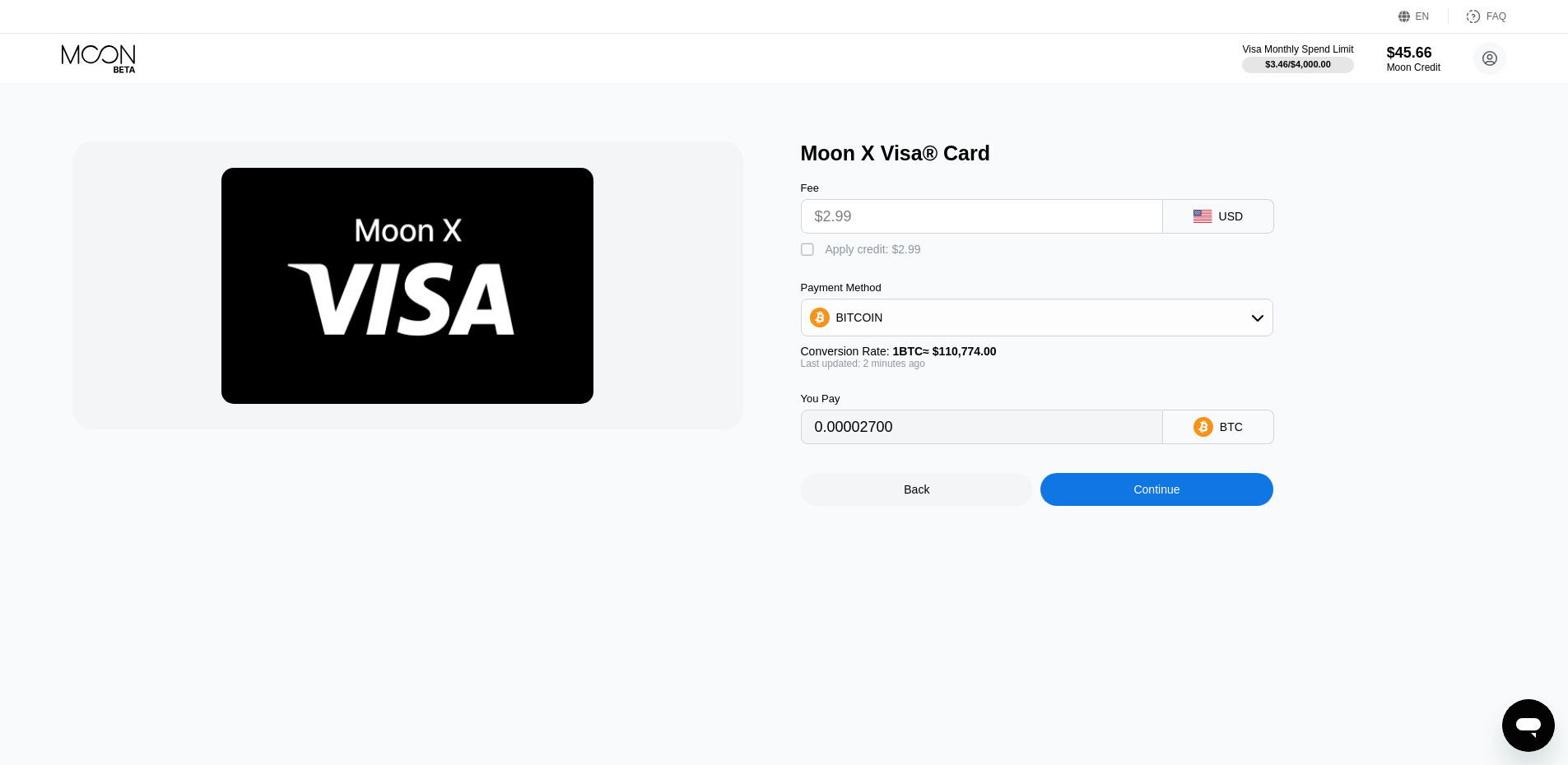
click at [875, 253] on div "Apply credit: $2.99" at bounding box center [873, 250] width 96 height 13
type input "0"
click at [1233, 506] on div "Continue" at bounding box center [1157, 490] width 233 height 33
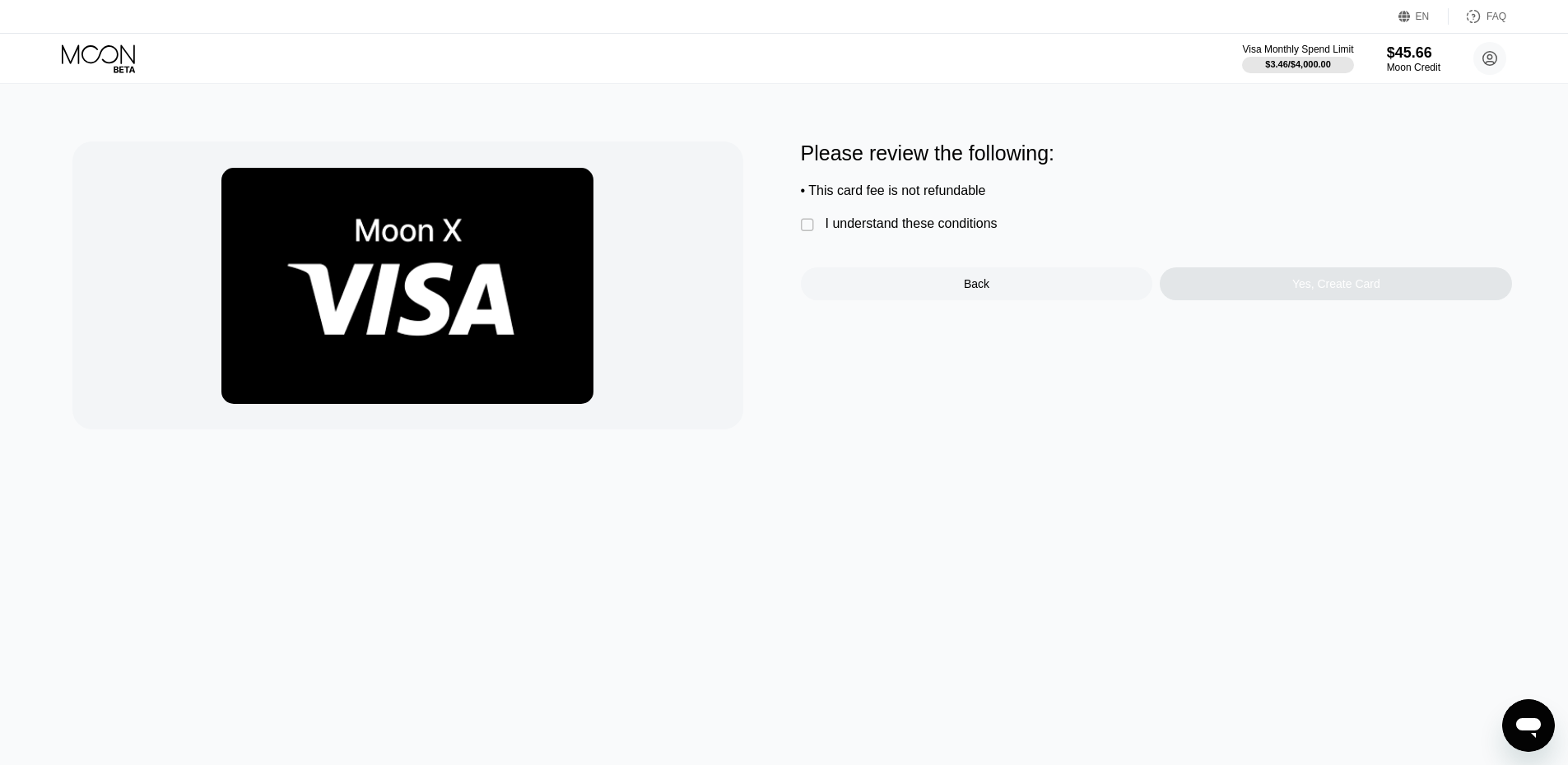
click at [860, 216] on div "Please review the following: • This card fee is not refundable  I understand t…" at bounding box center [1157, 220] width 712 height 158
click at [872, 231] on div "I understand these conditions" at bounding box center [911, 224] width 172 height 15
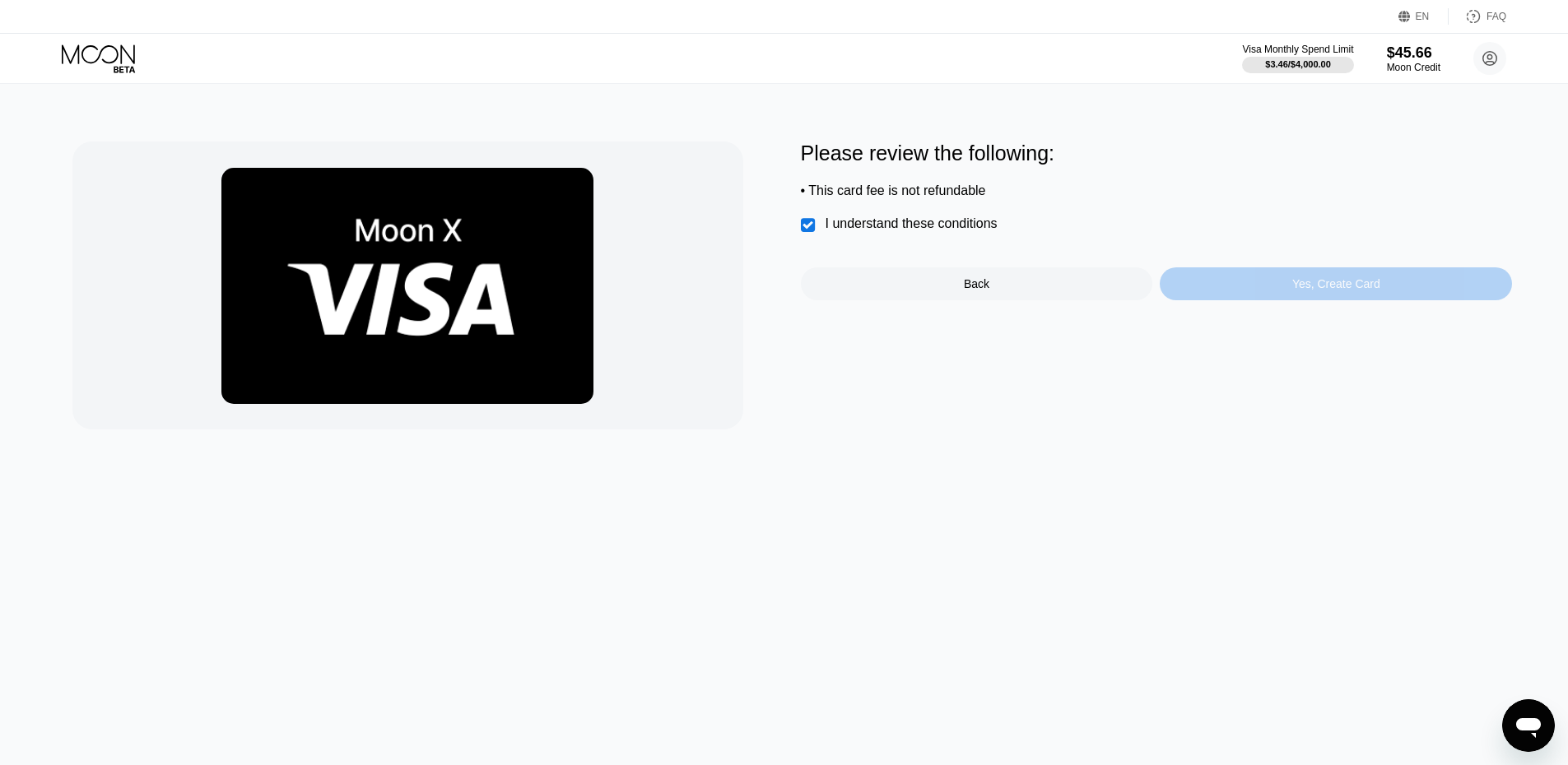
click at [1257, 301] on div "Yes, Create Card" at bounding box center [1336, 284] width 353 height 33
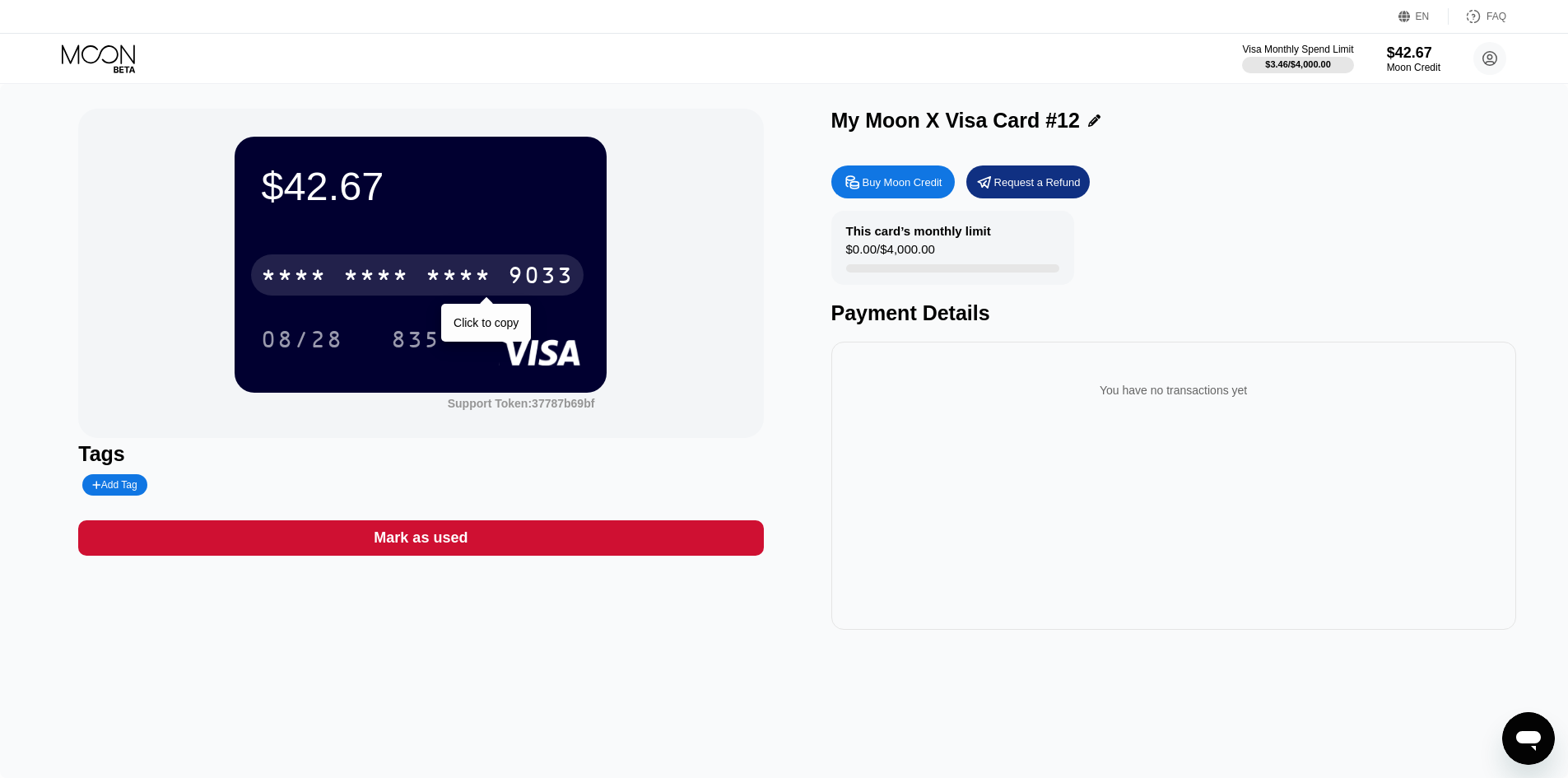
click at [476, 283] on div "* * * *" at bounding box center [458, 277] width 66 height 26
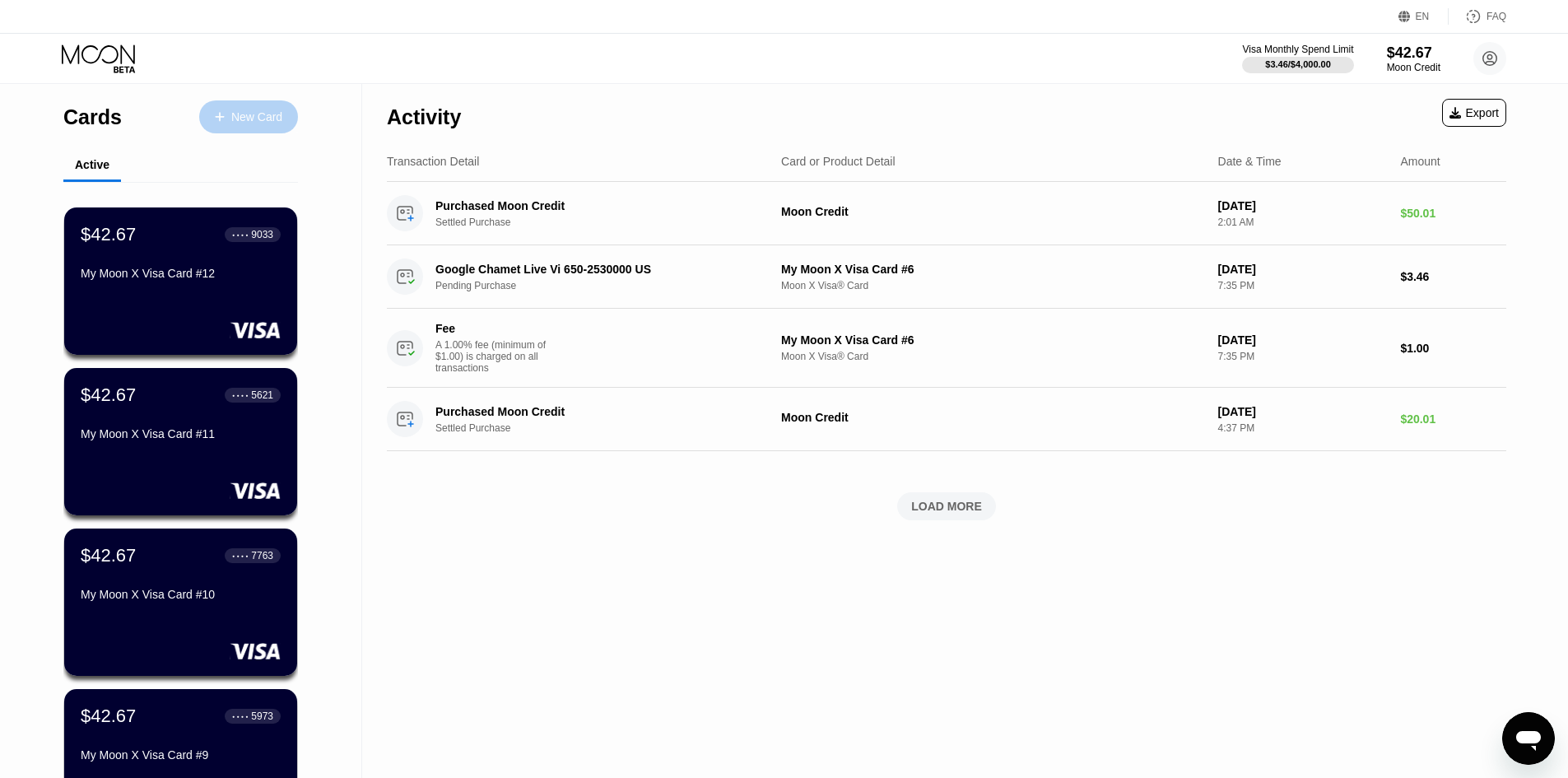
click at [280, 118] on div "New Card" at bounding box center [257, 117] width 51 height 14
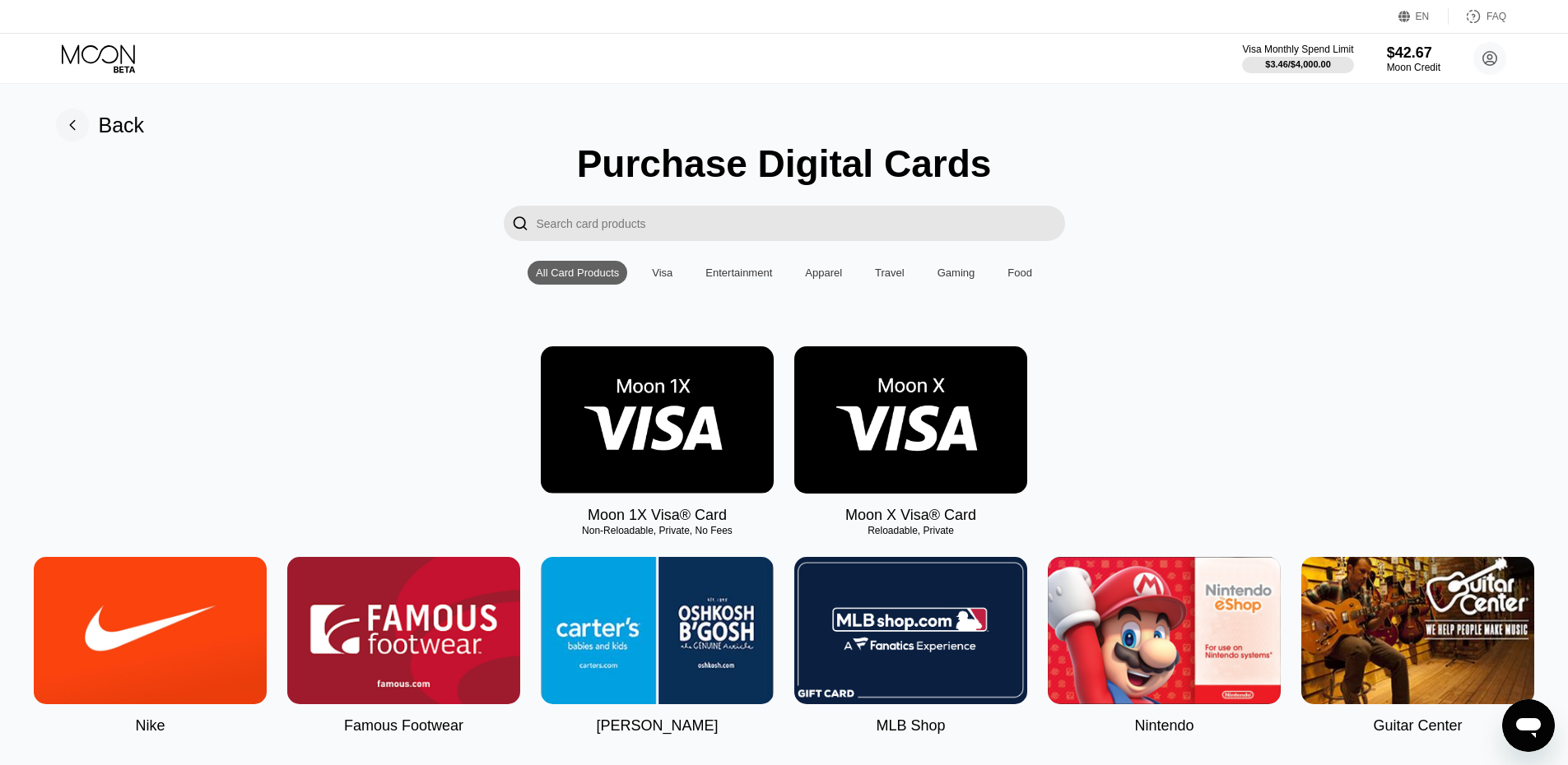
click at [931, 390] on img at bounding box center [911, 420] width 233 height 148
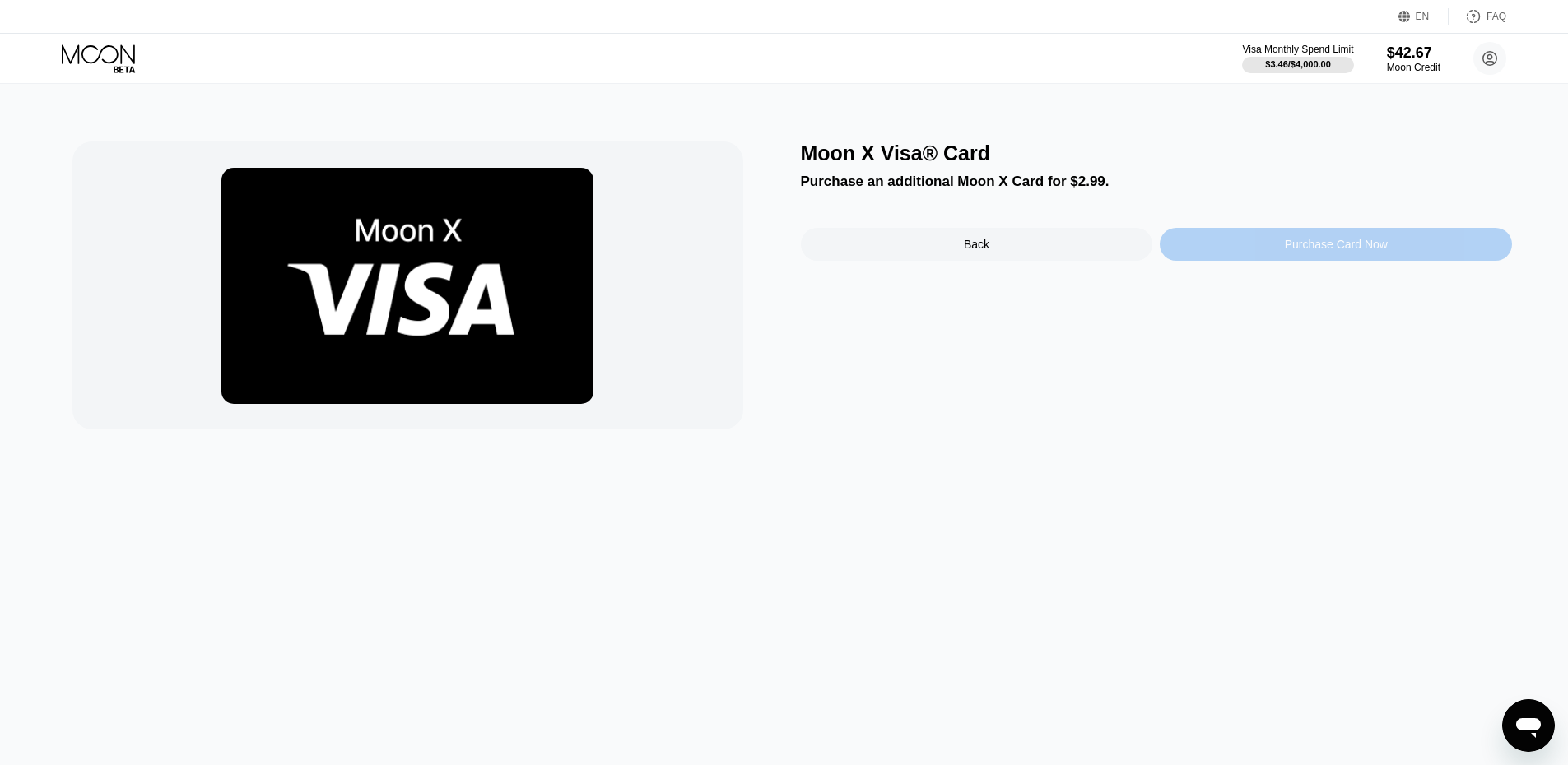
click at [1301, 260] on div "Purchase Card Now" at bounding box center [1336, 244] width 353 height 33
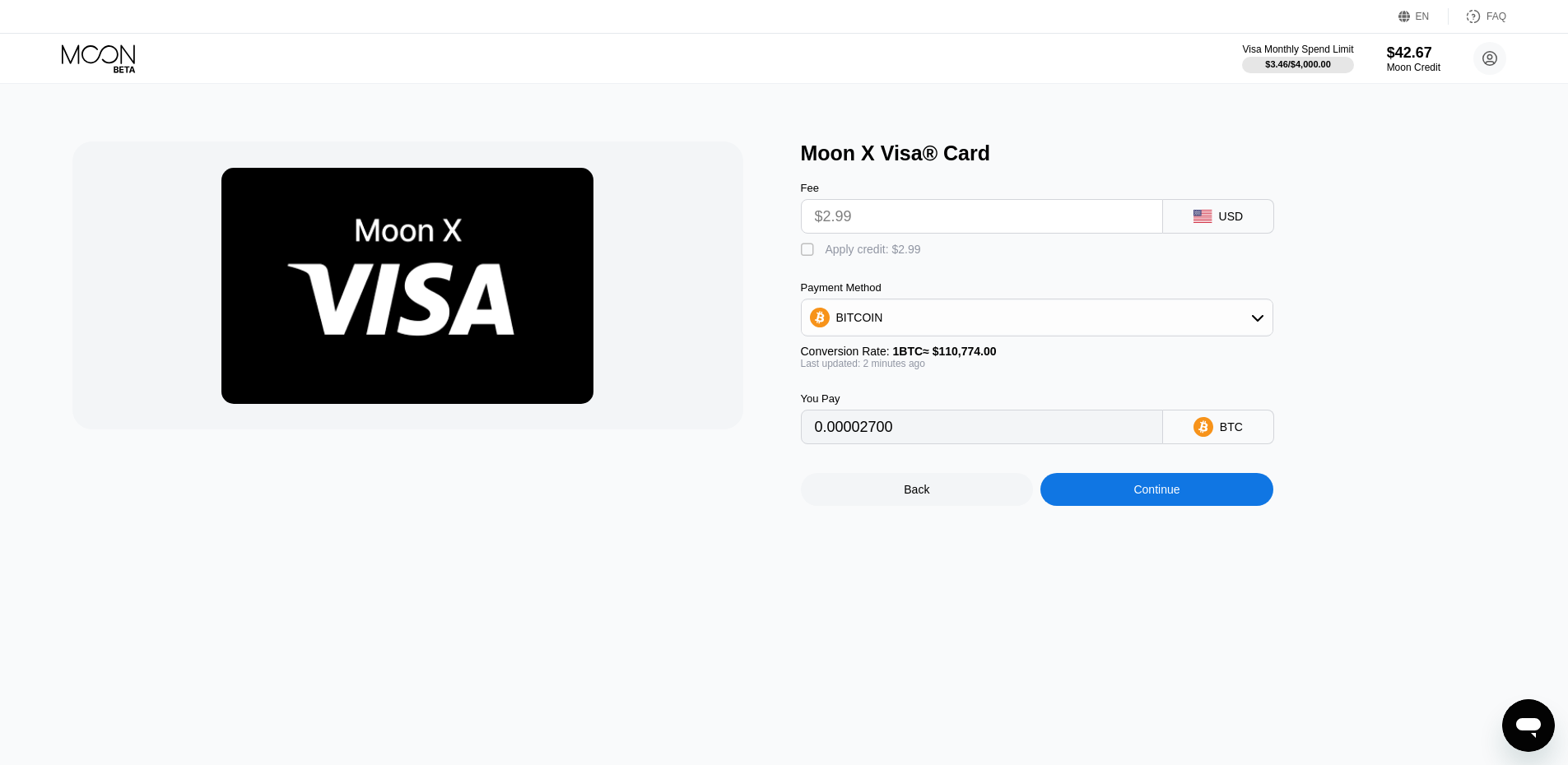
click at [850, 256] on div "Apply credit: $2.99" at bounding box center [873, 250] width 96 height 13
type input "0"
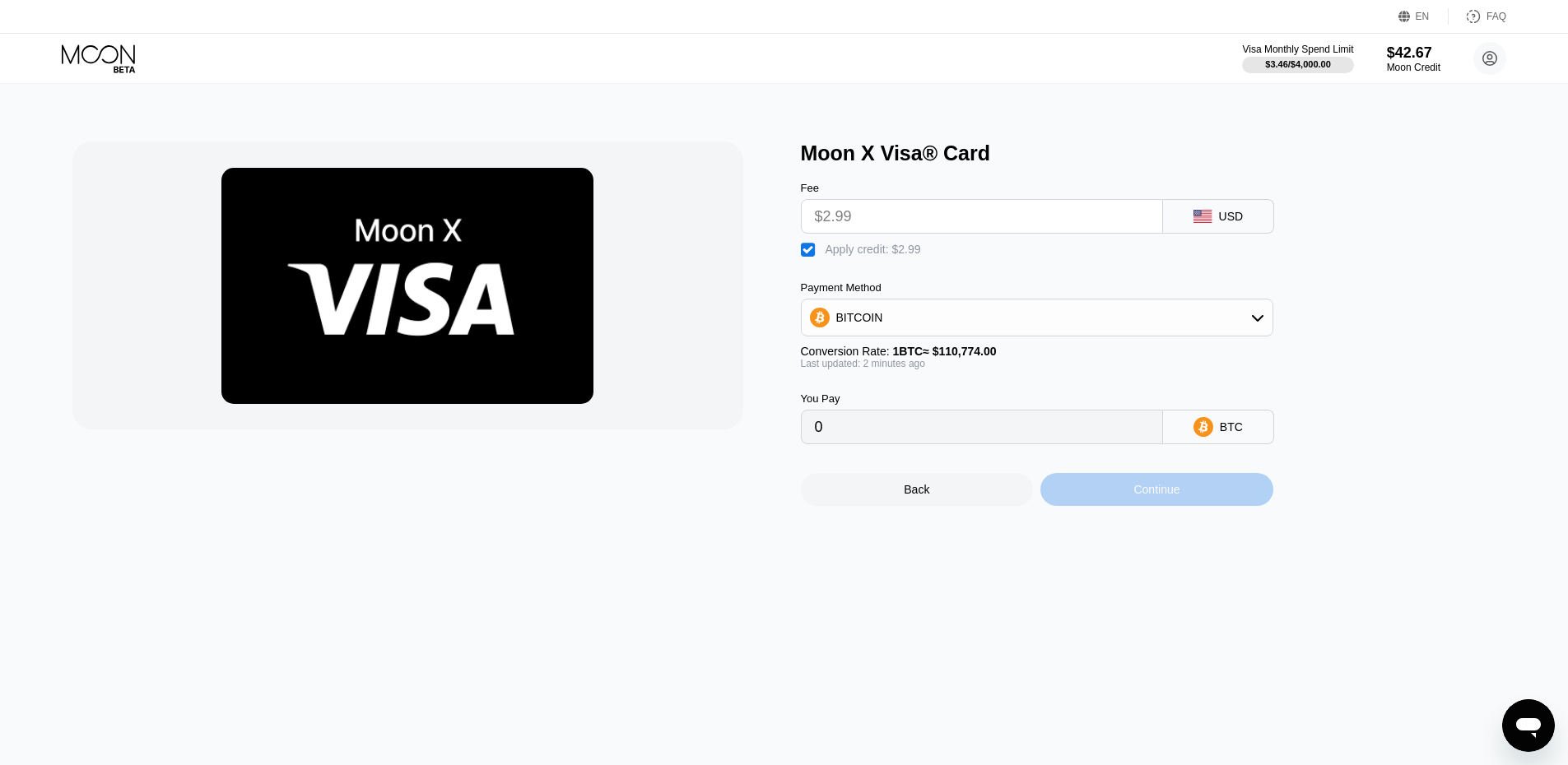
click at [1176, 506] on div "Continue" at bounding box center [1157, 490] width 233 height 33
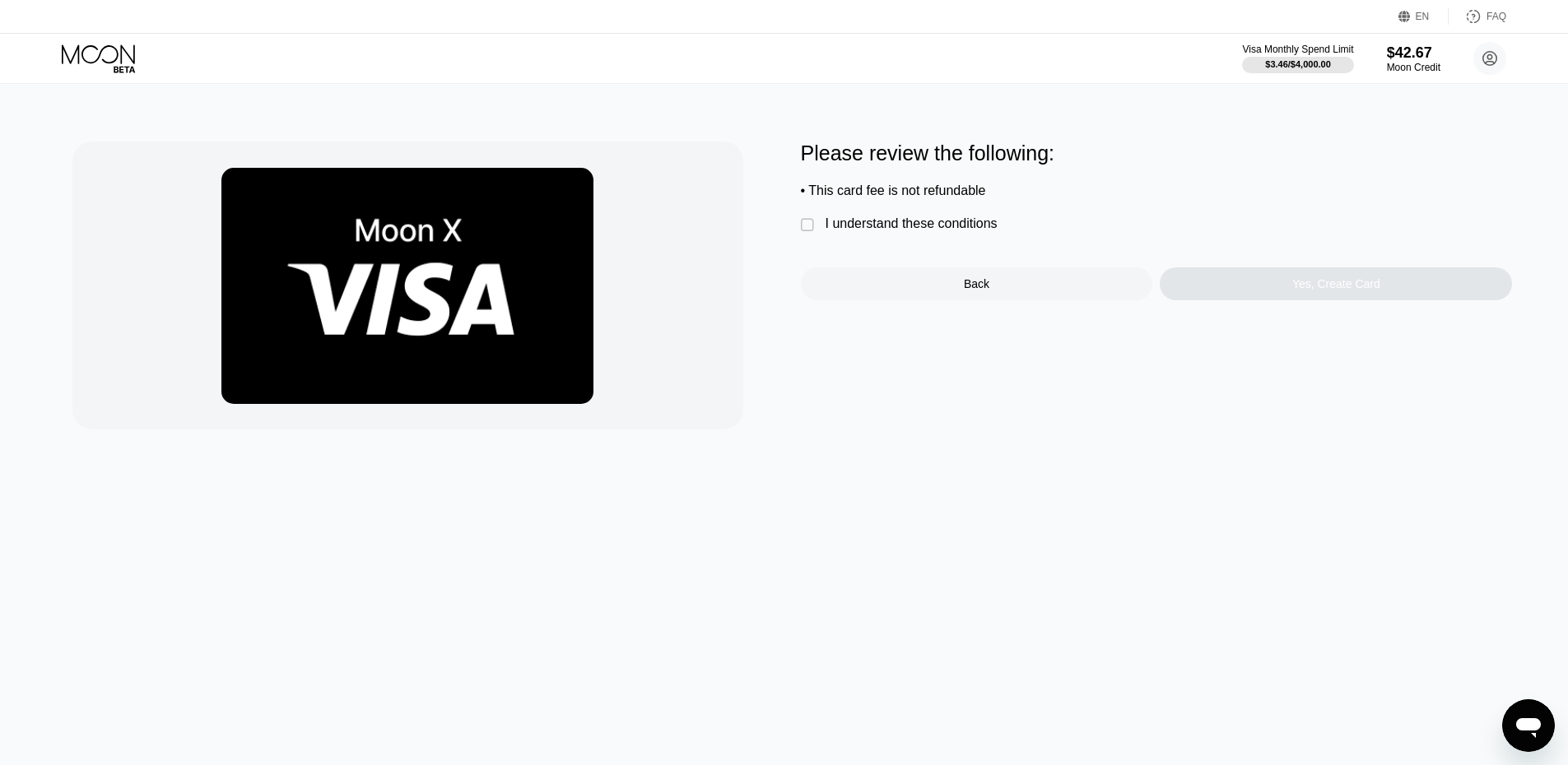
click at [938, 231] on div "I understand these conditions" at bounding box center [911, 224] width 172 height 15
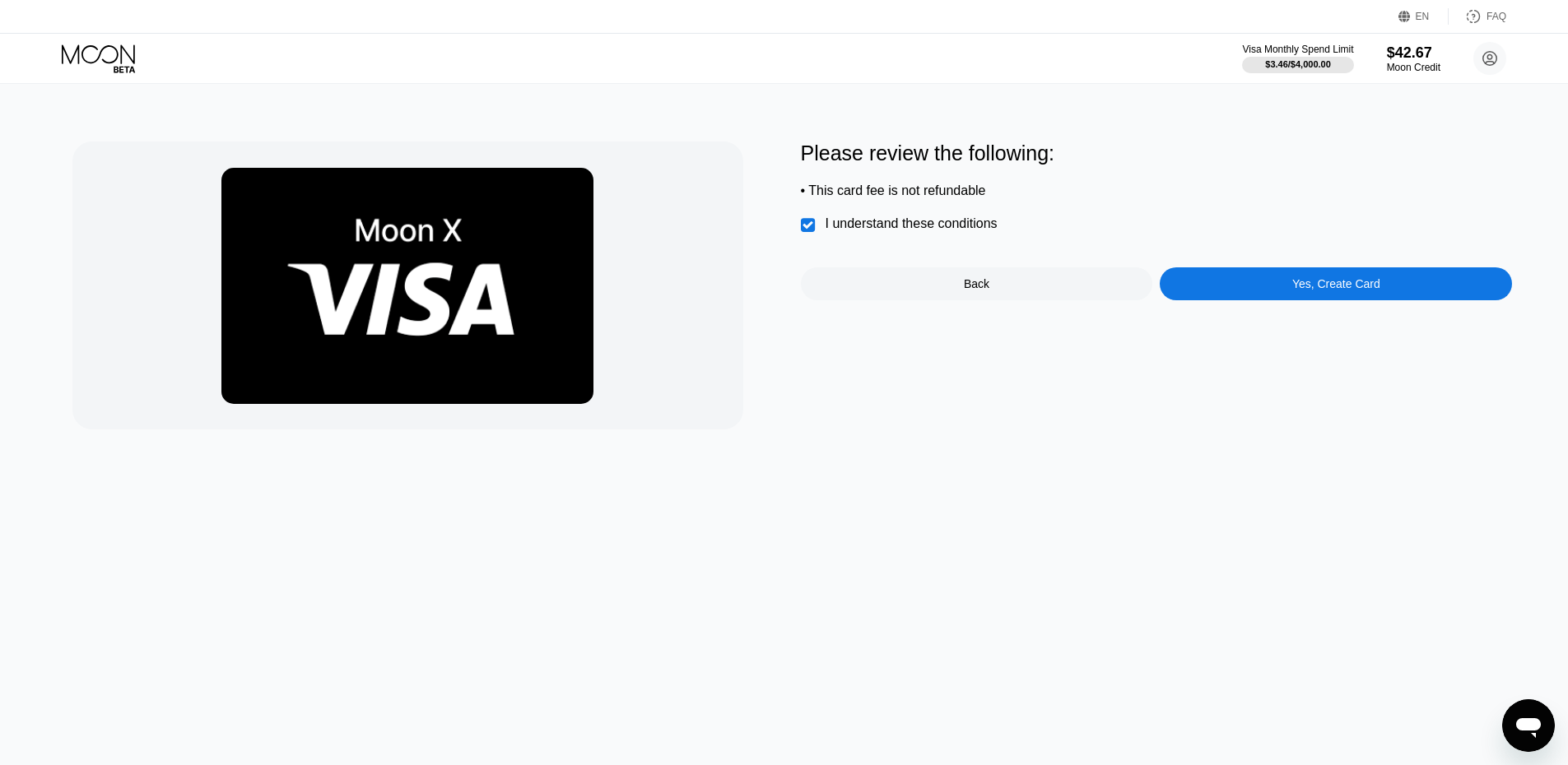
click at [1298, 315] on div "Please review the following: • This card fee is not refundable  I understand t…" at bounding box center [1157, 285] width 712 height 288
click at [1300, 291] on div "Yes, Create Card" at bounding box center [1337, 284] width 88 height 13
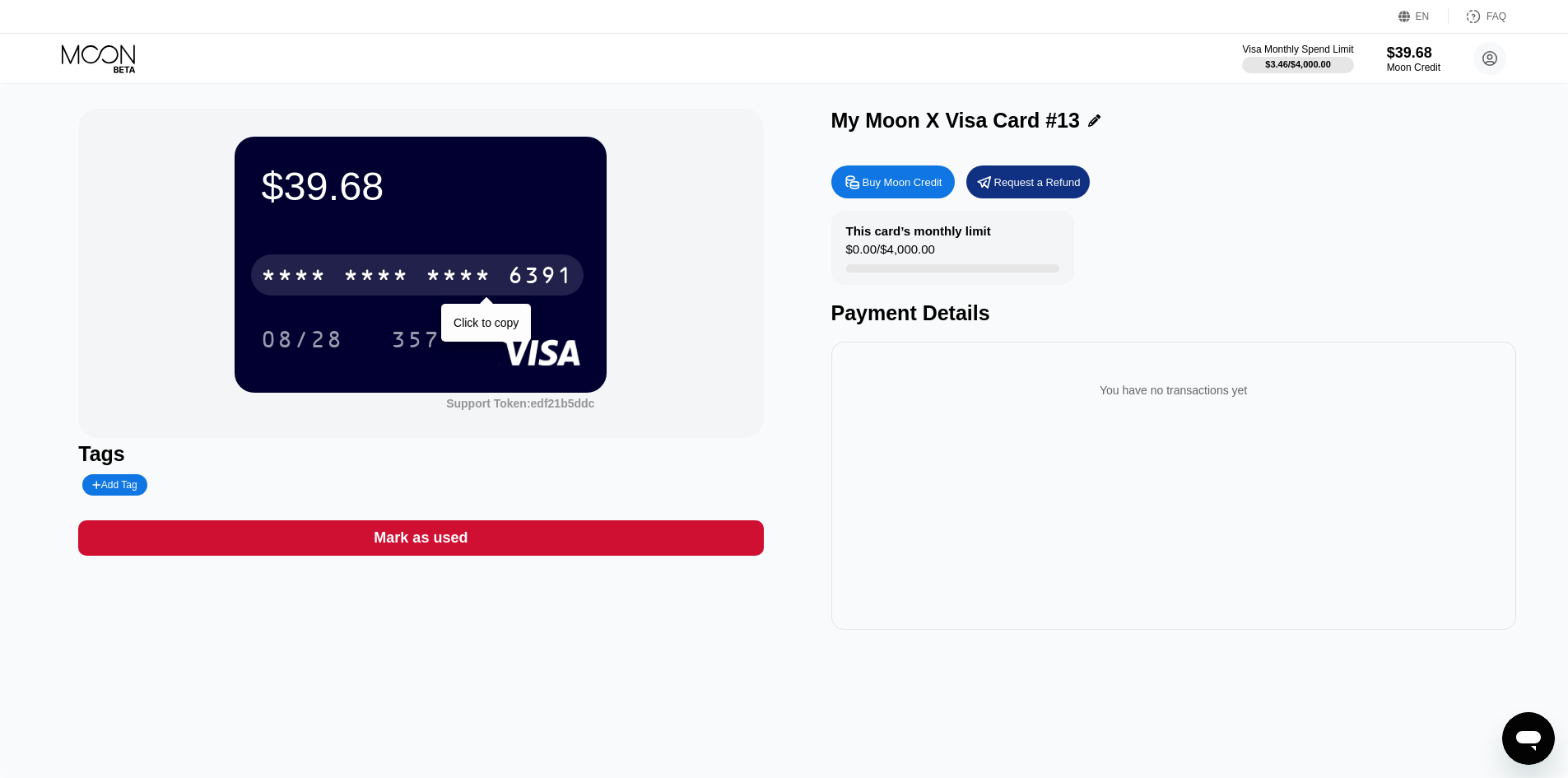
click at [328, 273] on div "* * * * * * * * * * * * 6391" at bounding box center [417, 274] width 333 height 41
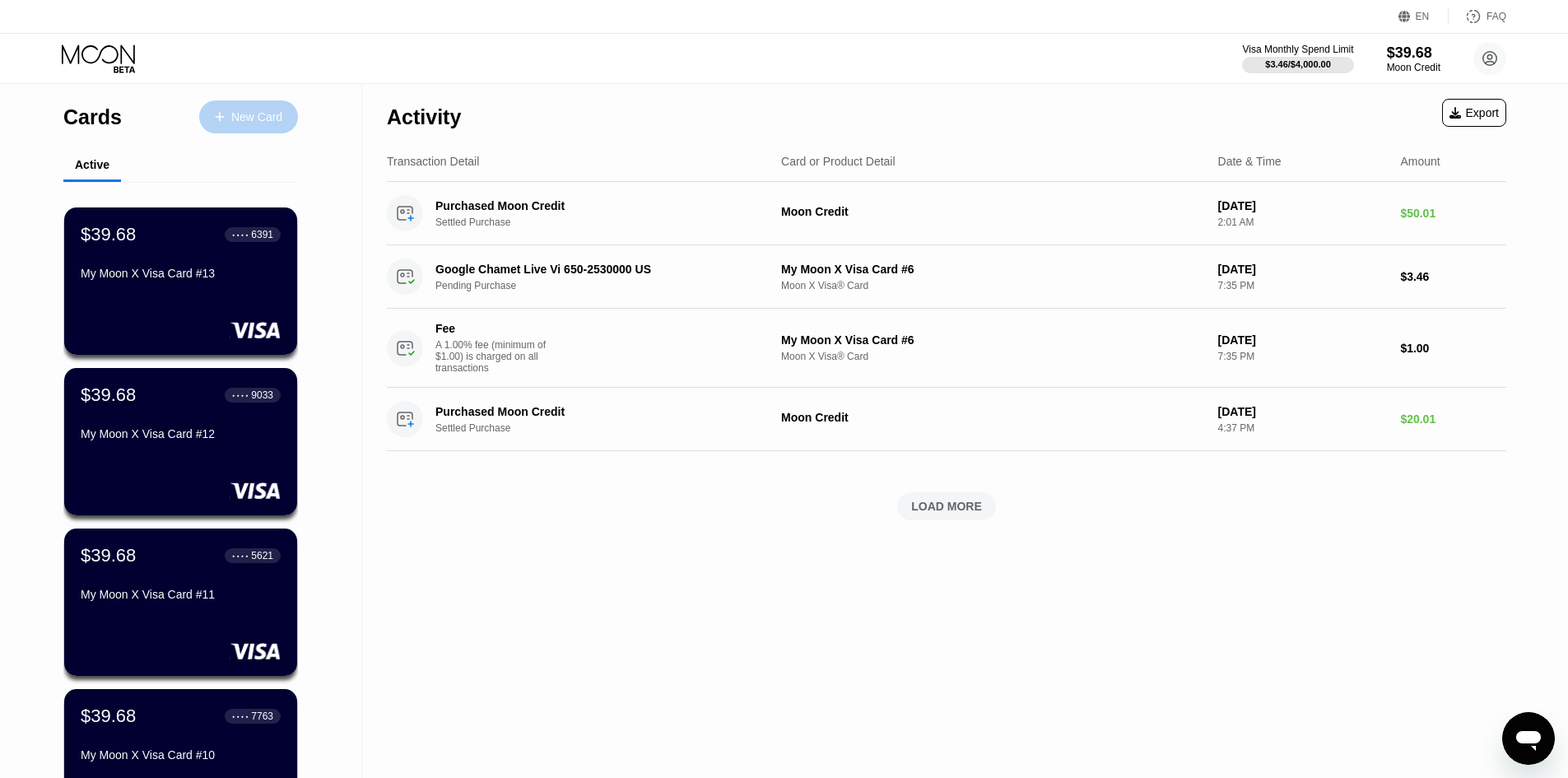
click at [275, 103] on div "New Card" at bounding box center [249, 117] width 98 height 33
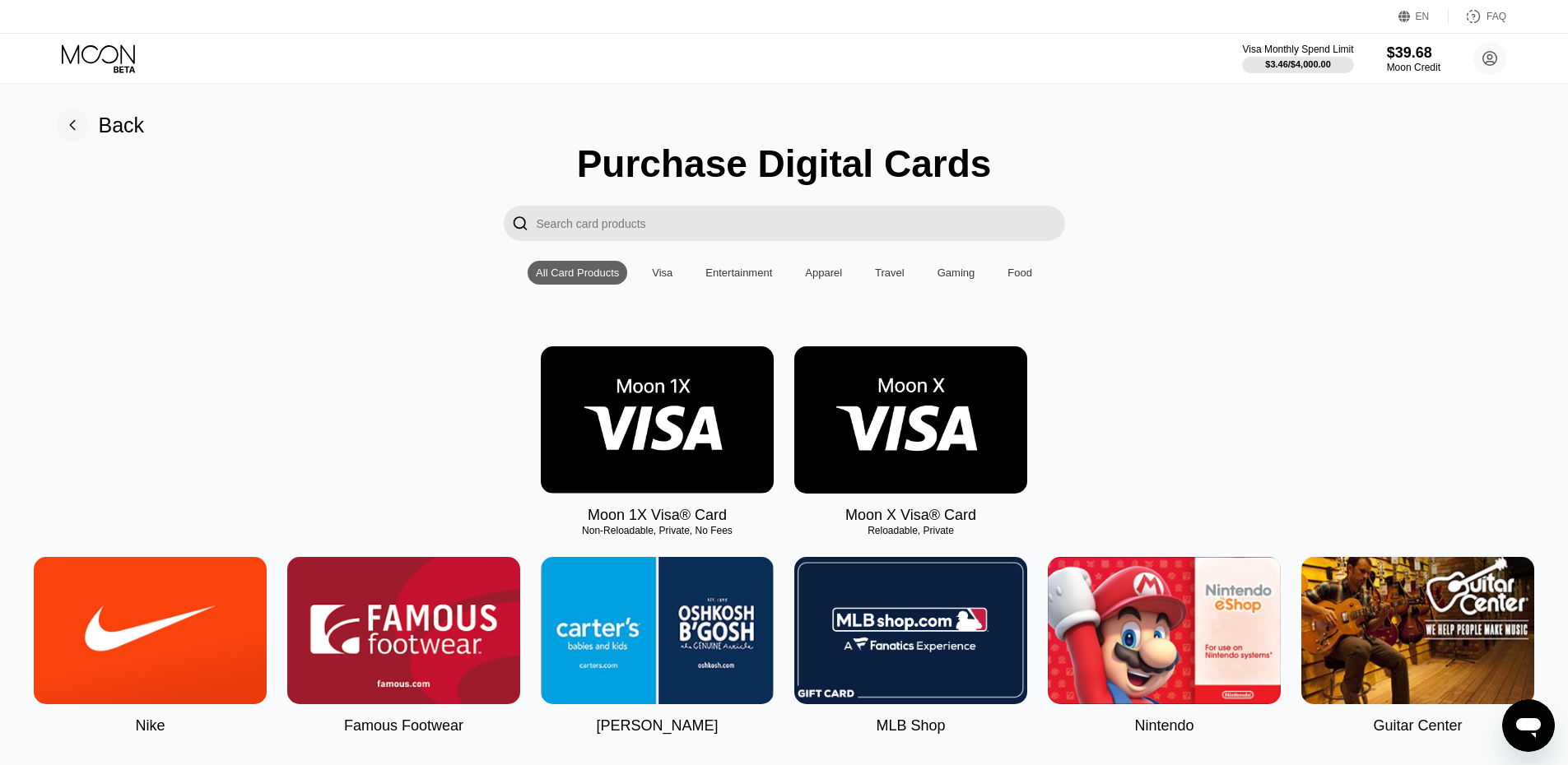
click at [950, 421] on img at bounding box center [911, 420] width 233 height 148
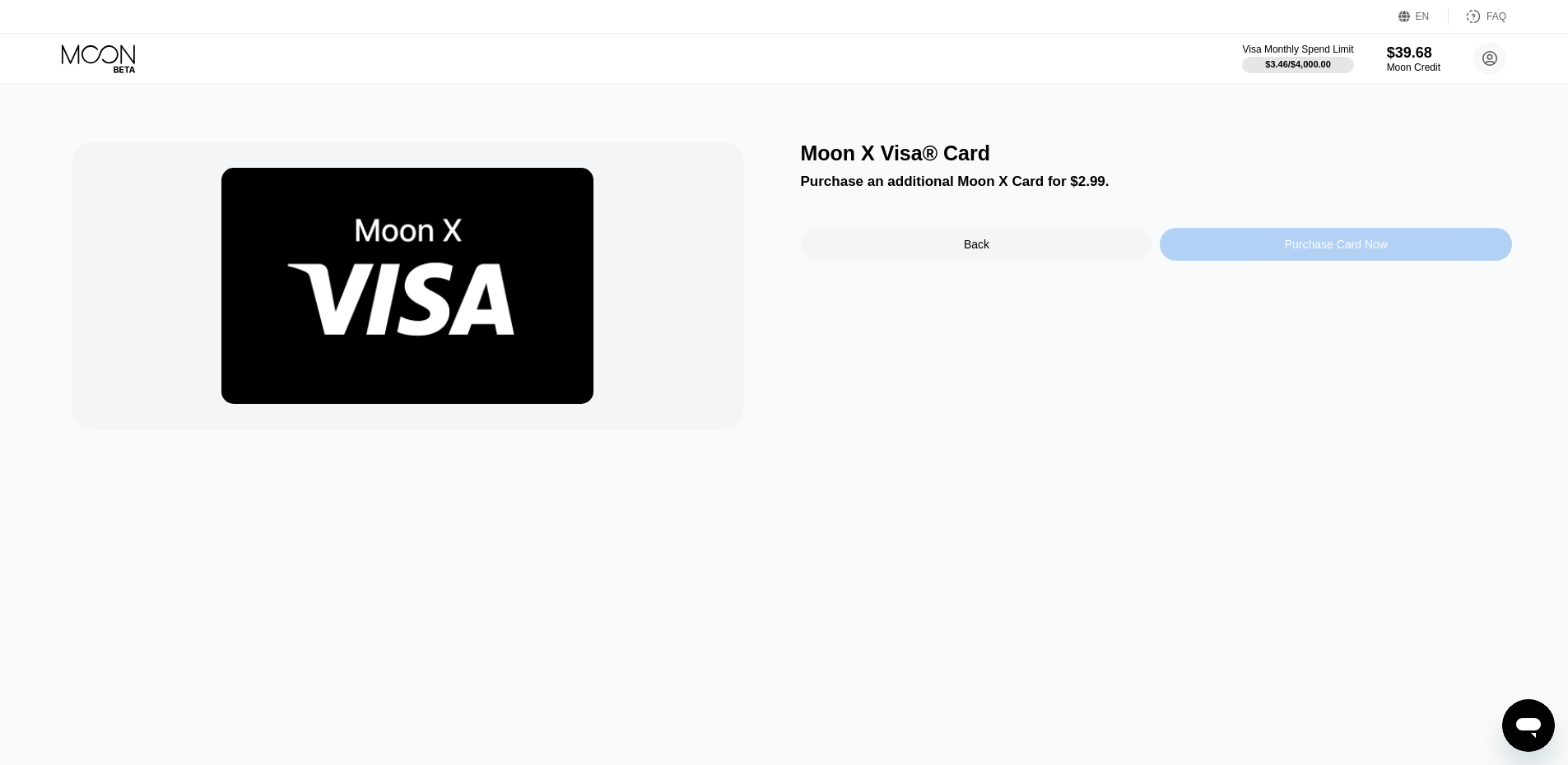
click at [1267, 256] on div "Purchase Card Now" at bounding box center [1336, 244] width 353 height 33
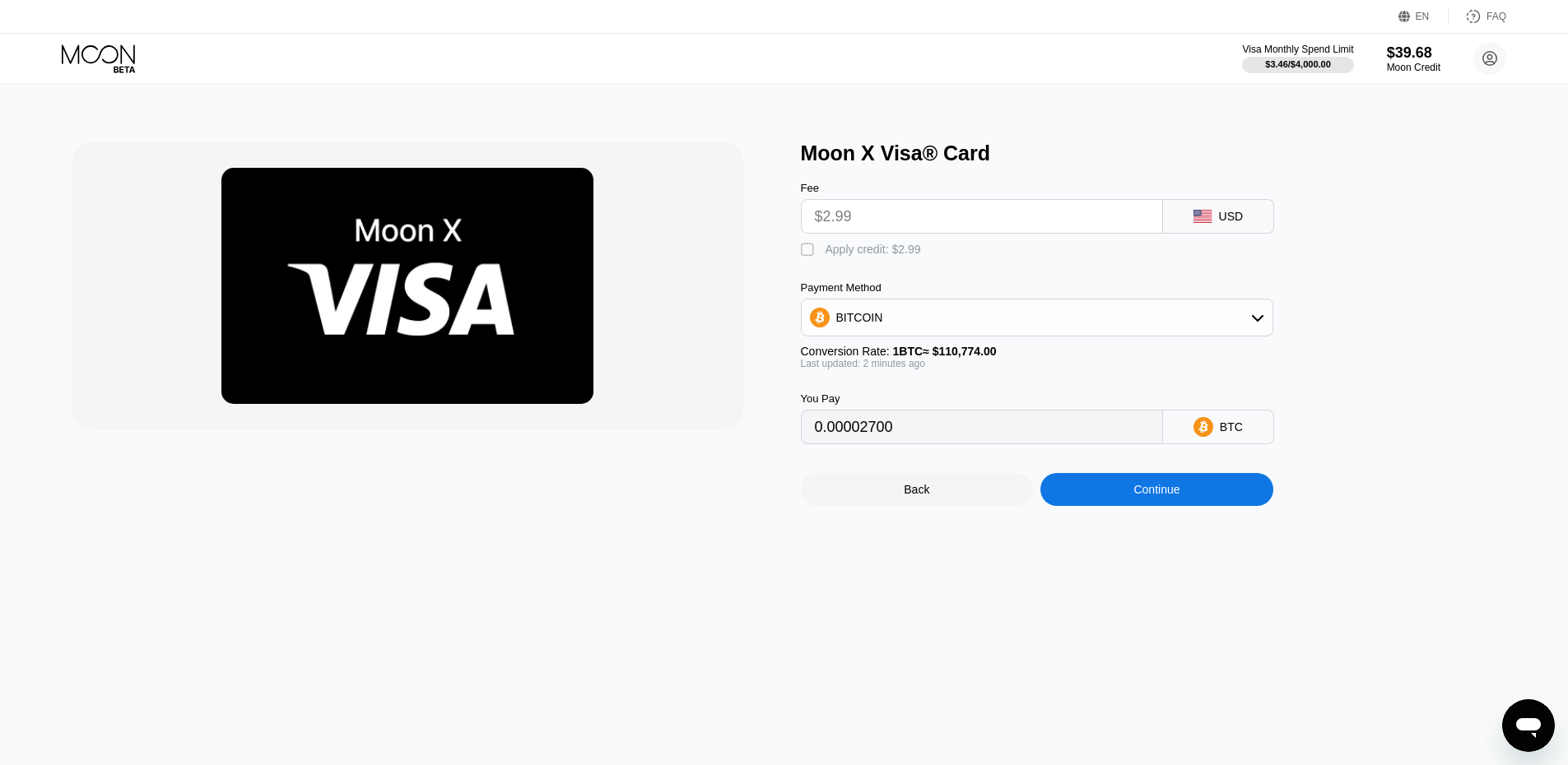
click at [835, 256] on div "Apply credit: $2.99" at bounding box center [873, 250] width 96 height 13
type input "0"
click at [1175, 517] on div "Moon X Visa® Card Fee $2.99 USD  Apply credit: $2.99 Payment Method BITCOIN Co…" at bounding box center [784, 424] width 1581 height 681
click at [1173, 496] on div "Continue" at bounding box center [1156, 489] width 46 height 13
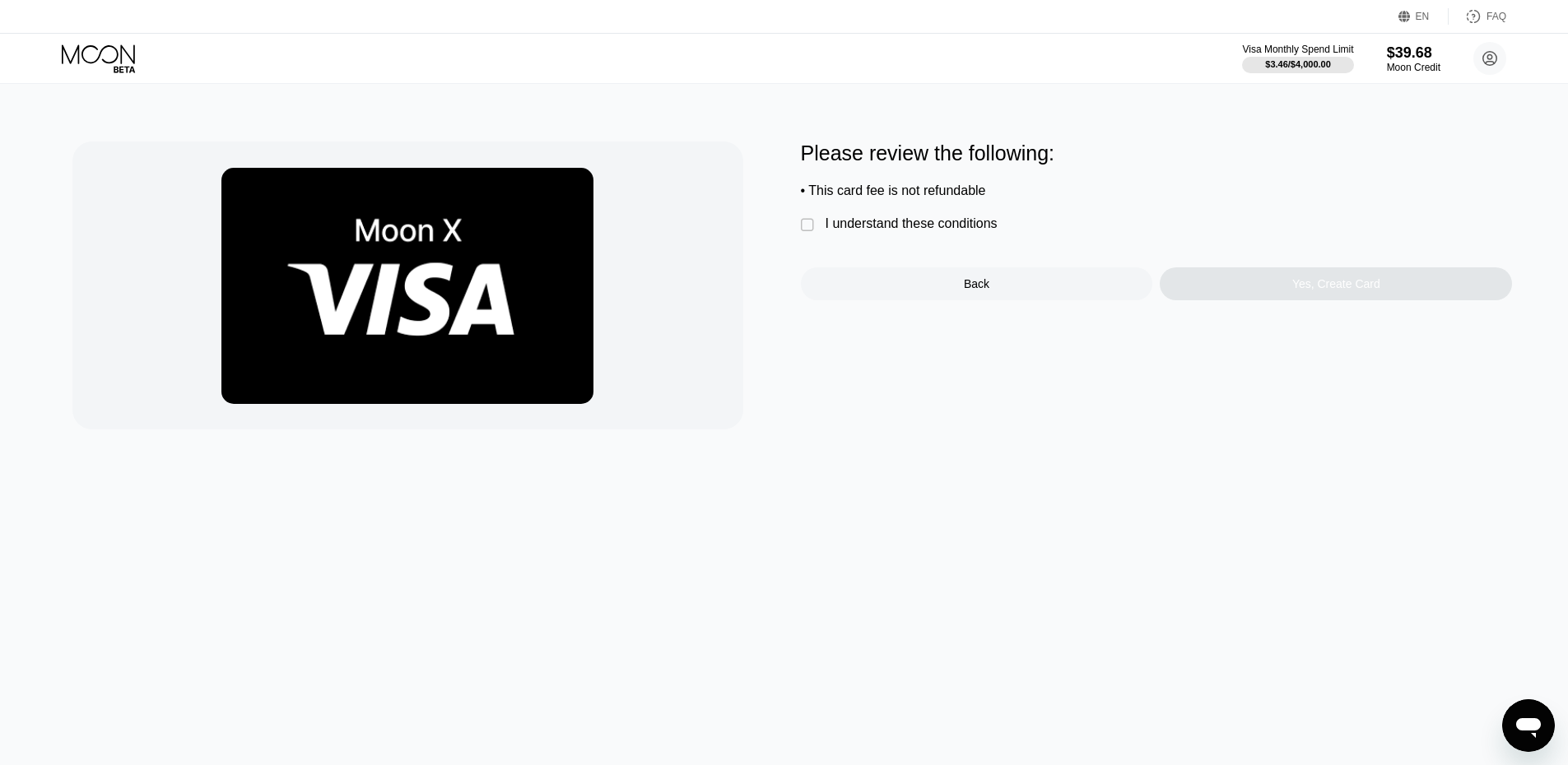
click at [913, 234] on div " I understand these conditions" at bounding box center [903, 225] width 205 height 17
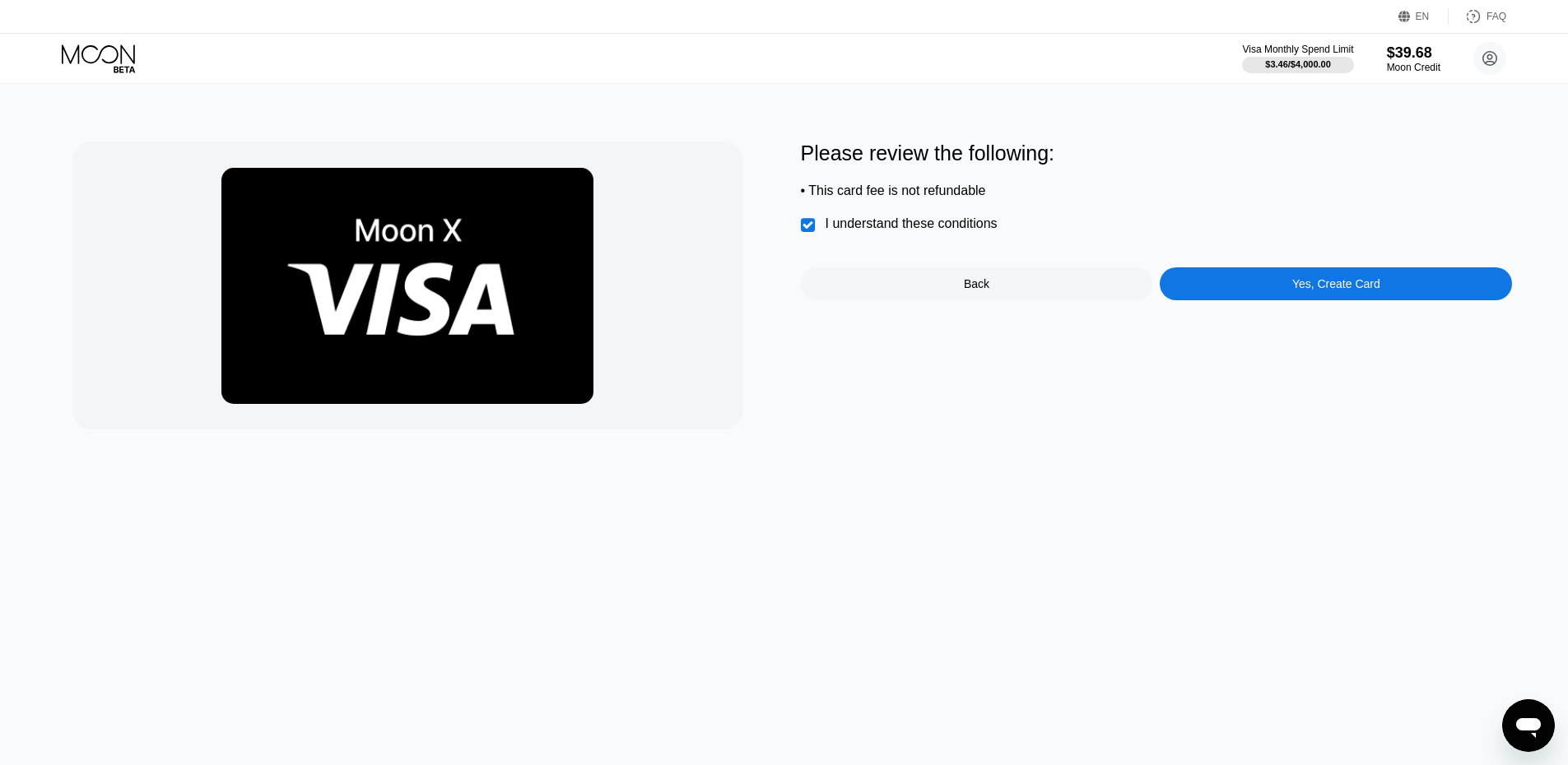
click at [1344, 301] on div "Yes, Create Card" at bounding box center [1336, 284] width 353 height 33
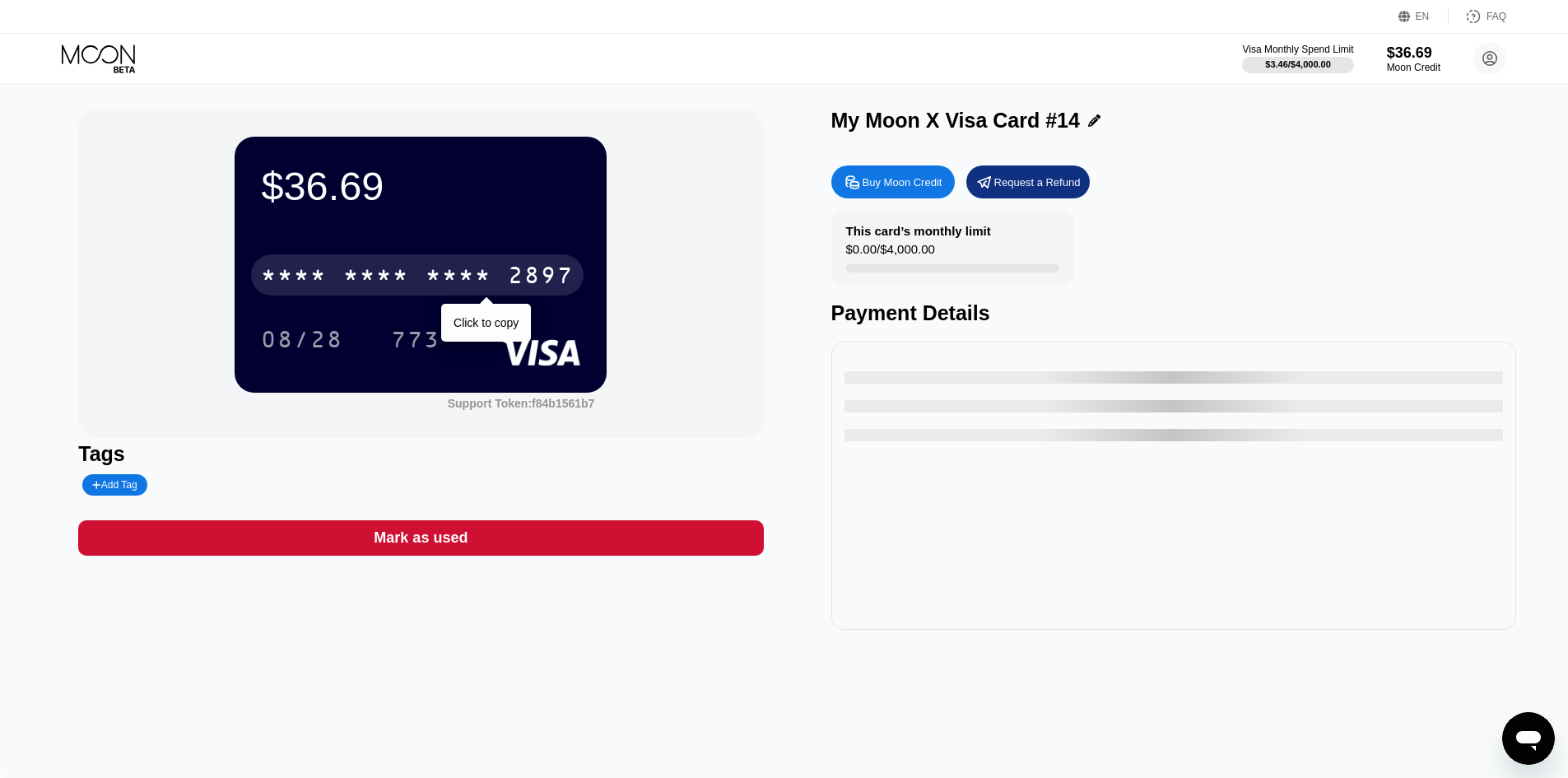
click at [448, 272] on div "* * * *" at bounding box center [458, 277] width 66 height 26
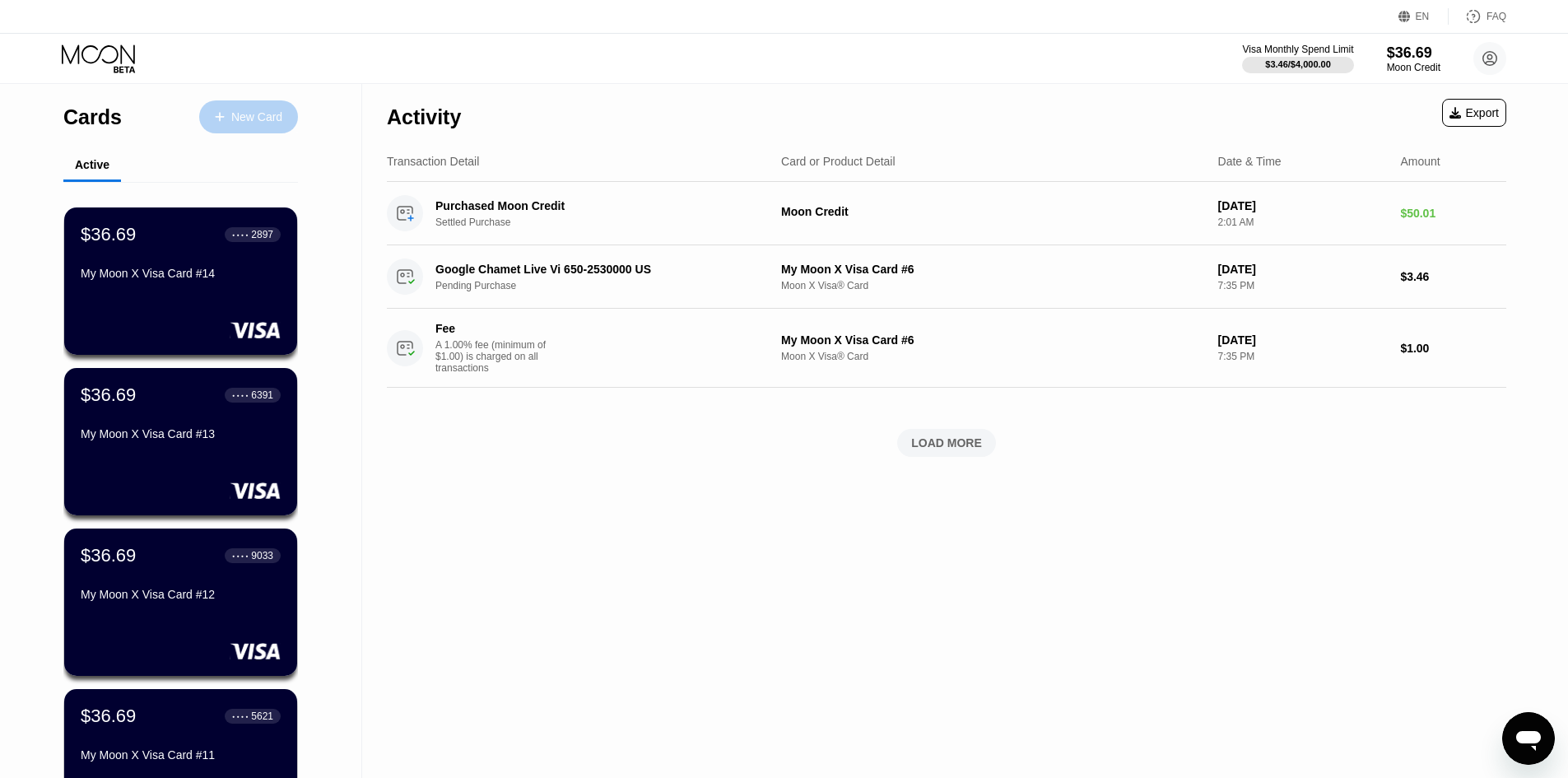
click at [284, 116] on div "New Card" at bounding box center [249, 117] width 98 height 33
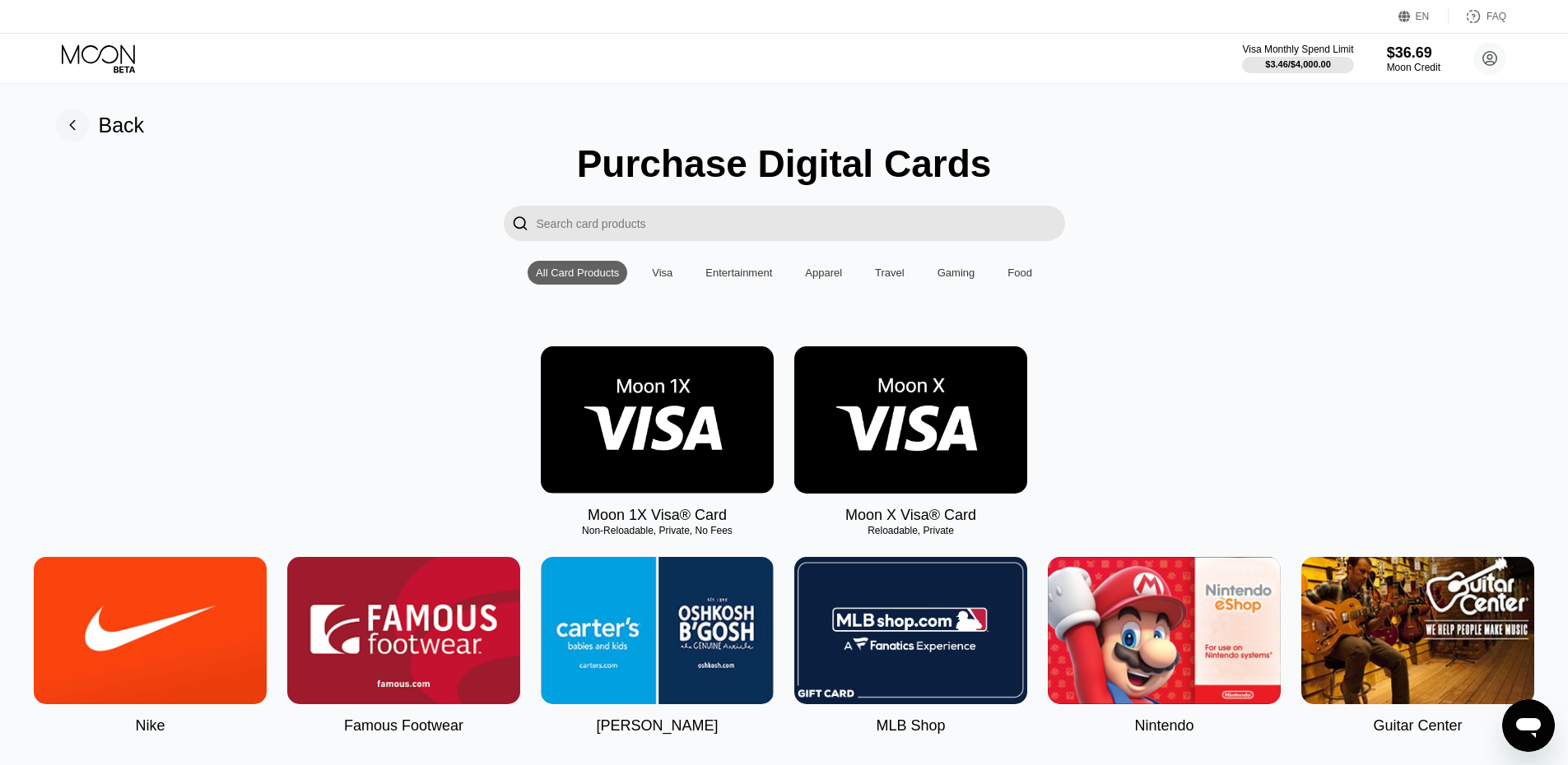
click at [936, 386] on img at bounding box center [911, 420] width 233 height 148
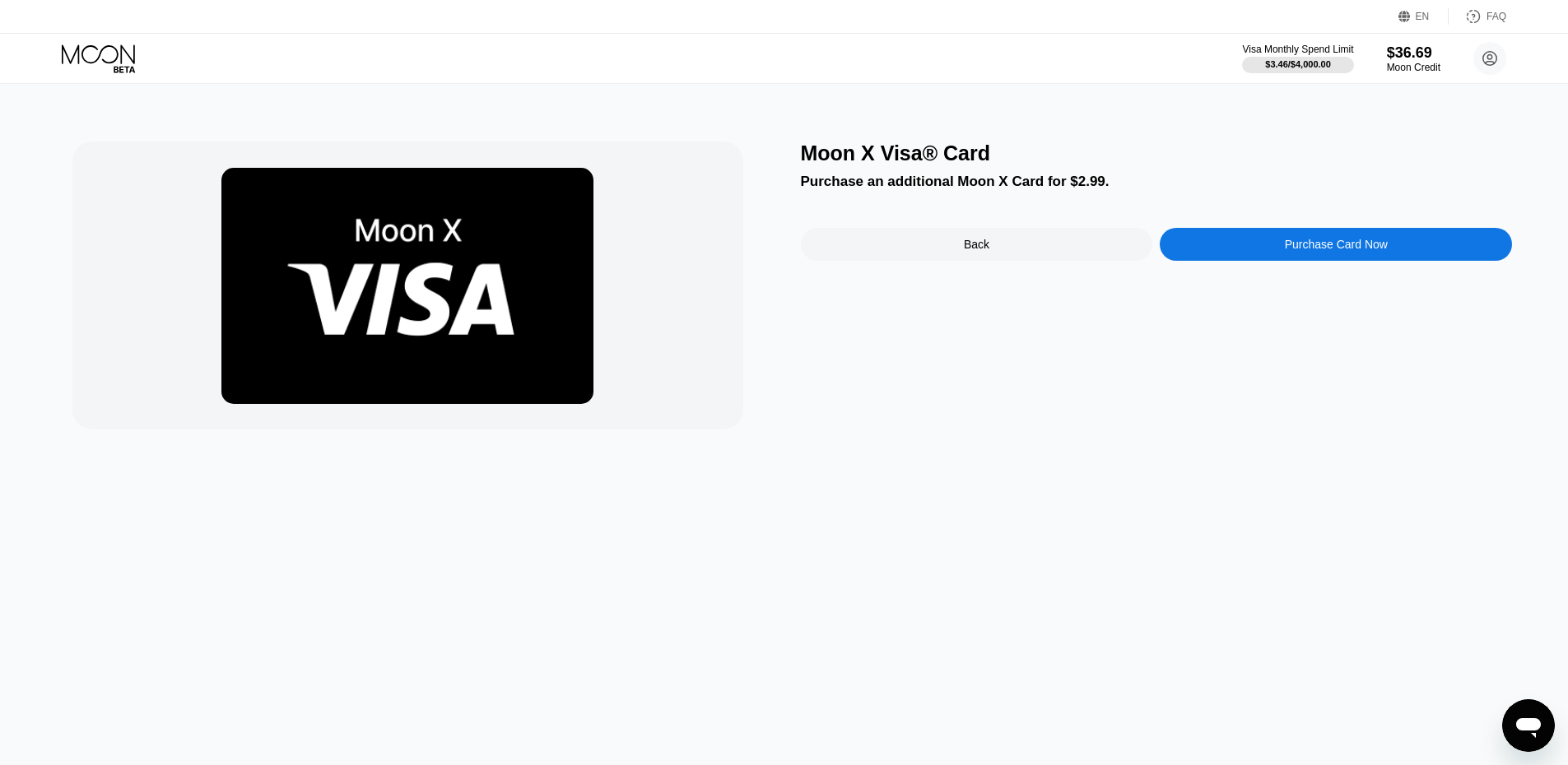
click at [1286, 260] on div "Purchase Card Now" at bounding box center [1336, 244] width 353 height 33
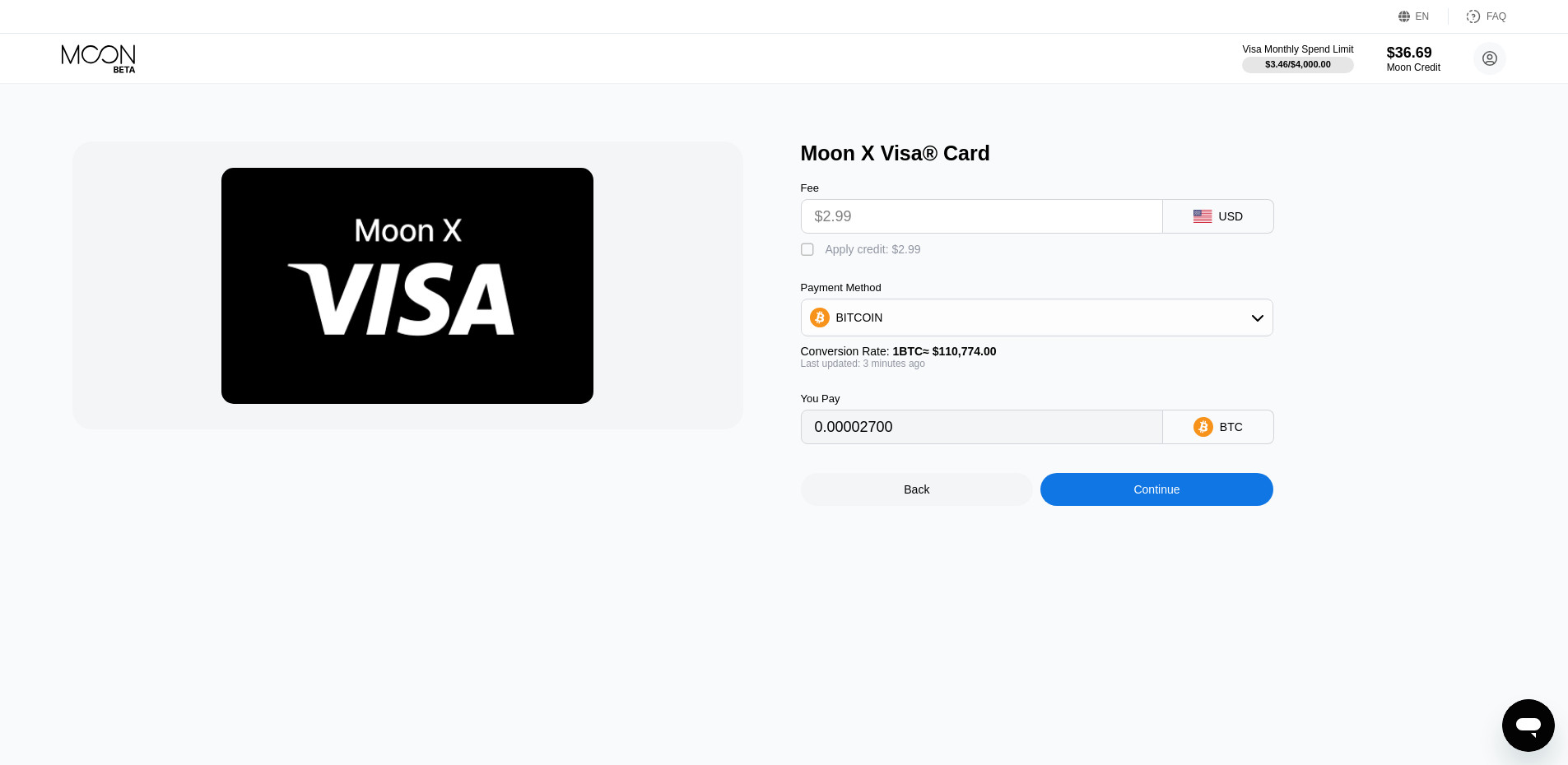
click at [900, 256] on div "Apply credit: $2.99" at bounding box center [873, 250] width 96 height 13
type input "0"
click at [1205, 497] on div "Continue" at bounding box center [1157, 490] width 233 height 33
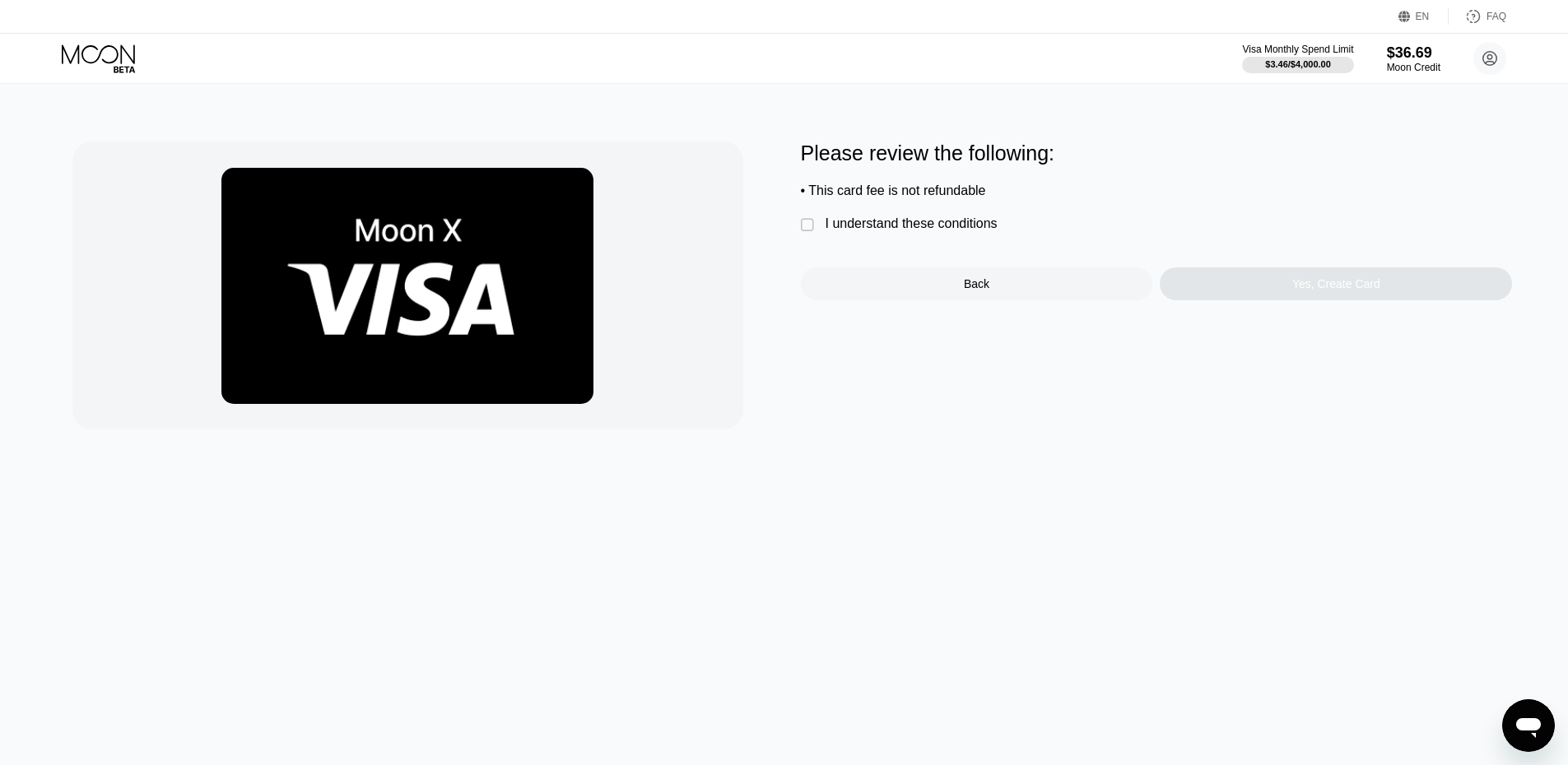
click at [899, 243] on div "Please review the following: • This card fee is not refundable  I understand t…" at bounding box center [1157, 220] width 712 height 158
click at [939, 223] on div "I understand these conditions" at bounding box center [911, 224] width 172 height 15
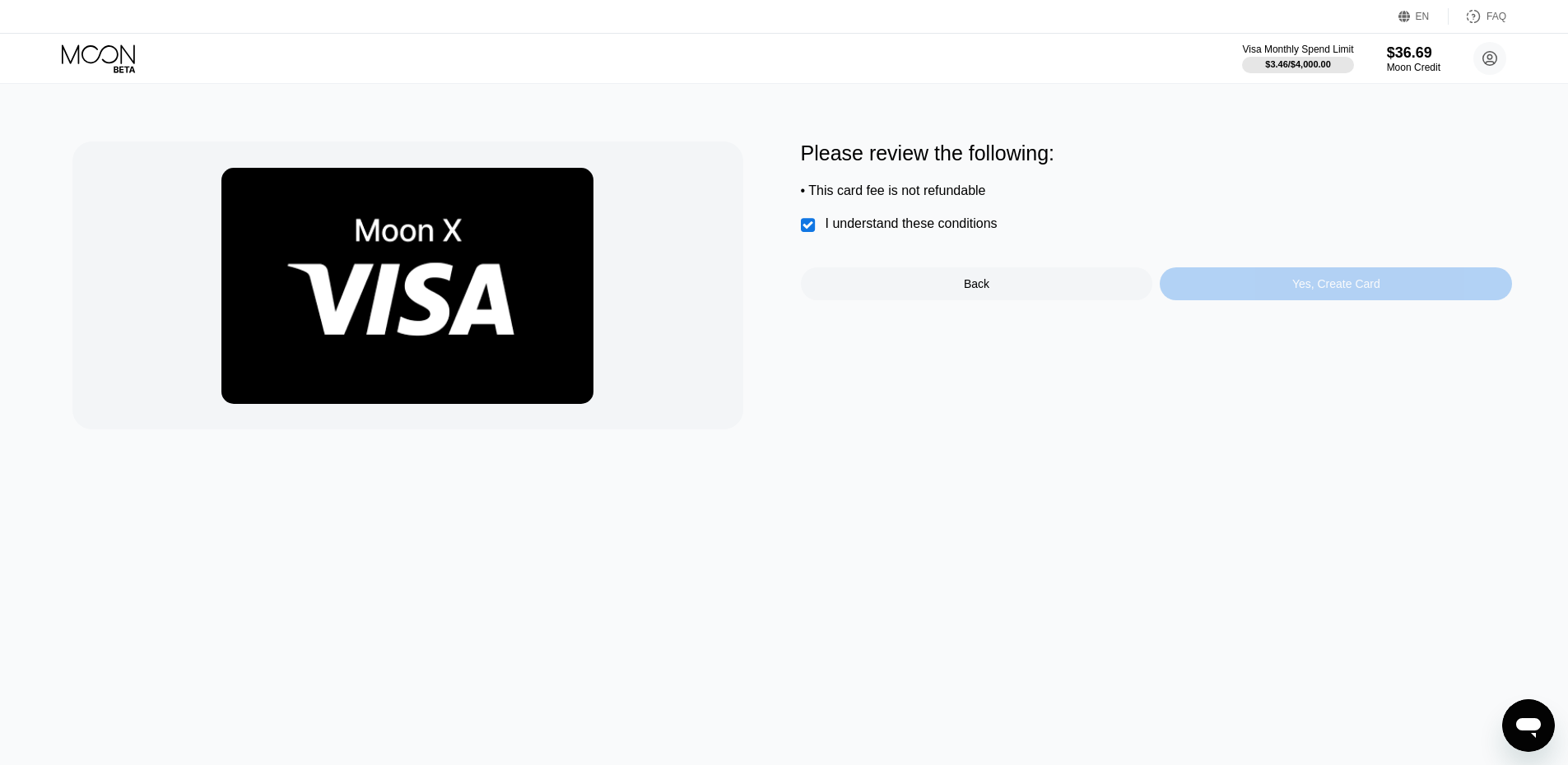
click at [1245, 286] on div "Yes, Create Card" at bounding box center [1336, 284] width 353 height 33
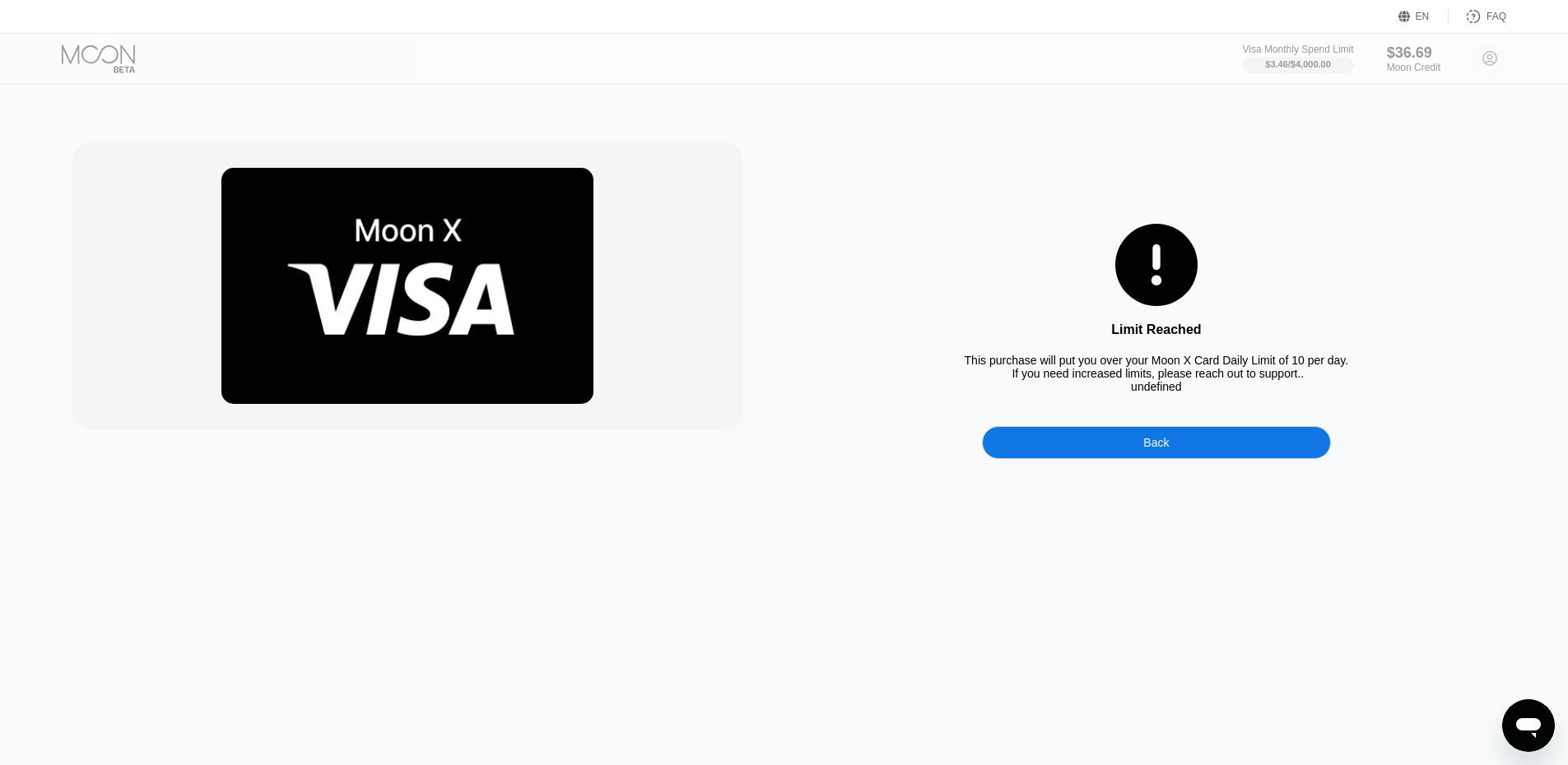
click at [1198, 393] on div "This purchase will put you over your Moon X Card Daily Limit of 10 per day. If …" at bounding box center [1157, 373] width 384 height 39
click at [381, 260] on img at bounding box center [407, 285] width 372 height 236
click at [697, 406] on div at bounding box center [408, 285] width 671 height 288
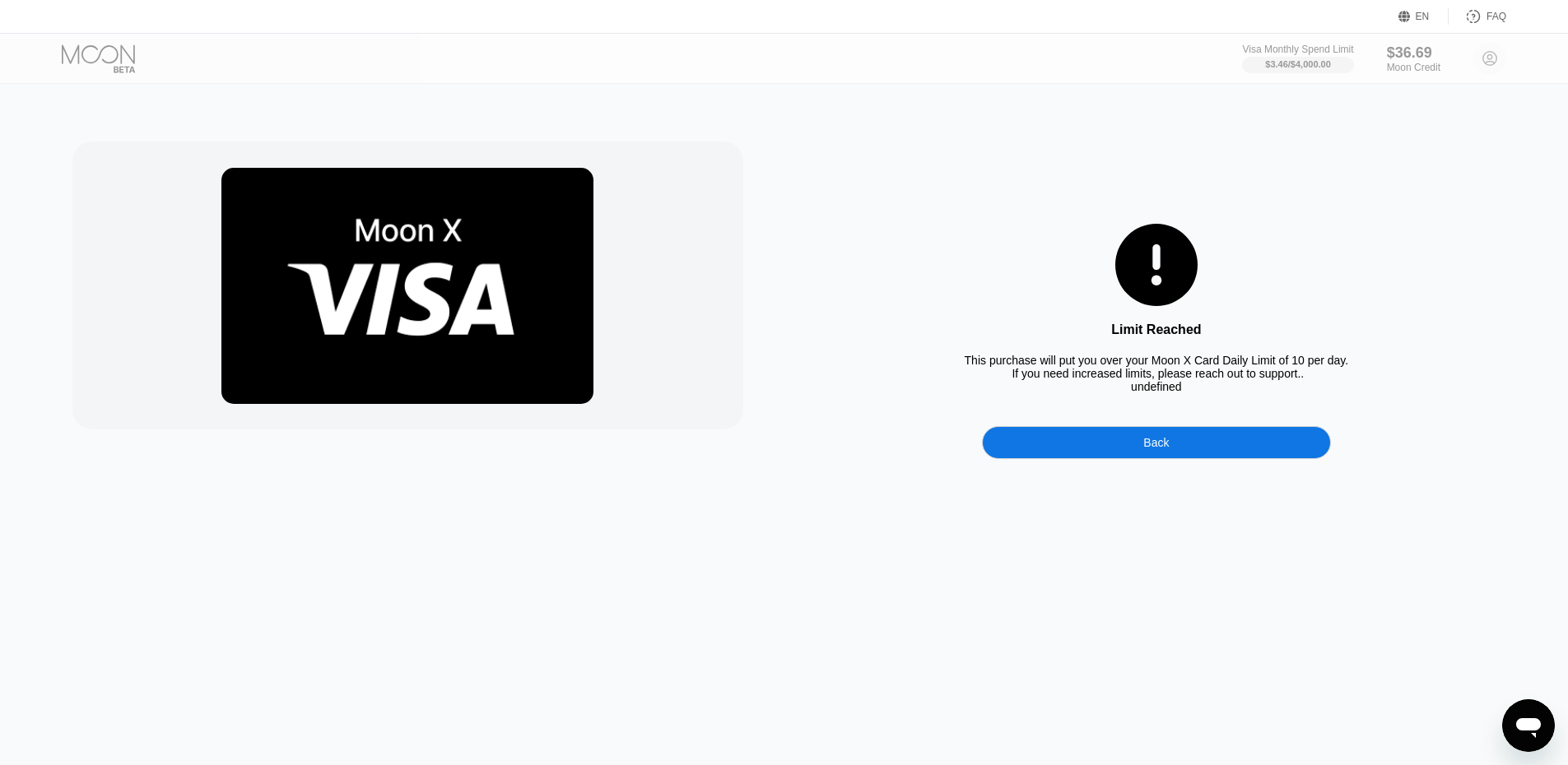
drag, startPoint x: 577, startPoint y: 379, endPoint x: 533, endPoint y: 256, distance: 130.6
click at [543, 278] on img at bounding box center [407, 285] width 372 height 236
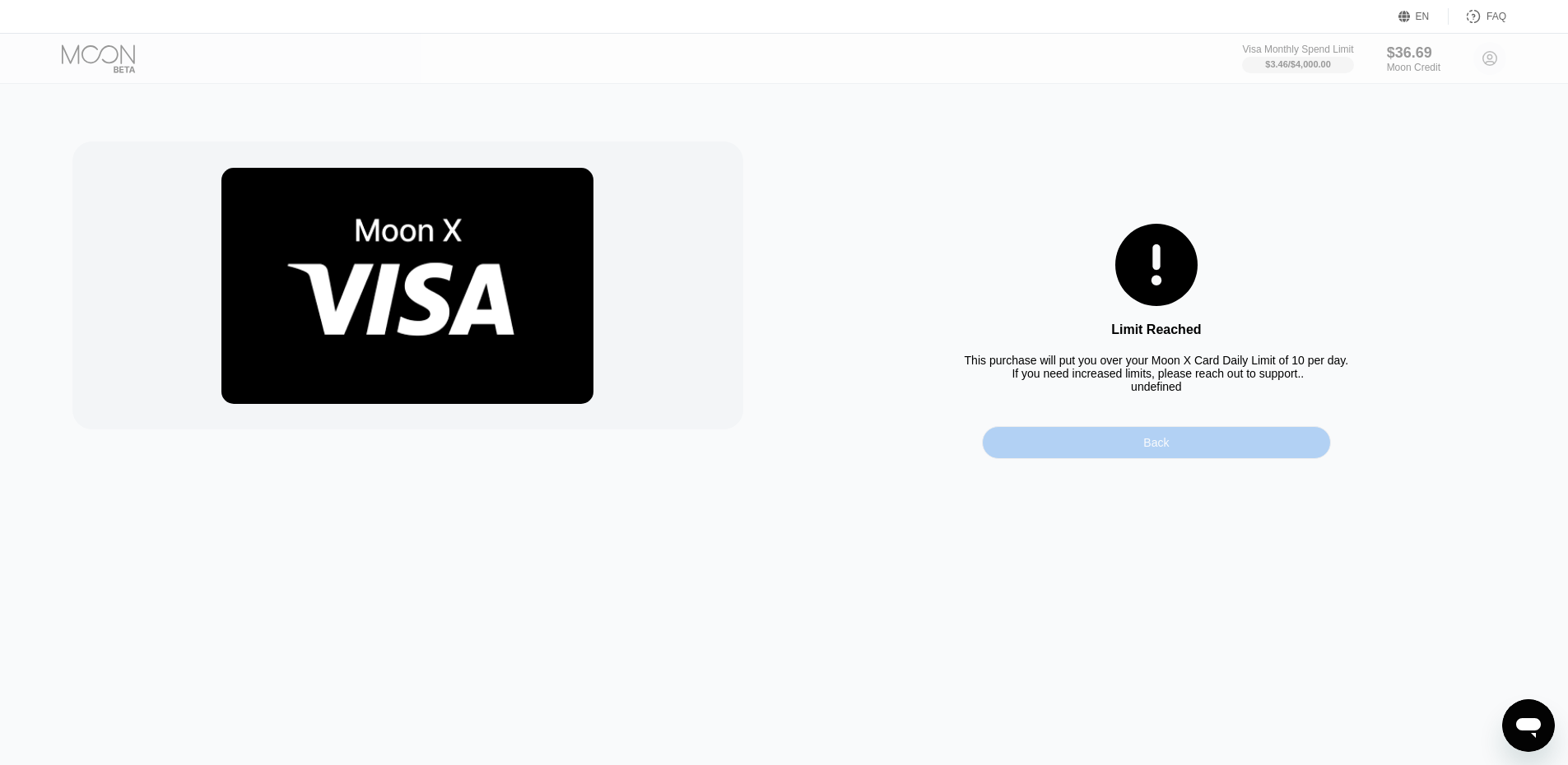
click at [1221, 448] on div "Back" at bounding box center [1156, 443] width 349 height 33
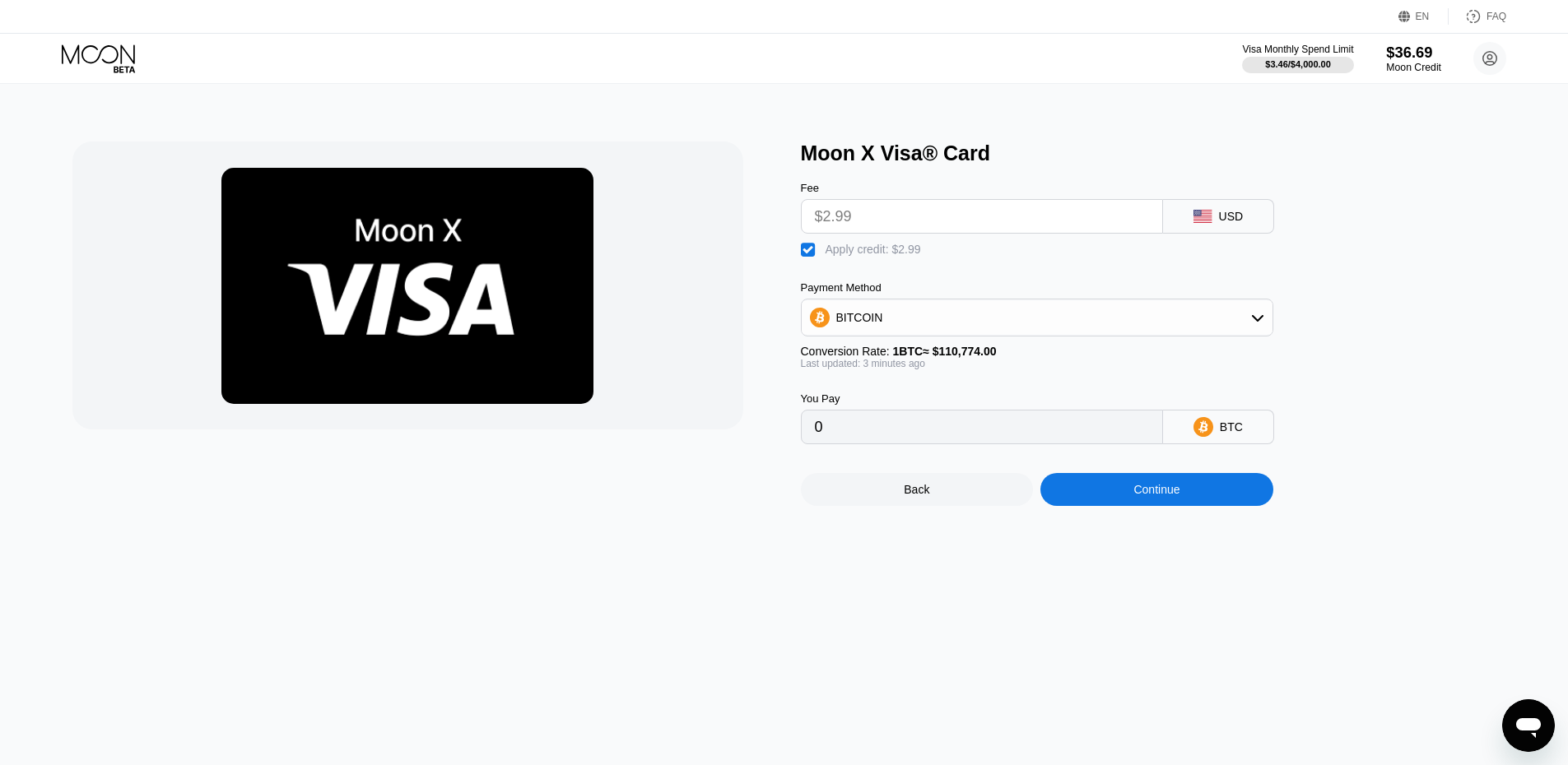
click at [1423, 66] on div "Moon Credit" at bounding box center [1414, 67] width 56 height 12
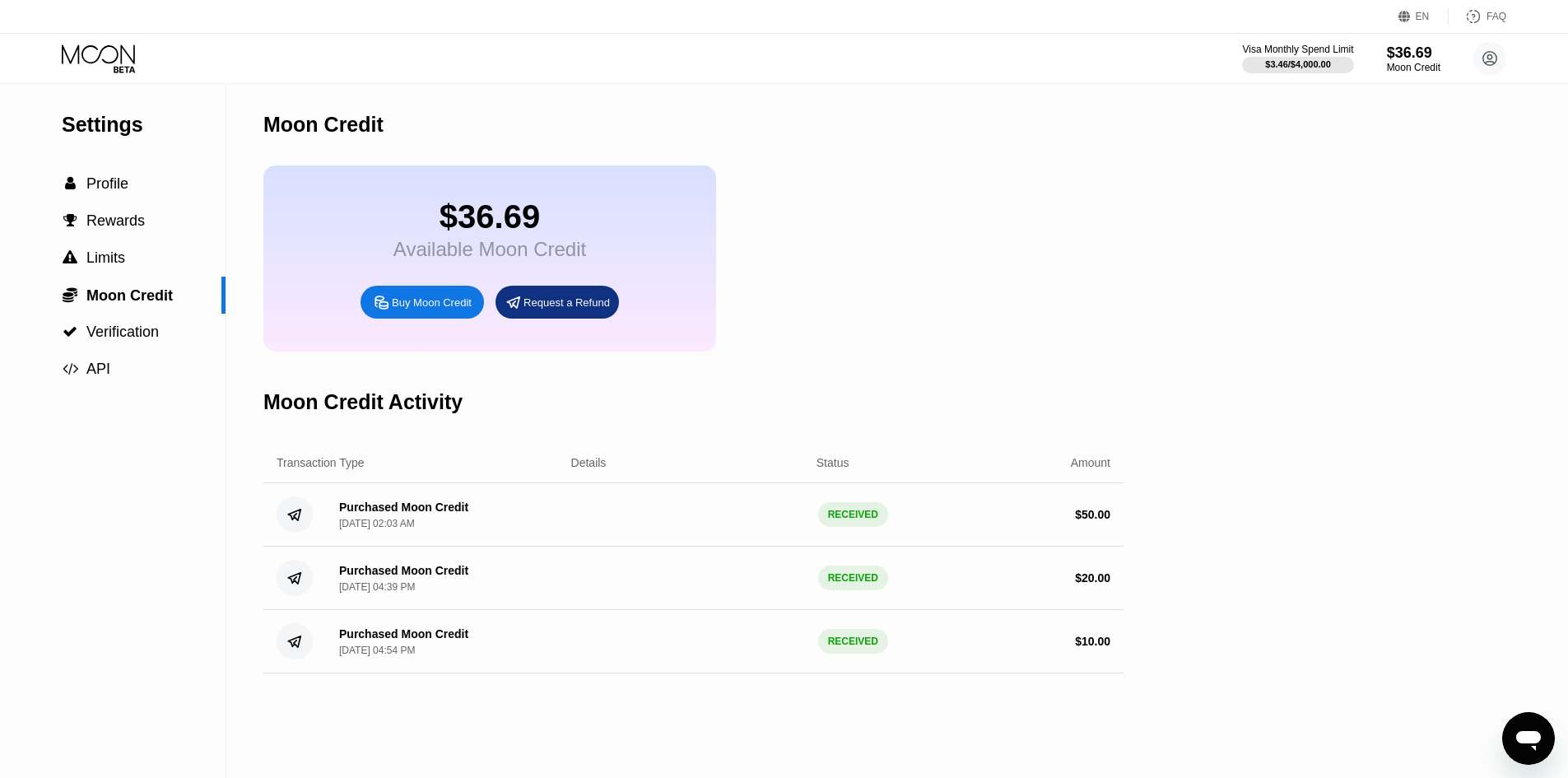
click at [583, 301] on div "Request a Refund" at bounding box center [558, 302] width 124 height 33
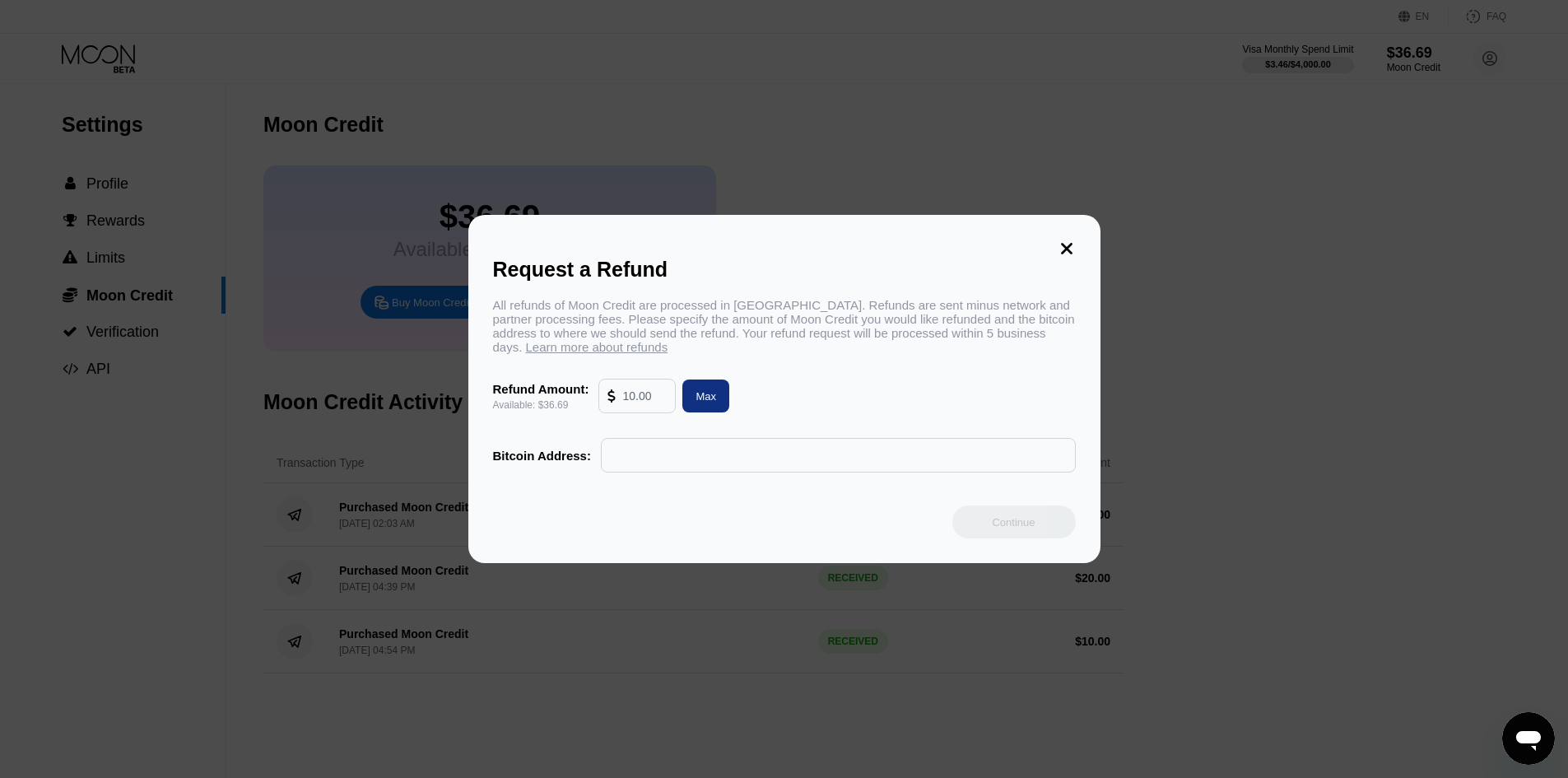
click at [644, 402] on input "text" at bounding box center [644, 396] width 45 height 33
click at [677, 467] on input "text" at bounding box center [839, 456] width 457 height 33
click at [611, 403] on icon at bounding box center [612, 395] width 7 height 13
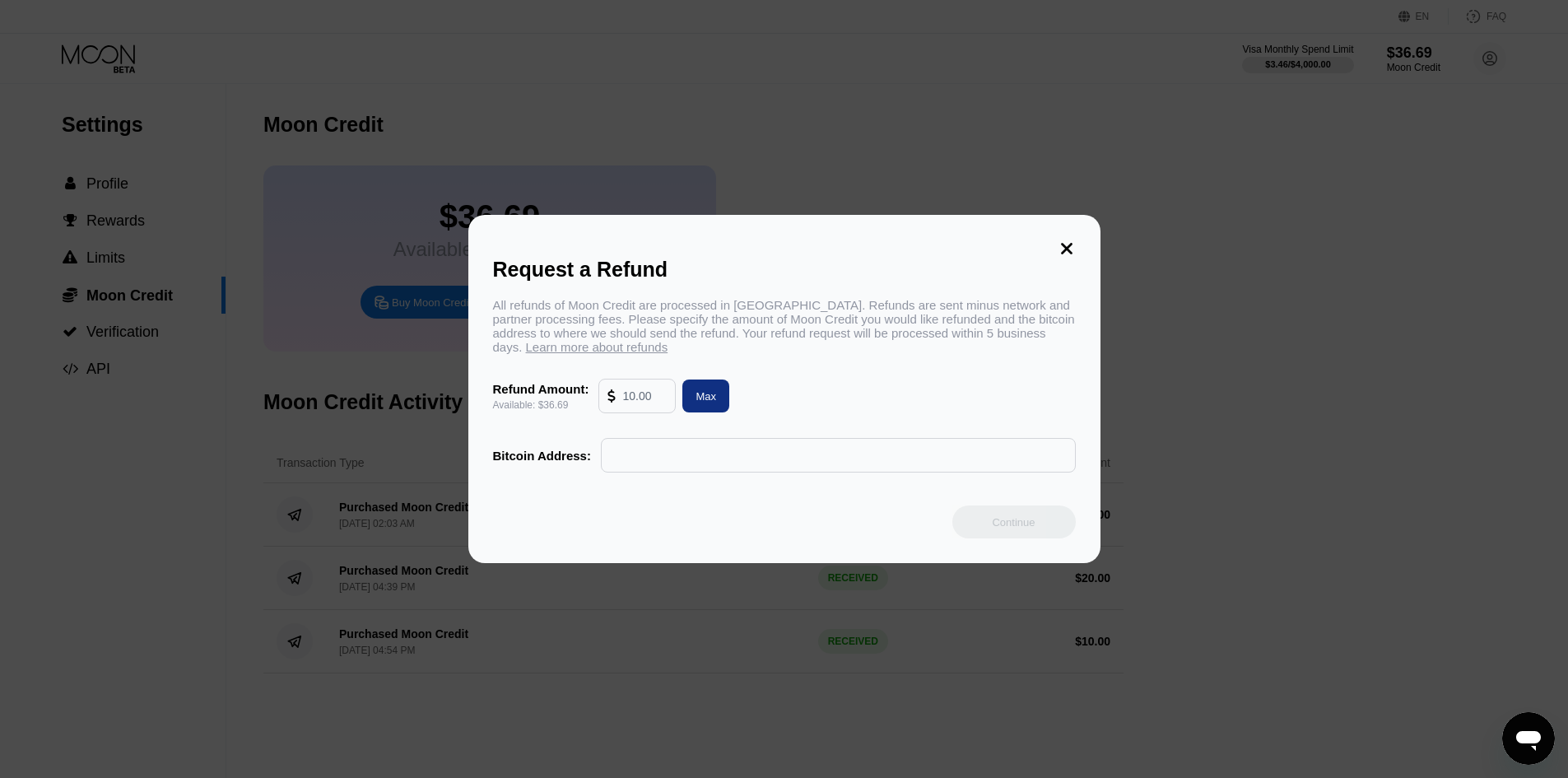
click at [611, 403] on icon at bounding box center [612, 395] width 7 height 13
click at [819, 463] on input "text" at bounding box center [839, 456] width 457 height 33
click at [543, 472] on div "Bitcoin Address:" at bounding box center [784, 456] width 583 height 35
click at [1069, 242] on icon at bounding box center [1067, 249] width 18 height 18
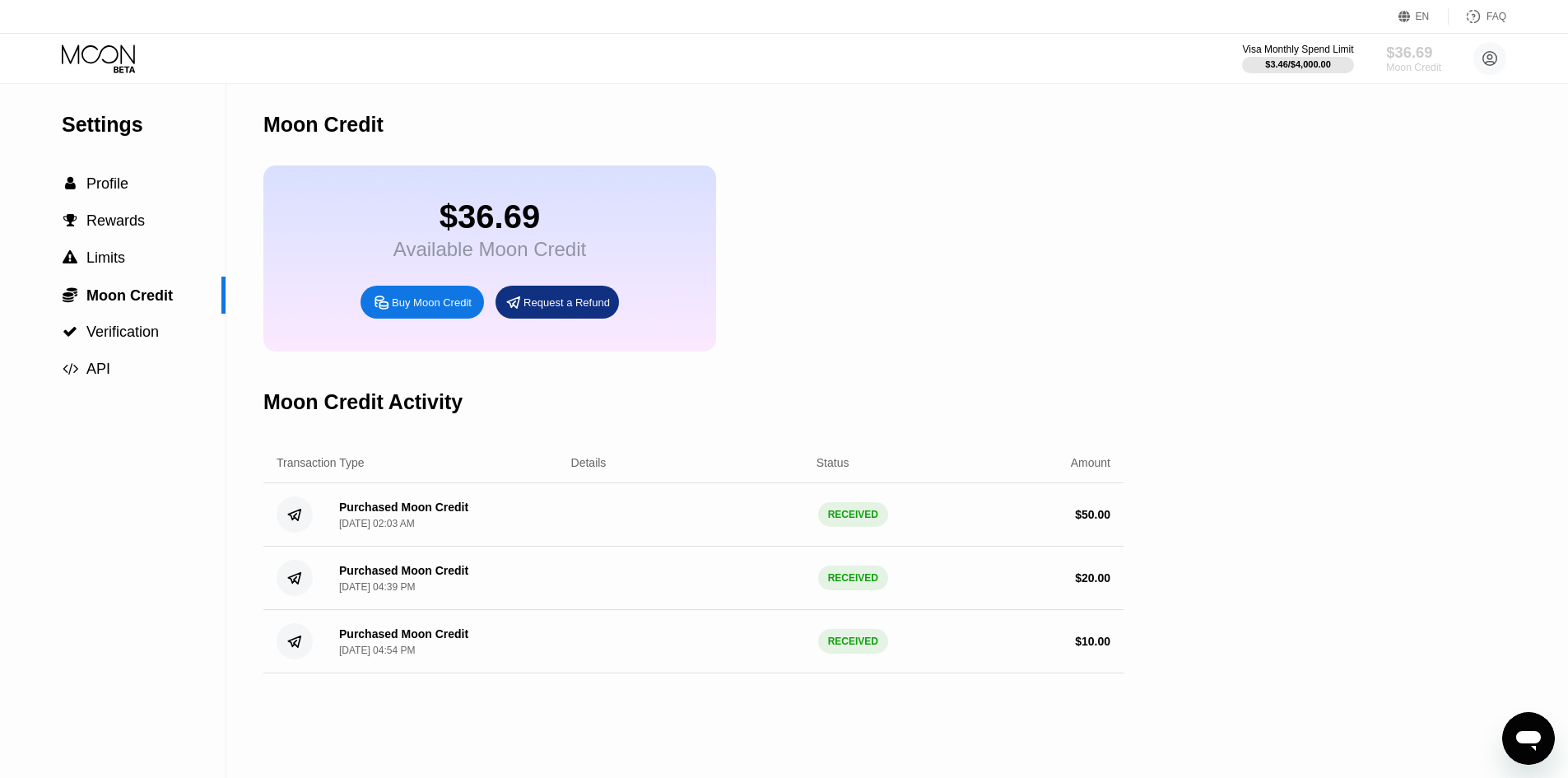
click at [1431, 58] on div "$36.69" at bounding box center [1414, 52] width 56 height 17
click at [1479, 56] on circle at bounding box center [1491, 58] width 33 height 33
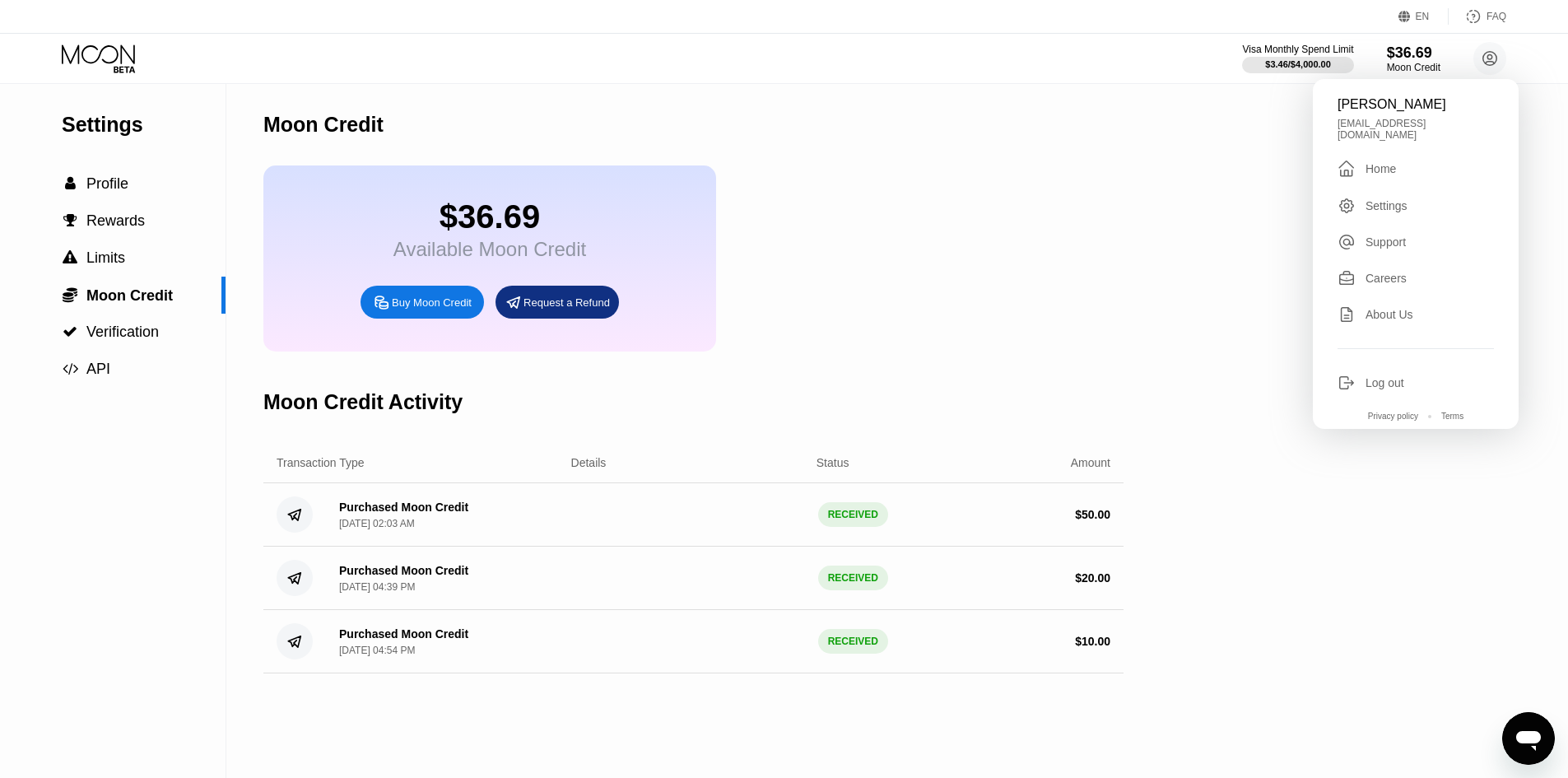
click at [1395, 236] on div "Support" at bounding box center [1386, 241] width 40 height 13
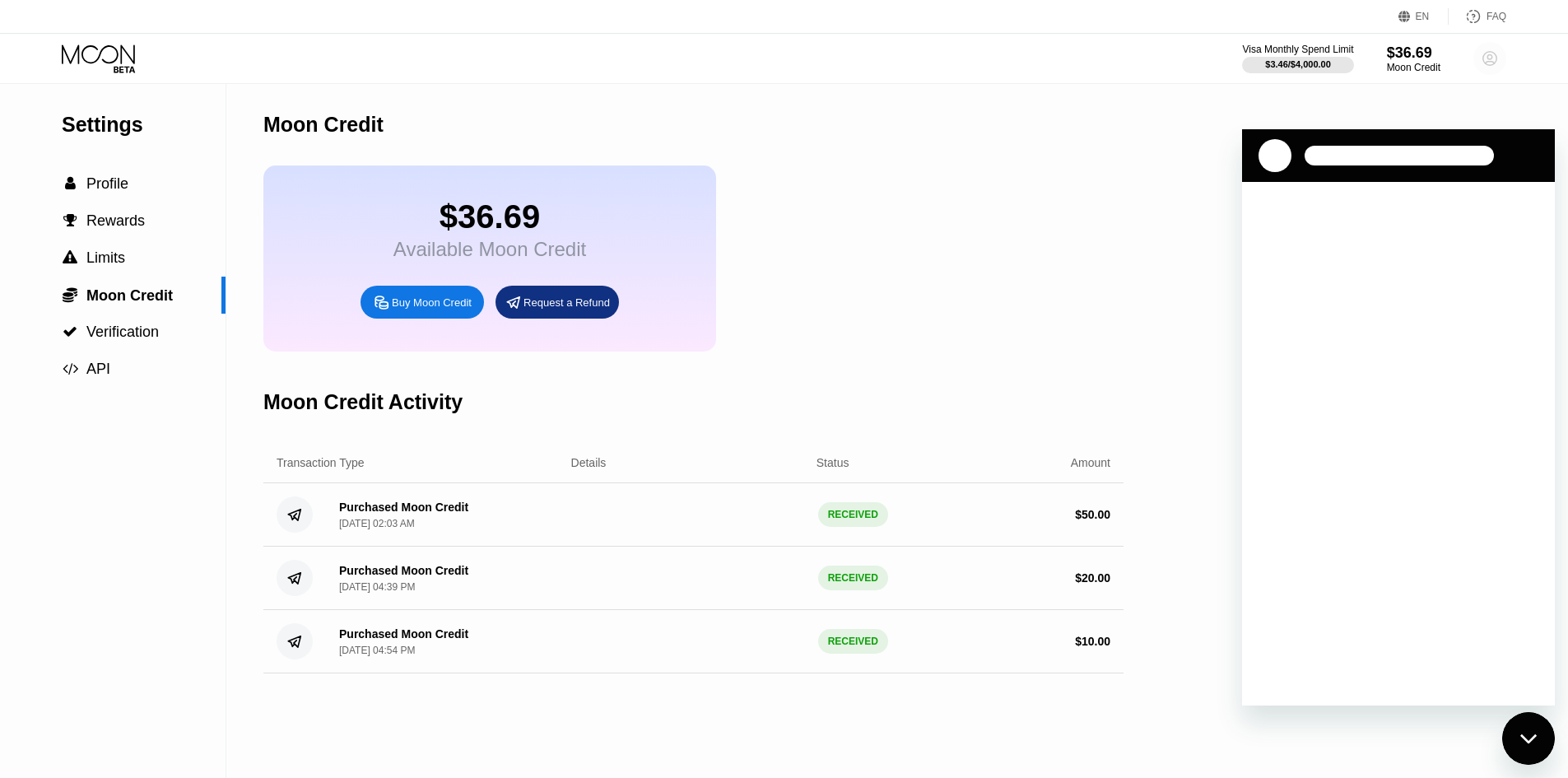
click at [1498, 59] on circle at bounding box center [1491, 58] width 33 height 33
click at [1450, 121] on div "[EMAIL_ADDRESS][DOMAIN_NAME]" at bounding box center [1416, 128] width 157 height 23
click at [1522, 750] on div "Close messaging window" at bounding box center [1529, 738] width 49 height 49
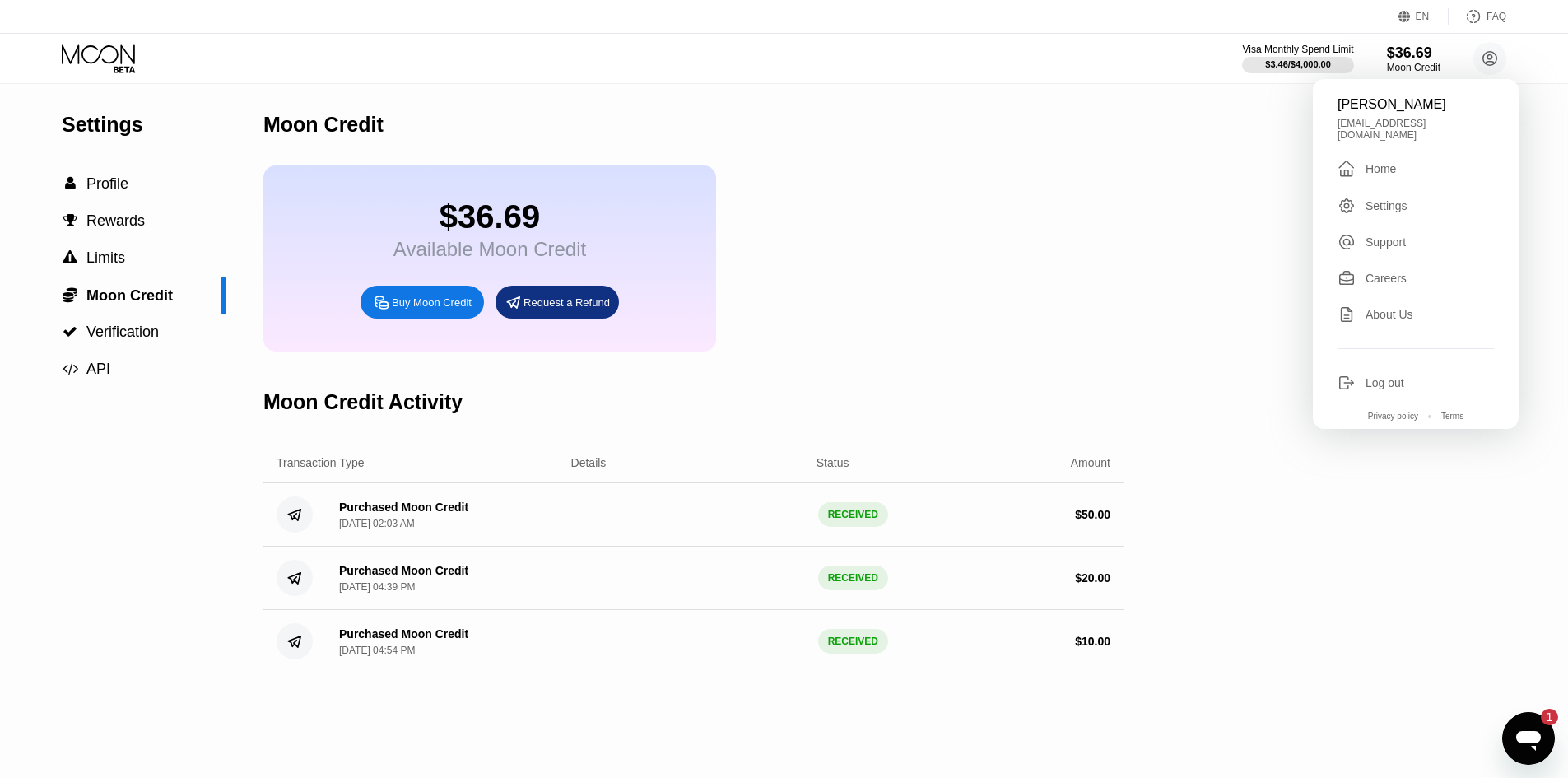
type textarea "x"
